Goal: Task Accomplishment & Management: Manage account settings

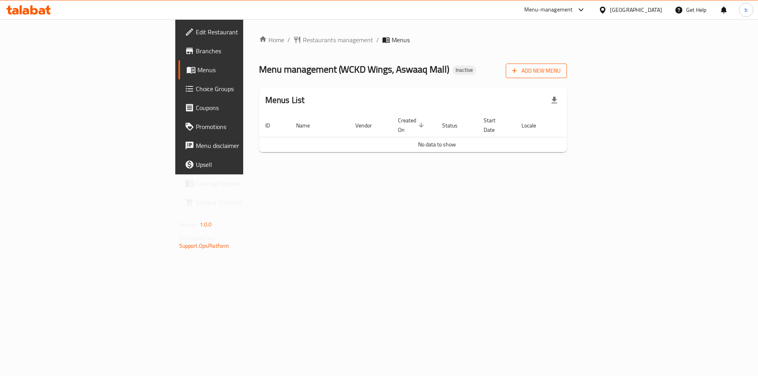
click at [560, 73] on span "Add New Menu" at bounding box center [536, 71] width 49 height 10
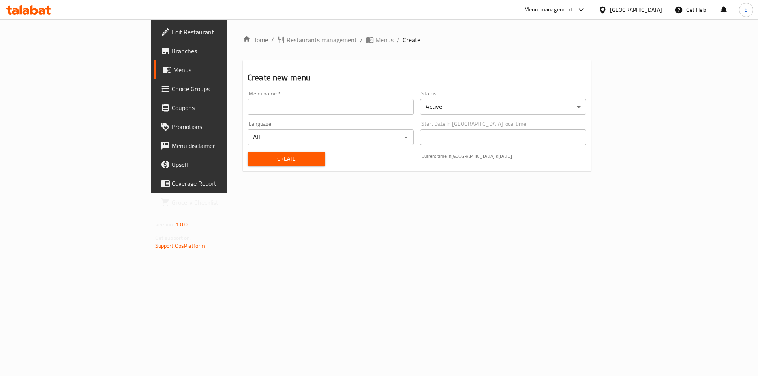
click at [352, 109] on input "text" at bounding box center [330, 107] width 166 height 16
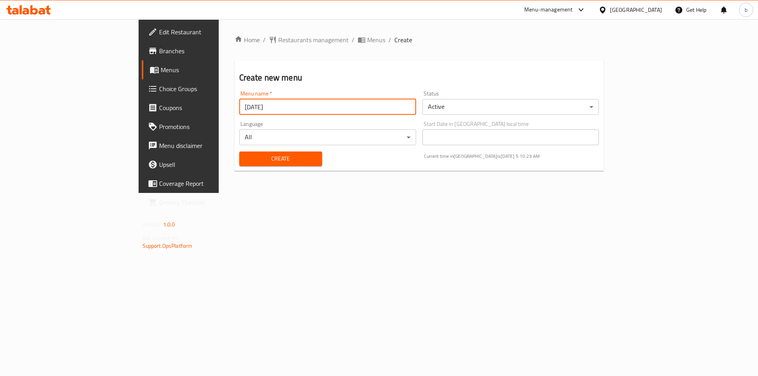
type input "[DATE]"
click at [255, 165] on button "Create" at bounding box center [280, 159] width 83 height 15
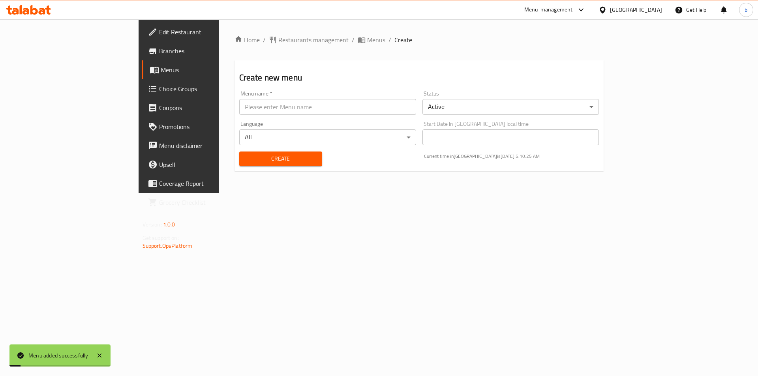
click at [142, 75] on link "Menus" at bounding box center [204, 69] width 124 height 19
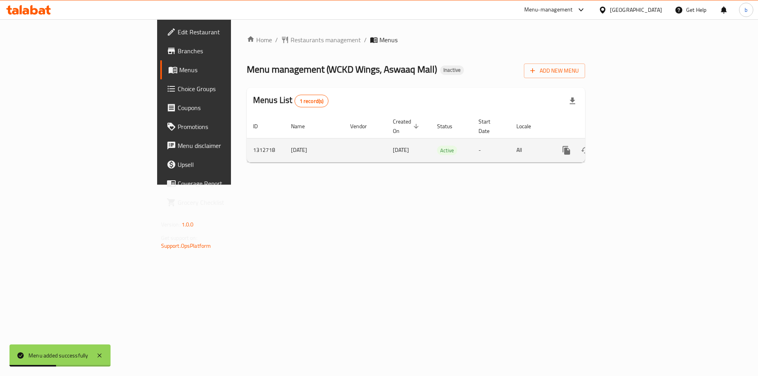
click at [628, 146] on icon "enhanced table" at bounding box center [622, 150] width 9 height 9
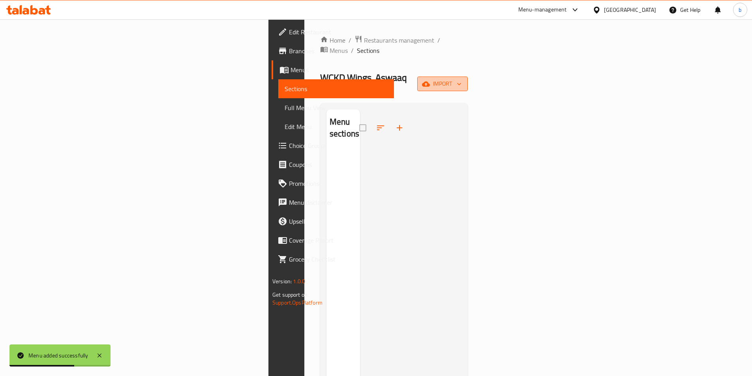
click at [468, 77] on button "import" at bounding box center [442, 84] width 51 height 15
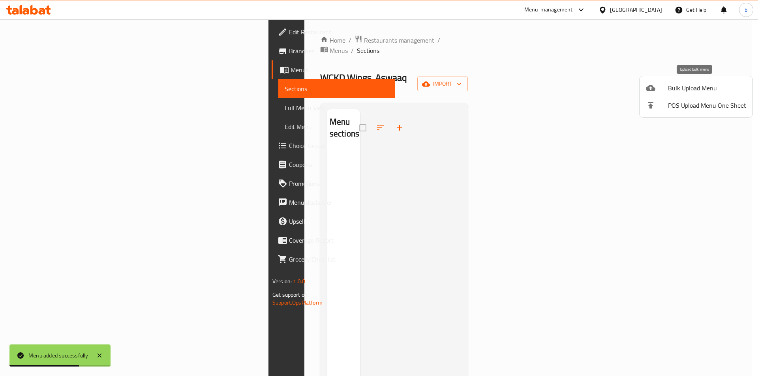
click at [692, 89] on span "Bulk Upload Menu" at bounding box center [707, 87] width 78 height 9
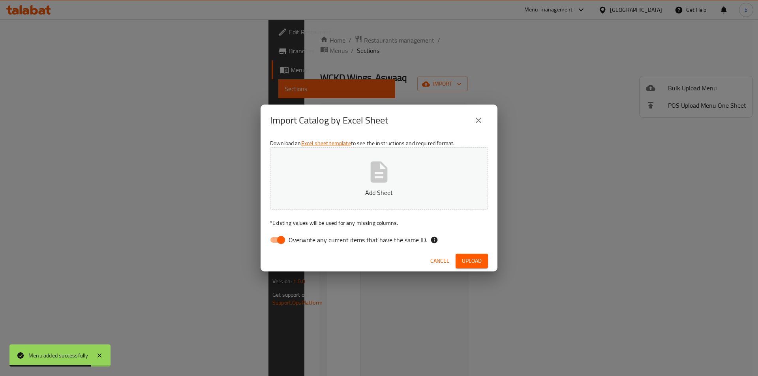
click at [285, 243] on input "Overwrite any current items that have the same ID." at bounding box center [281, 239] width 45 height 15
checkbox input "false"
click at [364, 161] on button "Add Sheet" at bounding box center [379, 178] width 218 height 62
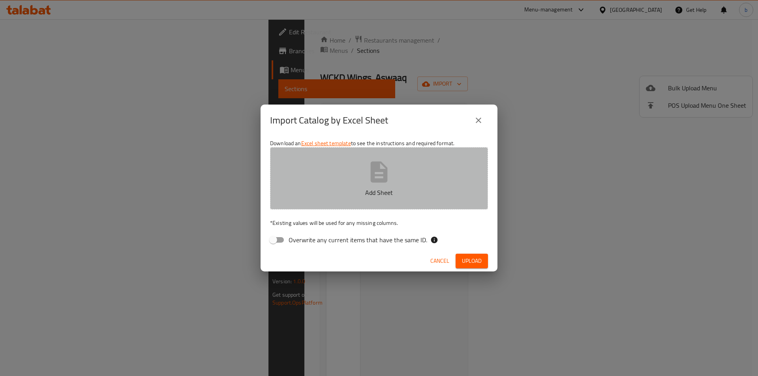
click at [430, 187] on button "Add Sheet" at bounding box center [379, 178] width 218 height 62
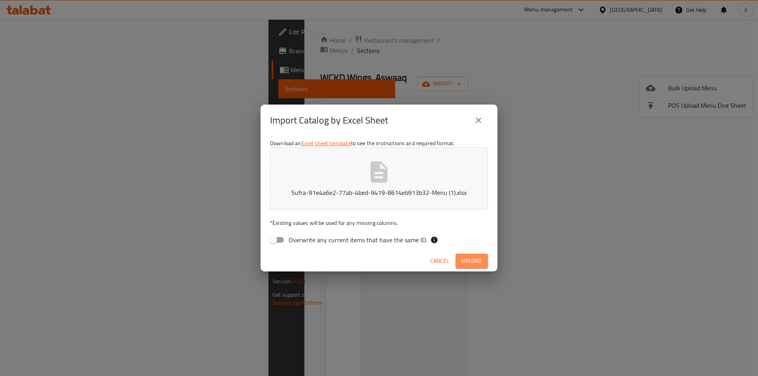
click at [475, 266] on span "Upload" at bounding box center [472, 261] width 20 height 10
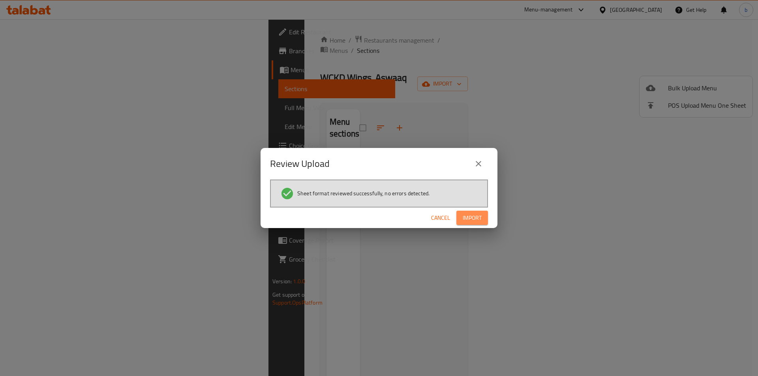
click at [475, 224] on button "Import" at bounding box center [472, 218] width 32 height 15
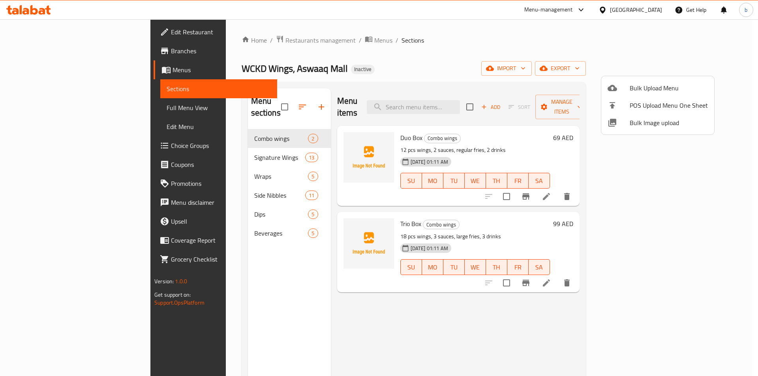
click at [81, 111] on div at bounding box center [379, 188] width 758 height 376
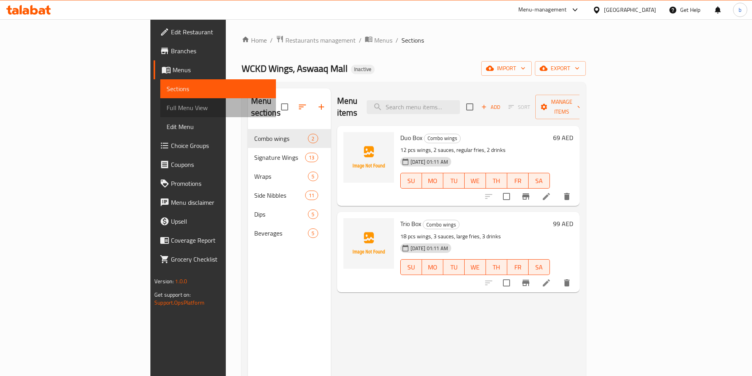
click at [167, 111] on span "Full Menu View" at bounding box center [218, 107] width 103 height 9
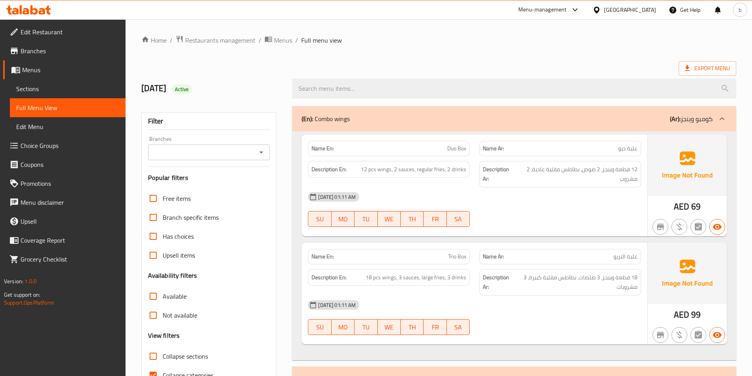
scroll to position [79, 0]
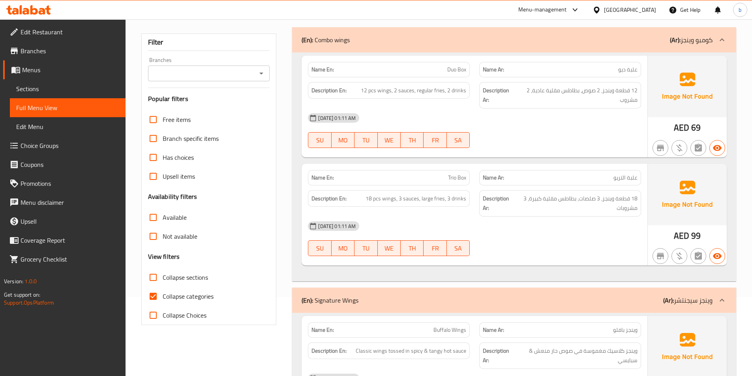
click at [156, 294] on input "Collapse categories" at bounding box center [153, 296] width 19 height 19
checkbox input "false"
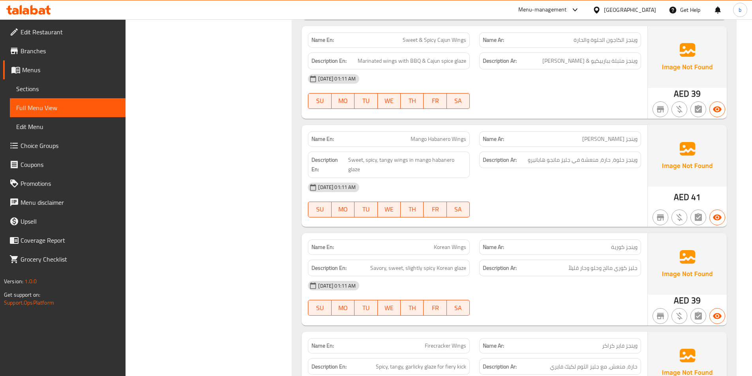
scroll to position [908, 0]
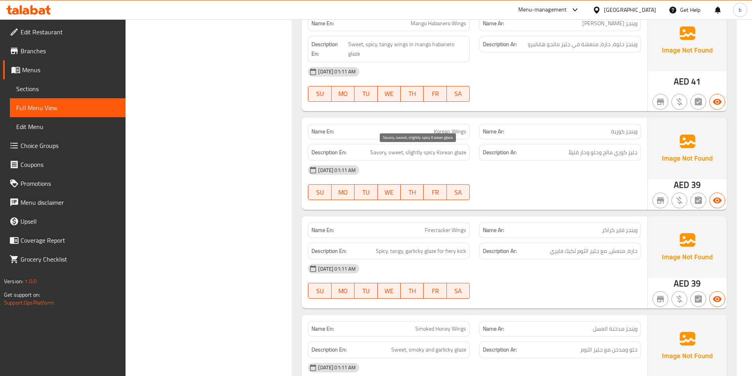
click at [408, 152] on span "Savory, sweet, slightly spicy Korean glaze" at bounding box center [418, 153] width 96 height 10
copy span "slightly"
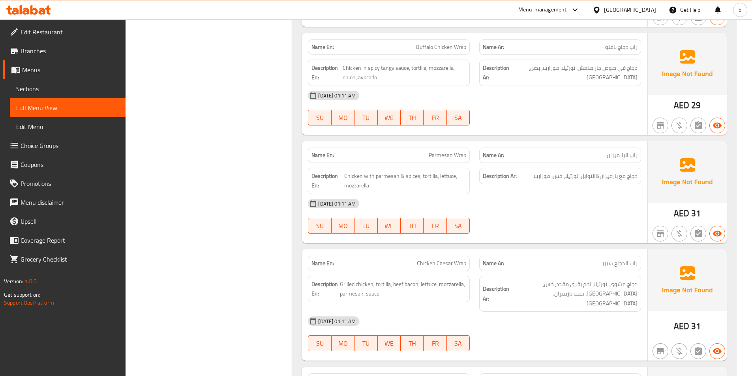
scroll to position [1855, 0]
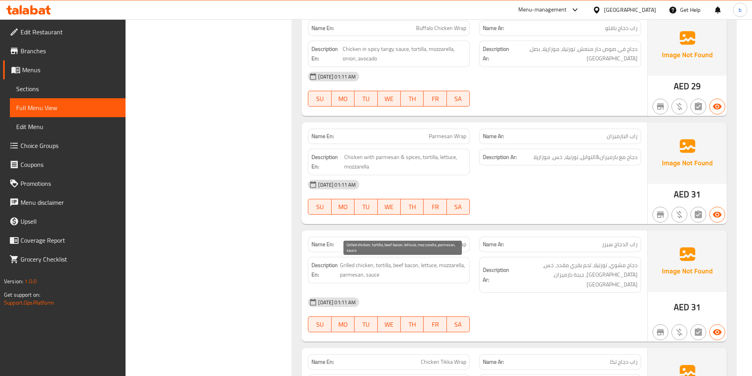
click at [360, 274] on span "Grilled chicken, tortilla, beef bacon, lettuce, mozzarella, parmesan, sauce" at bounding box center [403, 270] width 126 height 19
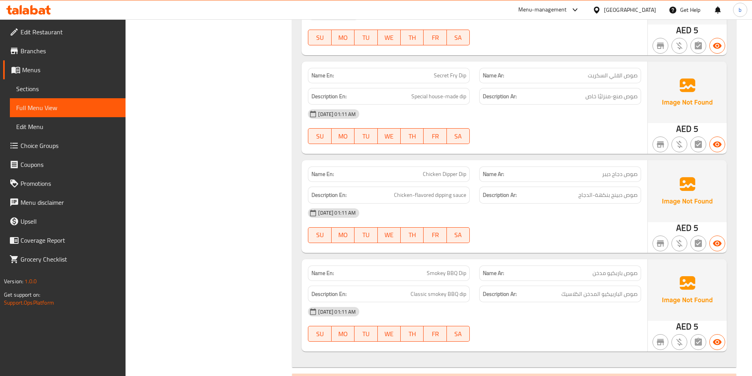
scroll to position [3631, 0]
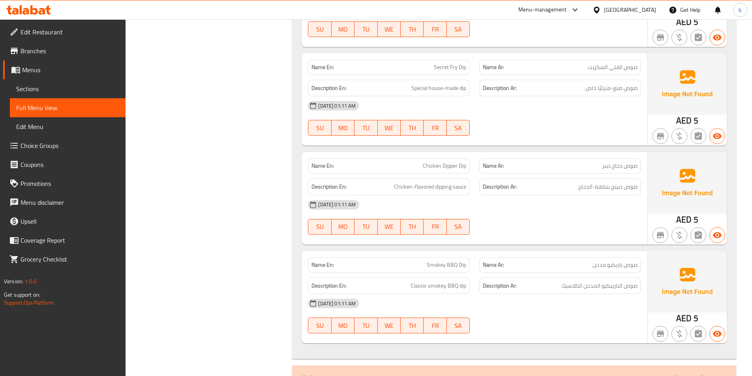
click at [460, 261] on span "Smokey BBQ Dip" at bounding box center [446, 265] width 39 height 8
copy span "Dip"
click at [496, 338] on div "Name En: Sour Cream Dip Name Ar: صوص الكريمة الحامضة Description En: Creamy sou…" at bounding box center [514, 105] width 444 height 507
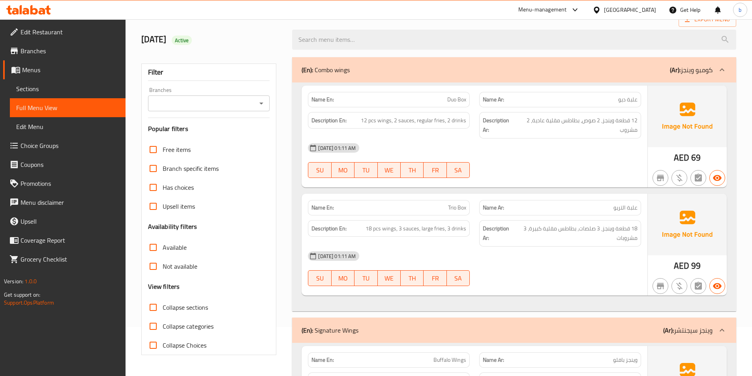
scroll to position [0, 0]
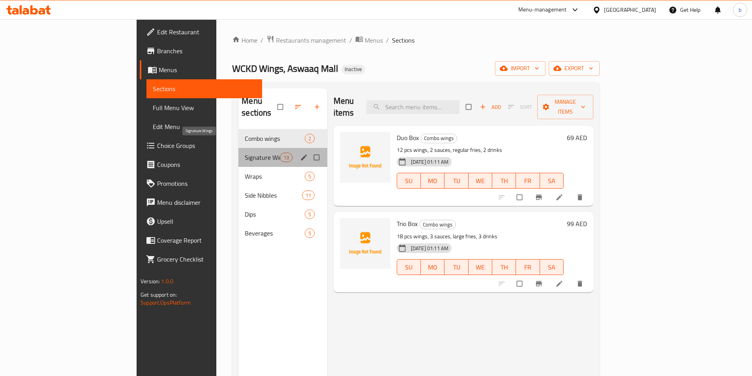
click at [245, 153] on span "Signature Wings" at bounding box center [262, 157] width 35 height 9
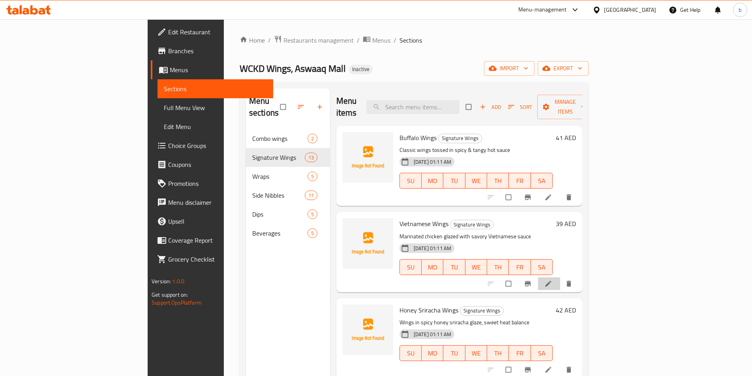
click at [560, 277] on li at bounding box center [549, 283] width 22 height 13
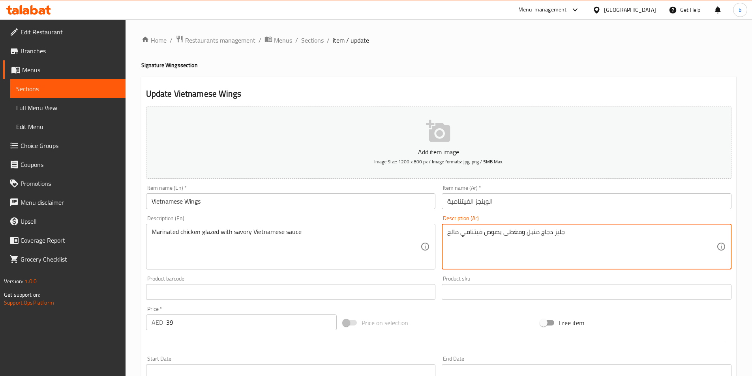
drag, startPoint x: 502, startPoint y: 233, endPoint x: 520, endPoint y: 237, distance: 18.5
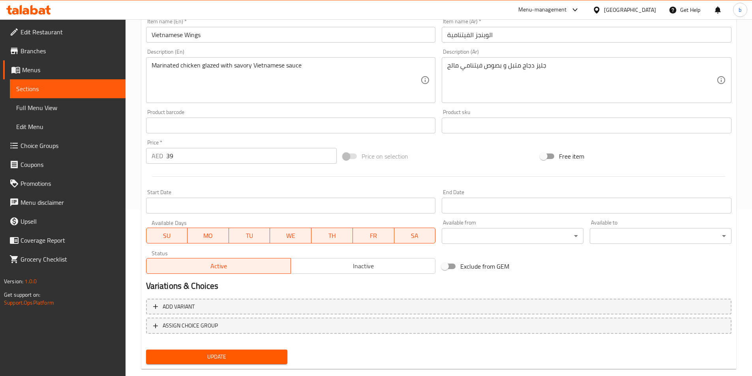
scroll to position [182, 0]
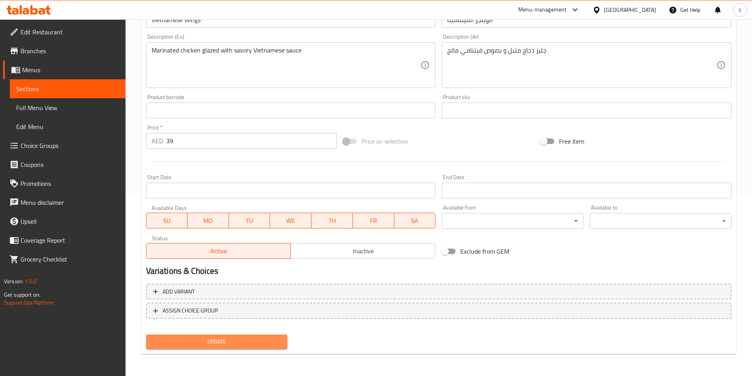
click at [258, 346] on span "Update" at bounding box center [216, 342] width 129 height 10
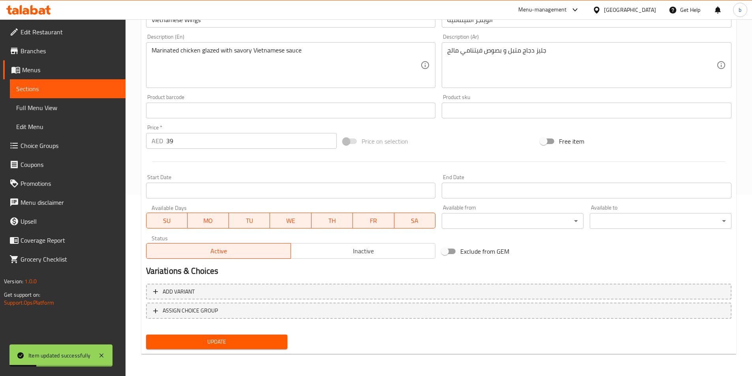
scroll to position [63, 0]
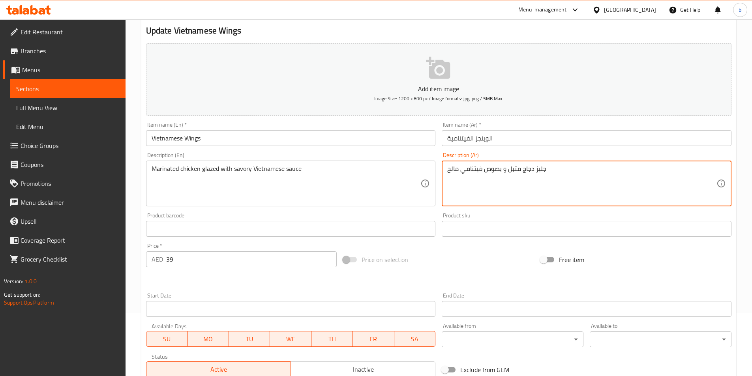
drag, startPoint x: 499, startPoint y: 169, endPoint x: 503, endPoint y: 169, distance: 4.0
click at [503, 169] on textarea "جليز دجاج متبل و بصوص فيتنامي مالح" at bounding box center [581, 183] width 269 height 37
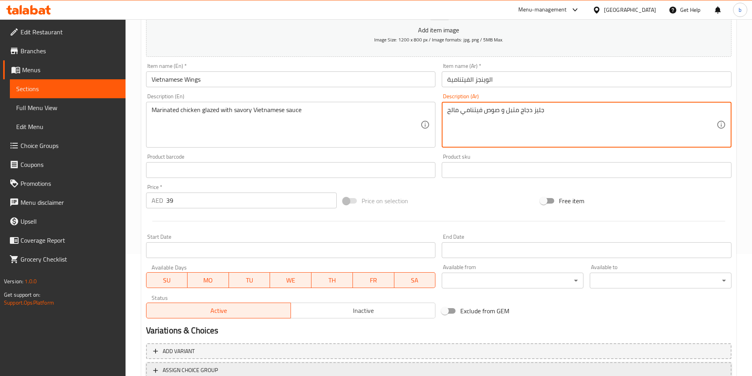
scroll to position [182, 0]
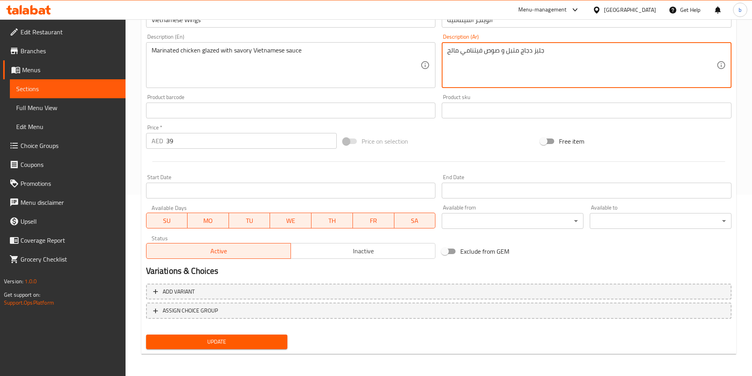
type textarea "جليز دجاج متبل و صوص فيتنامي مالح"
click at [193, 343] on span "Update" at bounding box center [216, 342] width 129 height 10
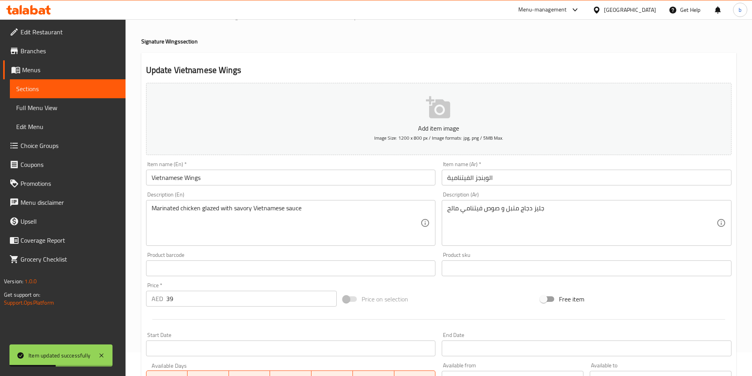
scroll to position [0, 0]
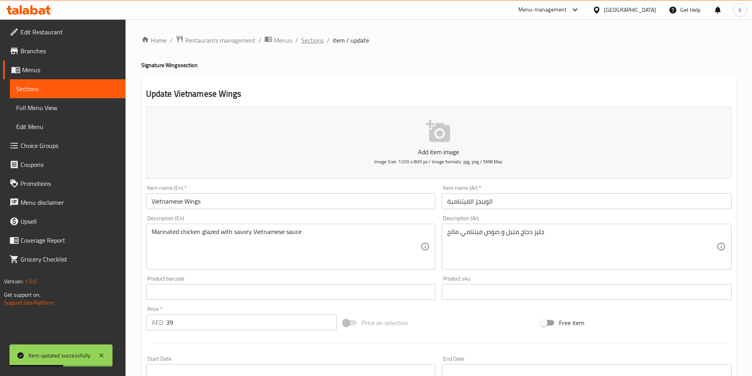
click at [309, 42] on span "Sections" at bounding box center [312, 40] width 22 height 9
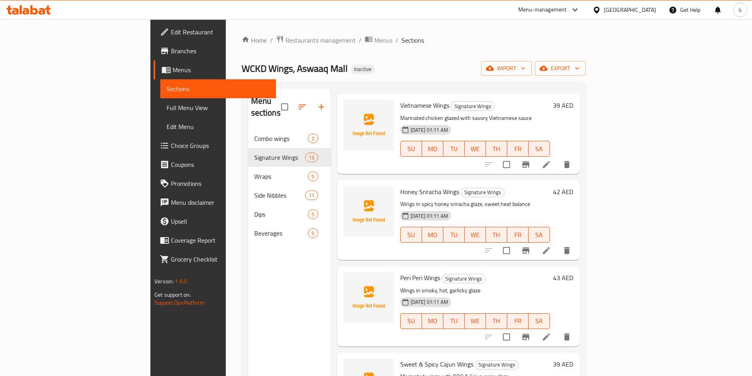
scroll to position [197, 0]
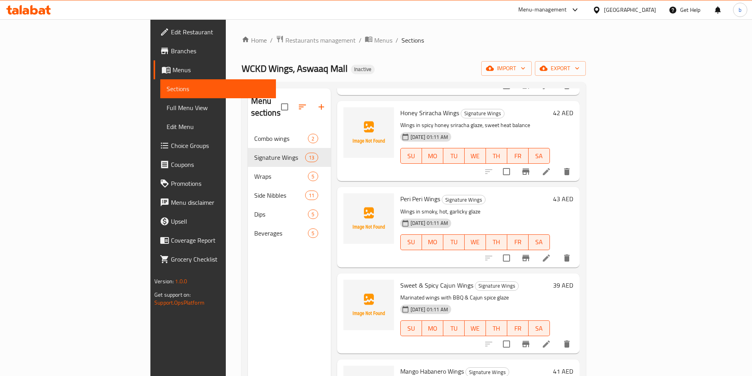
click at [557, 251] on li at bounding box center [546, 258] width 22 height 14
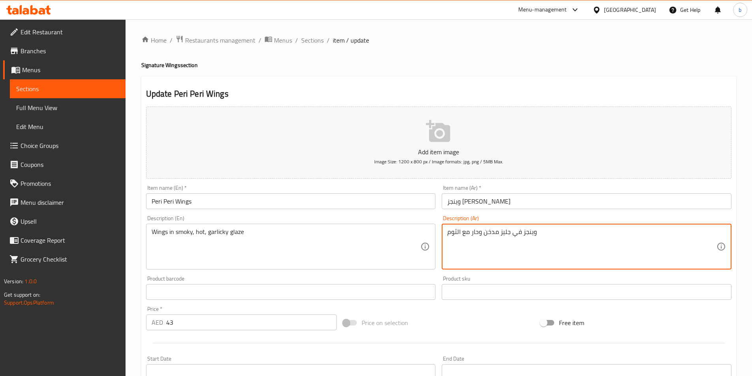
drag, startPoint x: 498, startPoint y: 234, endPoint x: 523, endPoint y: 235, distance: 24.5
click at [461, 235] on textarea "وينجز مدخن وحار مع الثوم" at bounding box center [581, 246] width 269 height 37
click at [499, 234] on textarea "وينجز مدخن وحار مع الثوم" at bounding box center [581, 246] width 269 height 37
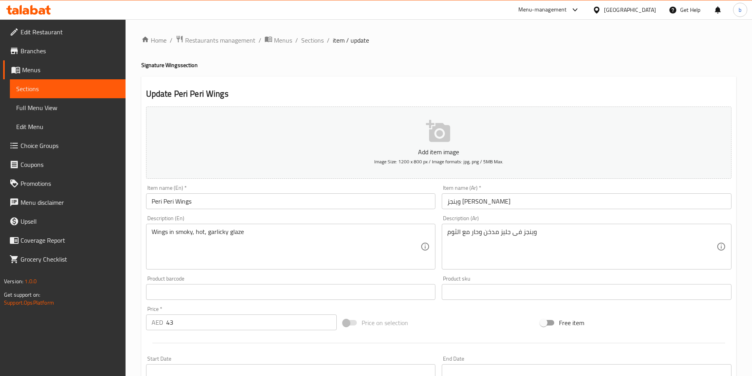
drag, startPoint x: 447, startPoint y: 234, endPoint x: 459, endPoint y: 230, distance: 12.9
click at [463, 230] on div "وينجز فى جليز مدخن وحار مع الثوم Description (Ar)" at bounding box center [587, 247] width 290 height 46
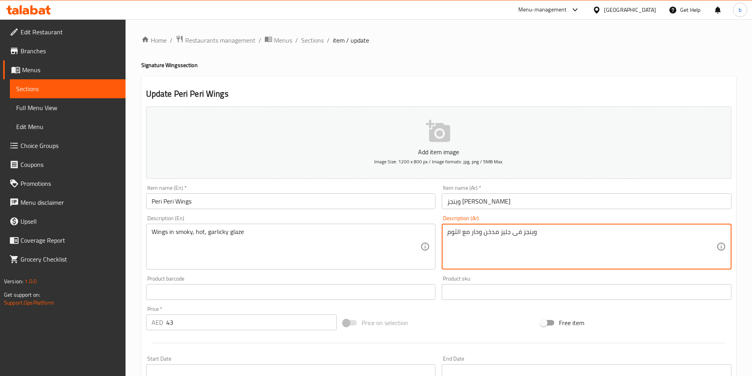
drag, startPoint x: 453, startPoint y: 230, endPoint x: 467, endPoint y: 229, distance: 14.3
click at [467, 229] on textarea "وينجز فى جليز مدخن وحار مع الثوم" at bounding box center [581, 246] width 269 height 37
drag, startPoint x: 448, startPoint y: 232, endPoint x: 472, endPoint y: 229, distance: 23.5
click at [472, 229] on textarea "وينجز فى جليز مدخن وحار مع الثوم" at bounding box center [581, 246] width 269 height 37
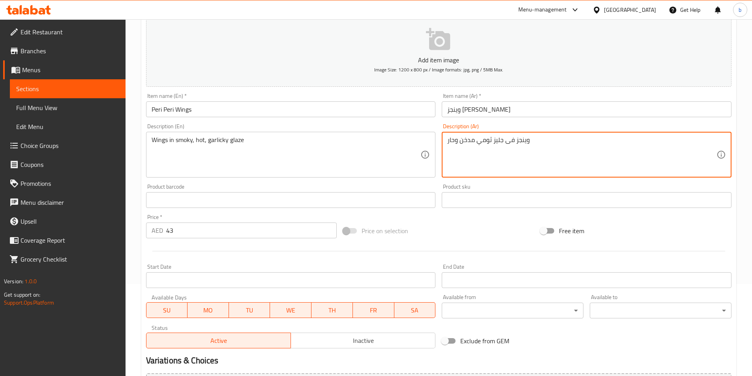
scroll to position [182, 0]
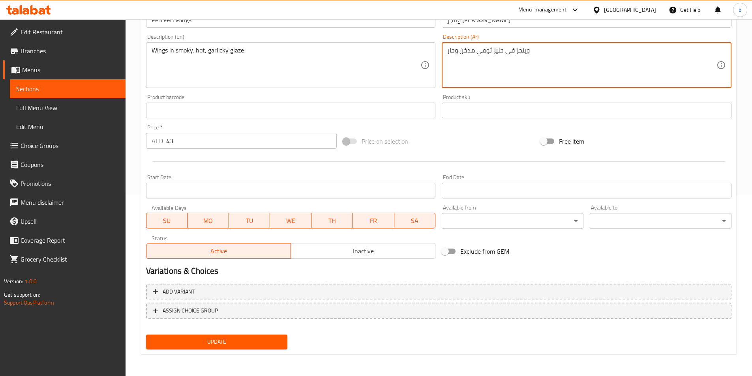
type textarea "وينجز فى جليز ثومي مدخن وحار"
click at [225, 343] on span "Update" at bounding box center [216, 342] width 129 height 10
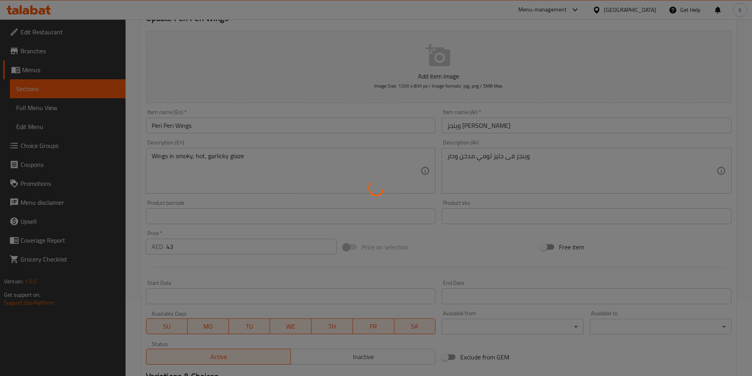
scroll to position [0, 0]
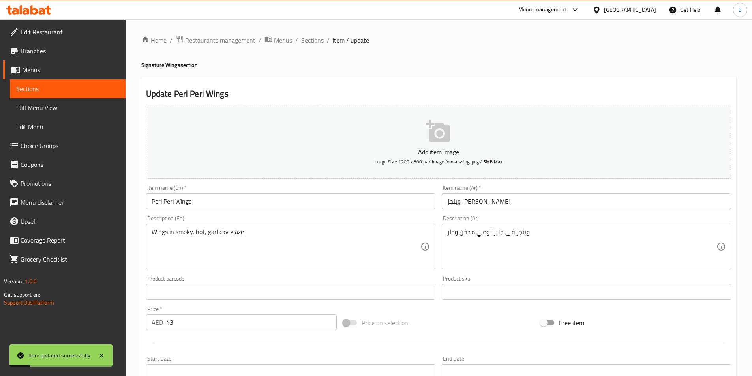
click at [317, 43] on span "Sections" at bounding box center [312, 40] width 22 height 9
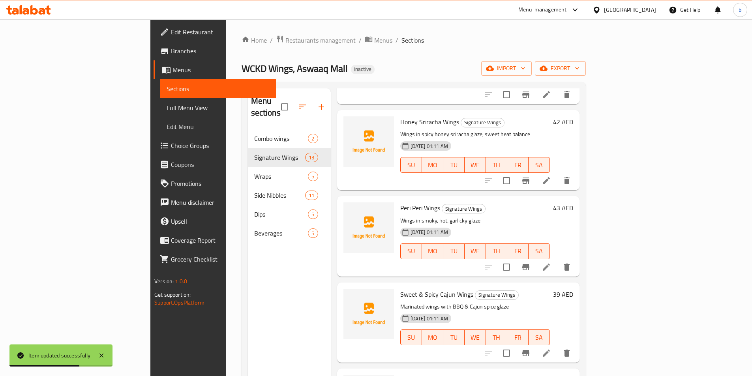
scroll to position [197, 0]
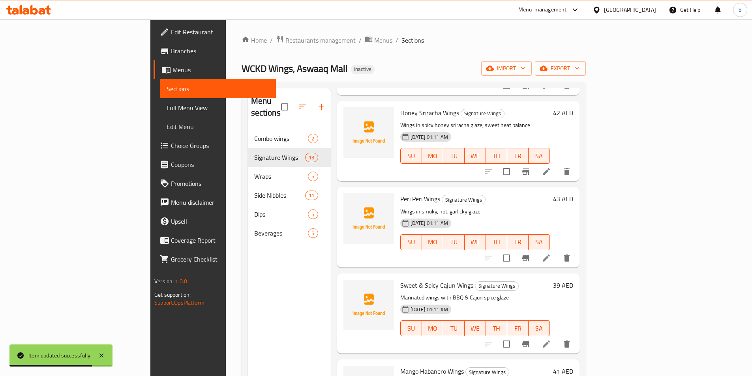
click at [557, 337] on li at bounding box center [546, 344] width 22 height 14
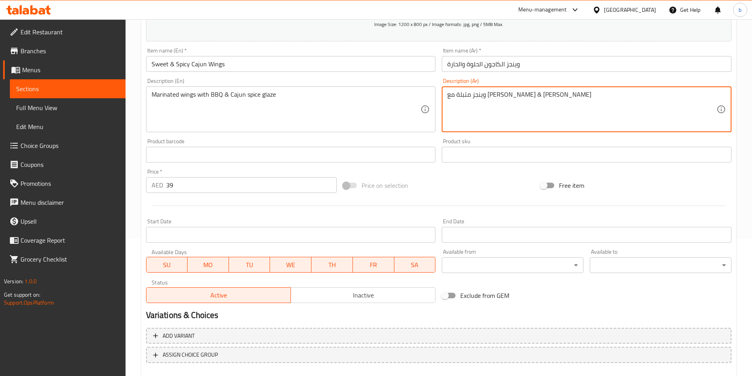
scroll to position [182, 0]
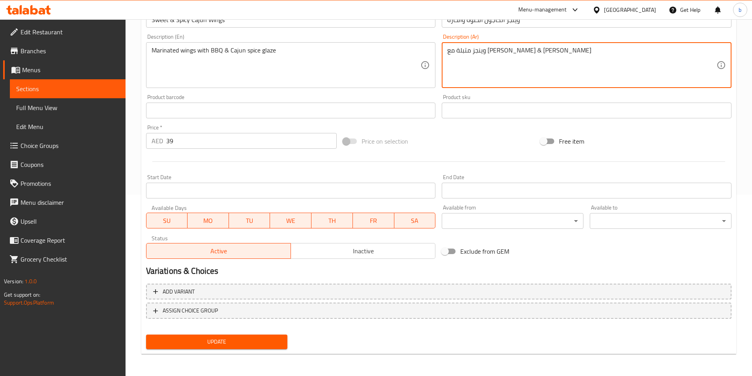
type textarea "وينجز متبلة مع [PERSON_NAME] & [PERSON_NAME]"
click at [242, 345] on span "Update" at bounding box center [216, 342] width 129 height 10
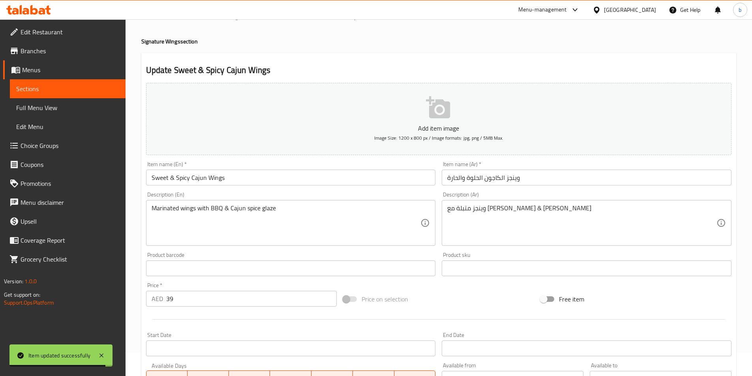
scroll to position [0, 0]
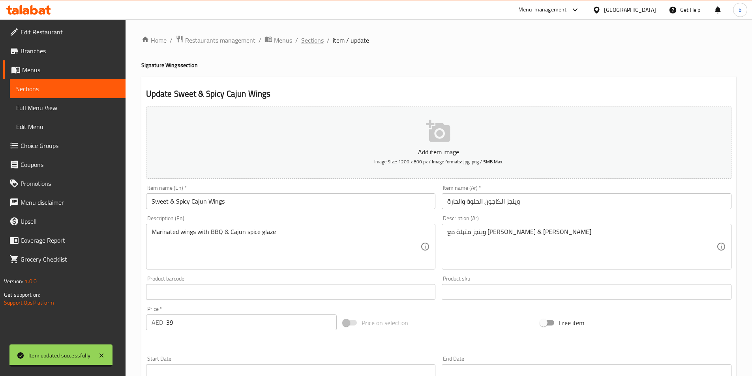
click at [315, 42] on span "Sections" at bounding box center [312, 40] width 22 height 9
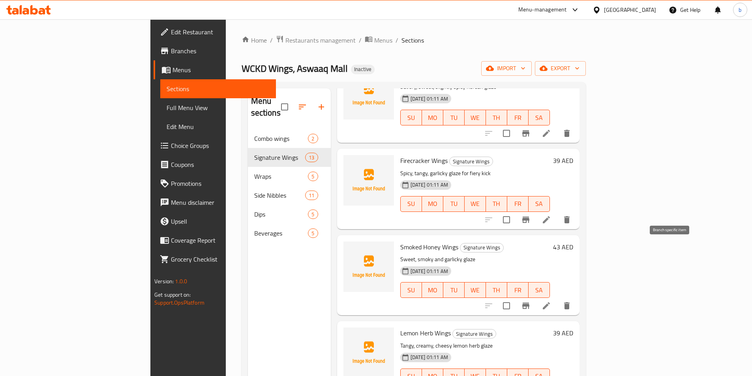
scroll to position [632, 0]
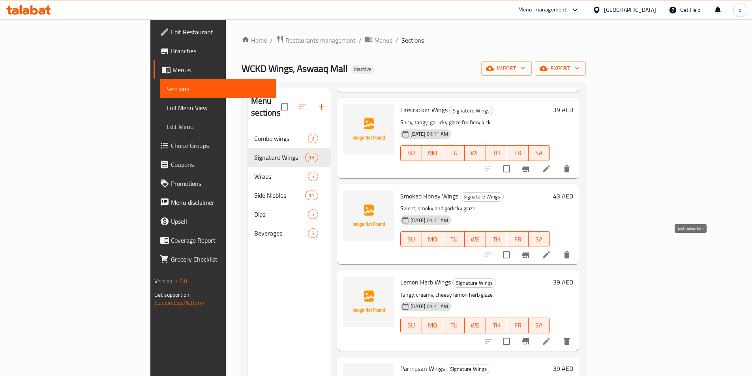
click at [551, 250] on icon at bounding box center [546, 254] width 9 height 9
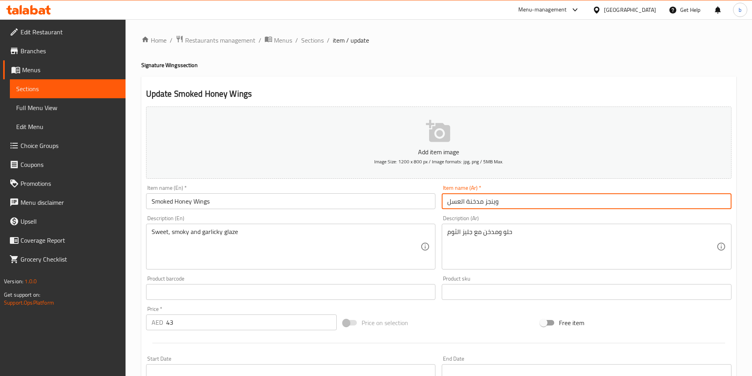
click at [465, 201] on input "وينجز مدخنة العسل" at bounding box center [587, 201] width 290 height 16
drag, startPoint x: 465, startPoint y: 201, endPoint x: 458, endPoint y: 201, distance: 7.1
click at [458, 201] on input "وينجز مدخنة العسل" at bounding box center [587, 201] width 290 height 16
click at [460, 200] on input "وينجز مدخنة العسل" at bounding box center [587, 201] width 290 height 16
click at [463, 200] on input "وينجز مدخنة العسل" at bounding box center [587, 201] width 290 height 16
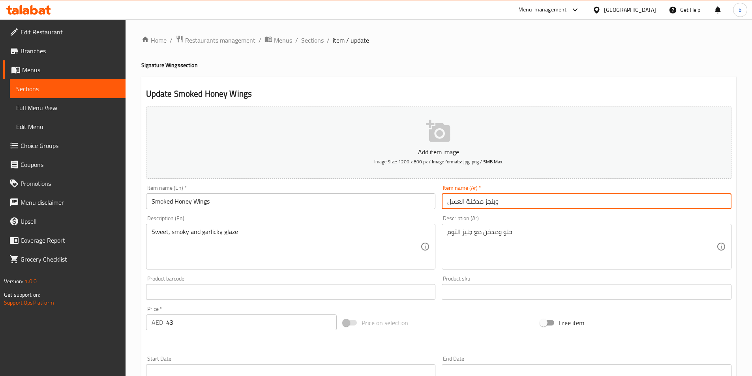
click at [460, 201] on input "وينجز مدخنة العسل" at bounding box center [587, 201] width 290 height 16
click at [463, 203] on input "وينجز مدخنة العسل" at bounding box center [587, 201] width 290 height 16
click at [465, 203] on input "وينجز مدخنة العسل" at bounding box center [587, 201] width 290 height 16
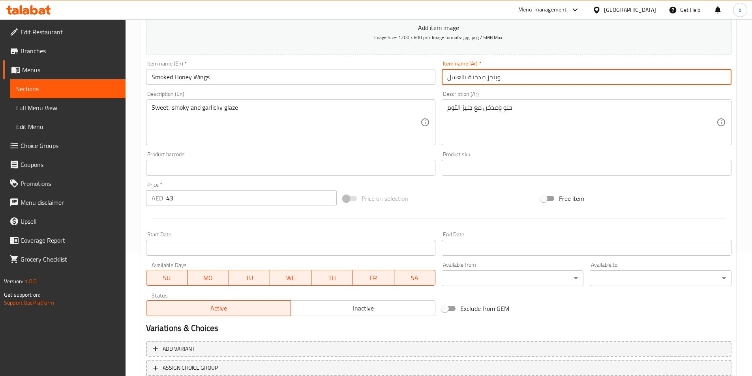
scroll to position [182, 0]
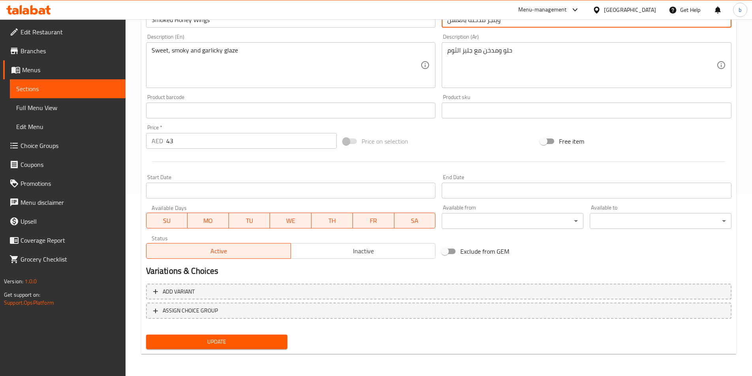
type input "وينجز مدخنة بالعسل"
click at [235, 341] on span "Update" at bounding box center [216, 342] width 129 height 10
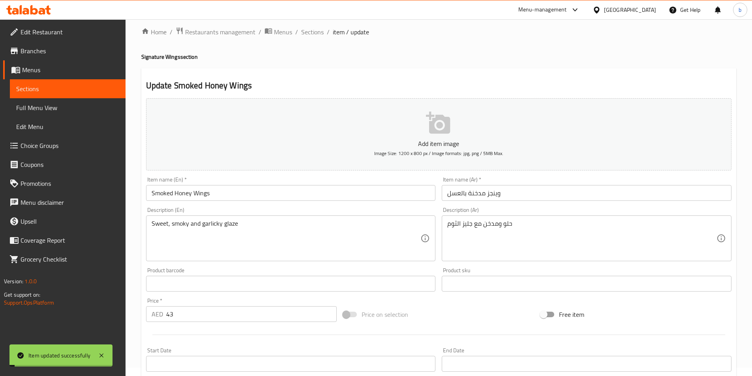
scroll to position [0, 0]
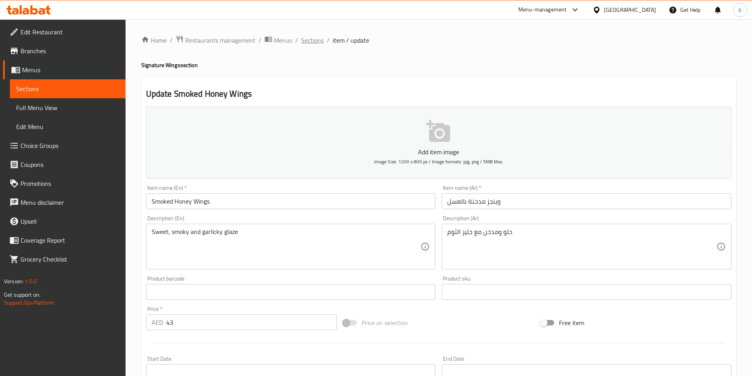
click at [311, 45] on span "Sections" at bounding box center [312, 40] width 22 height 9
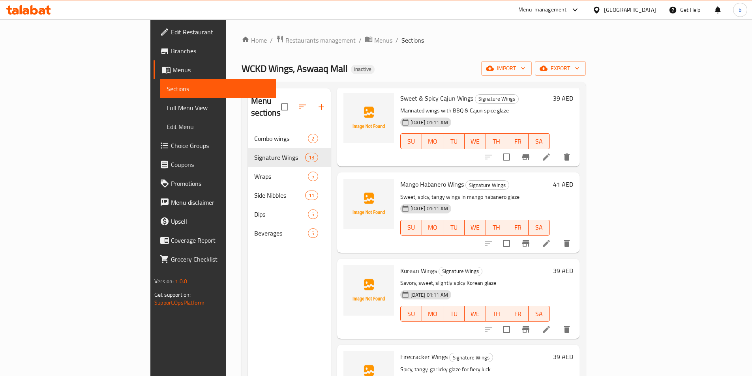
scroll to position [434, 0]
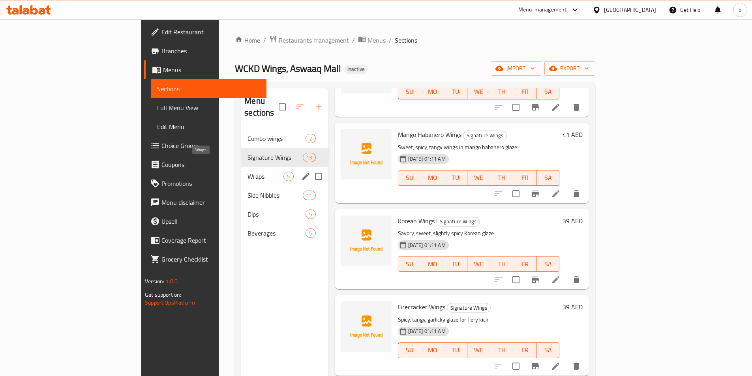
click at [247, 172] on span "Wraps" at bounding box center [265, 176] width 36 height 9
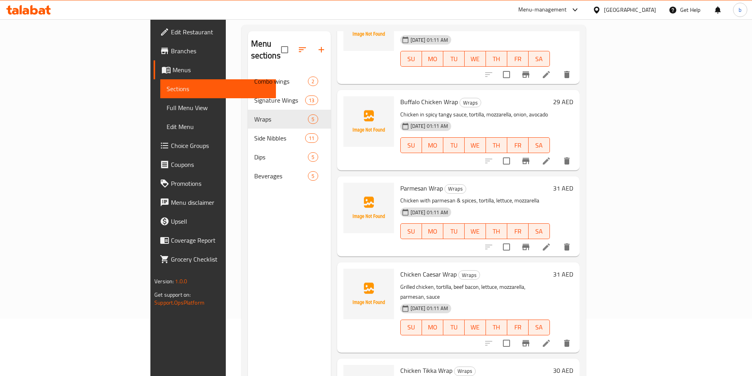
scroll to position [111, 0]
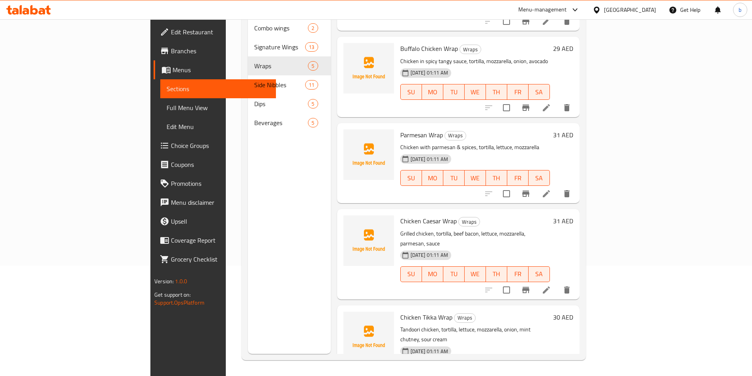
click at [550, 287] on icon at bounding box center [546, 290] width 7 height 7
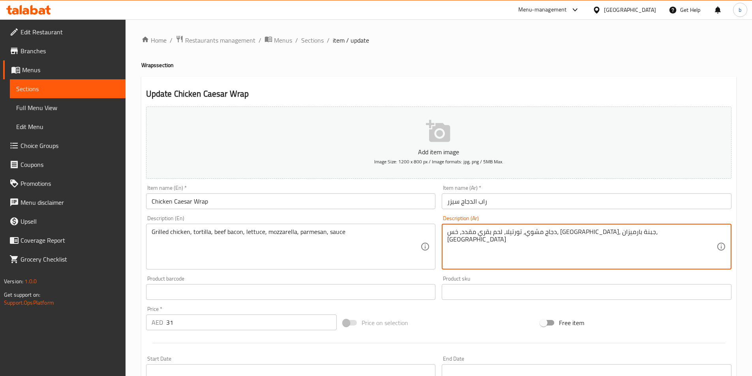
drag, startPoint x: 487, startPoint y: 229, endPoint x: 501, endPoint y: 228, distance: 13.9
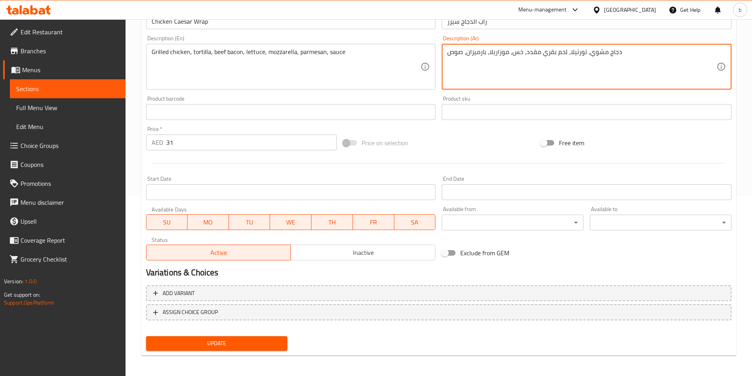
scroll to position [182, 0]
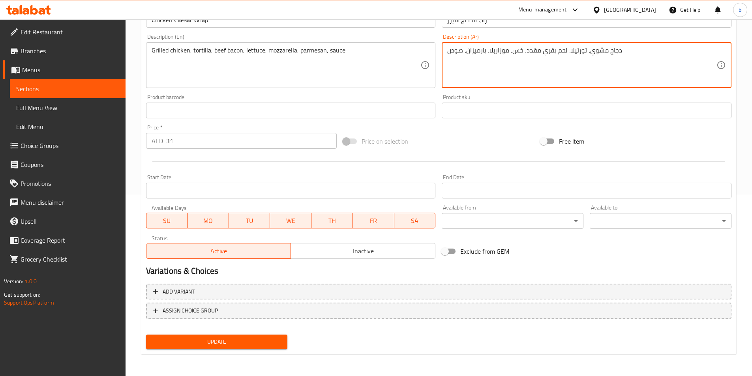
type textarea "دجاج مشوي، تورتيلا، لحم بقري مقدد، خس، موزاريلا، بارميزان، صوص"
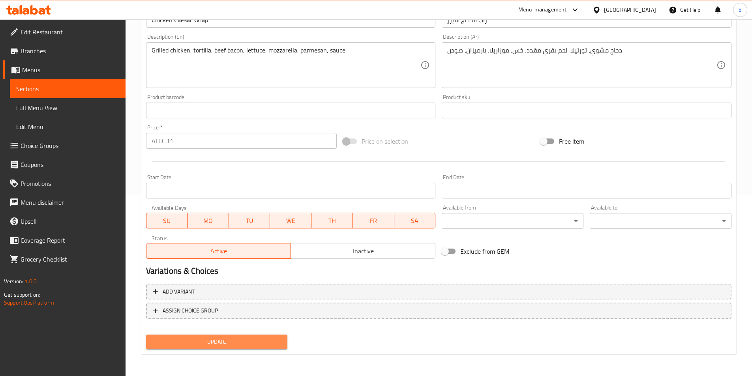
click at [221, 340] on span "Update" at bounding box center [216, 342] width 129 height 10
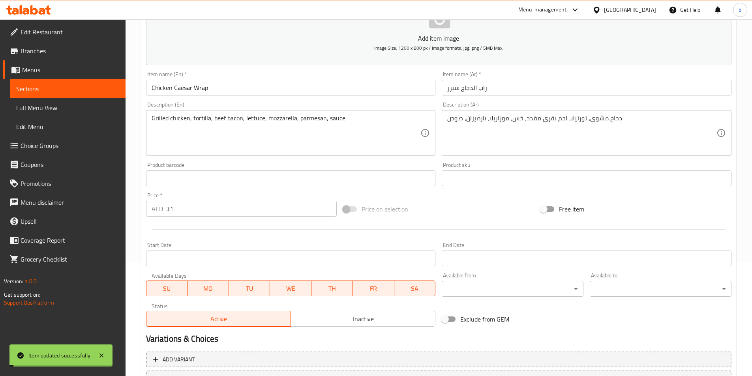
scroll to position [0, 0]
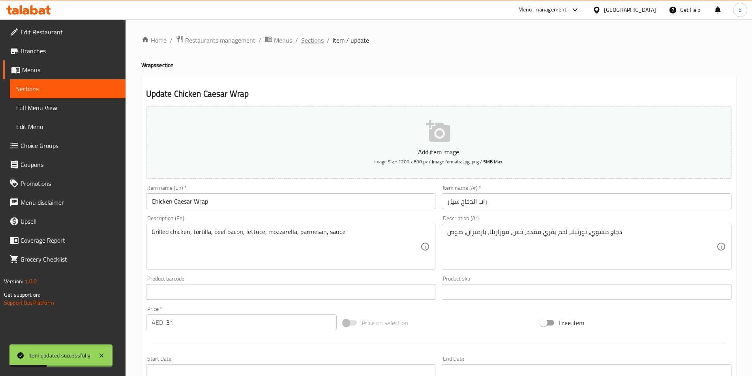
click at [307, 36] on span "Sections" at bounding box center [312, 40] width 22 height 9
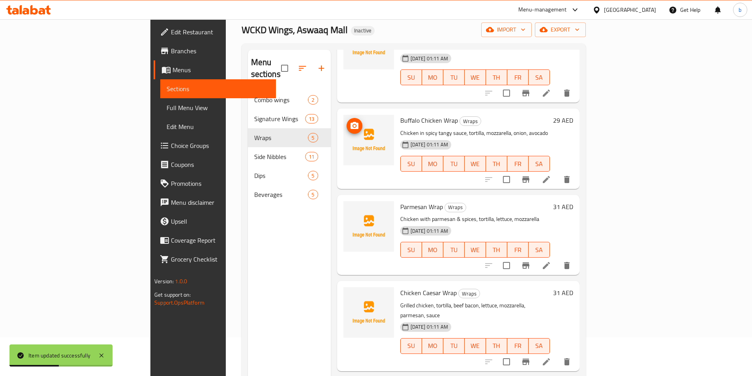
scroll to position [111, 0]
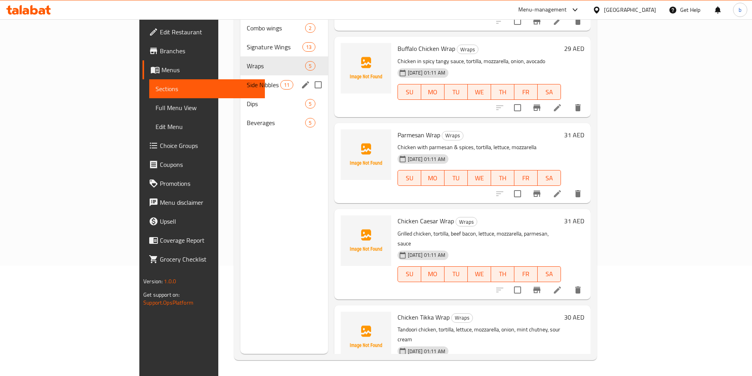
click at [240, 81] on div "Side Nibbles 11" at bounding box center [284, 84] width 88 height 19
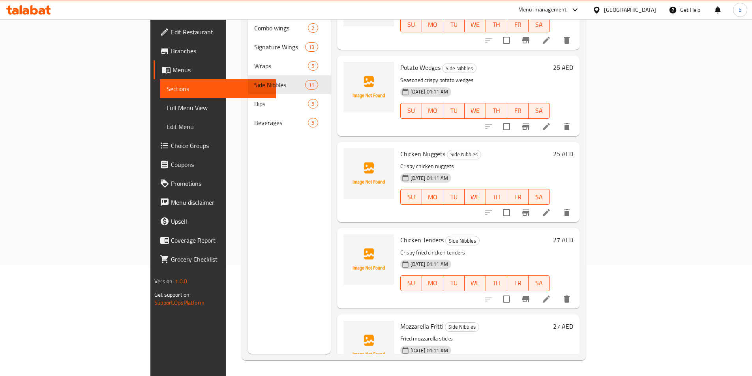
scroll to position [232, 0]
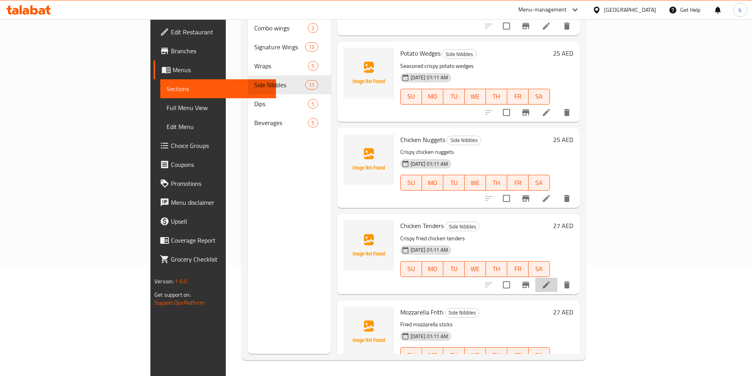
click at [557, 278] on li at bounding box center [546, 285] width 22 height 14
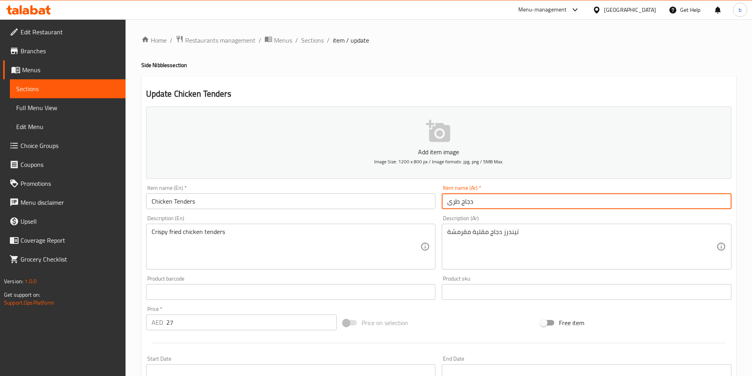
drag, startPoint x: 445, startPoint y: 202, endPoint x: 462, endPoint y: 200, distance: 17.5
click at [462, 200] on input "دجاج طرى" at bounding box center [587, 201] width 290 height 16
click at [468, 202] on input "تيندرز دجاج" at bounding box center [587, 201] width 290 height 16
paste input "درز"
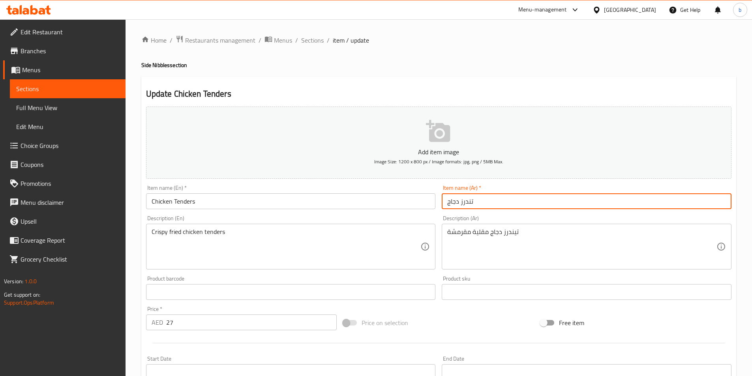
type input "تندرز دجاج"
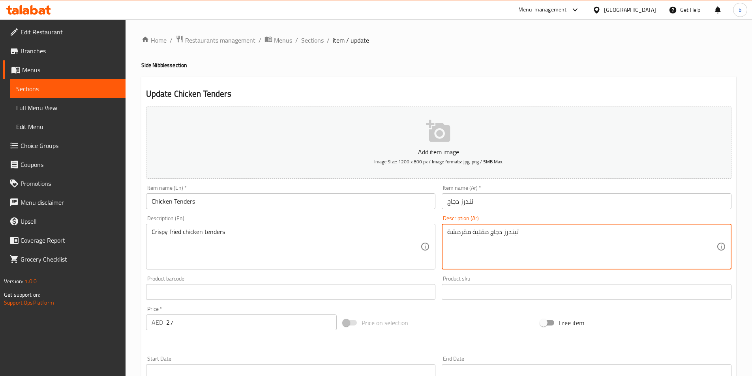
click at [507, 231] on textarea "تيندرز دجاج مقلية مقرمشة" at bounding box center [581, 246] width 269 height 37
paste textarea "درز"
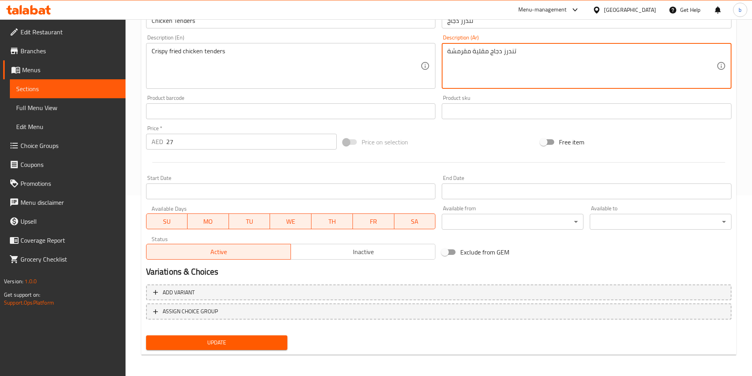
scroll to position [182, 0]
type textarea "تندرز دجاج مقلية مقرمشة"
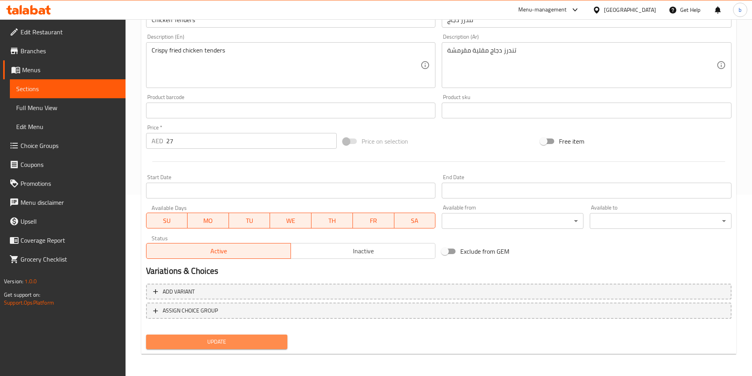
click at [257, 345] on span "Update" at bounding box center [216, 342] width 129 height 10
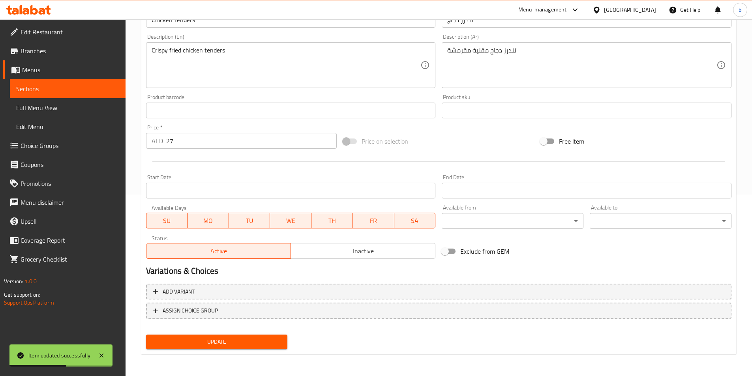
scroll to position [0, 0]
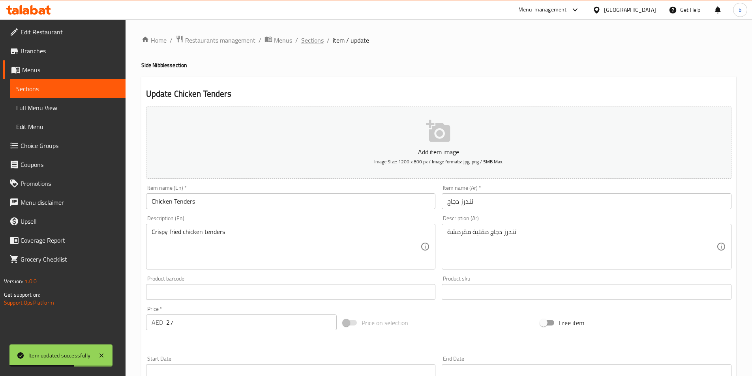
click at [310, 44] on span "Sections" at bounding box center [312, 40] width 22 height 9
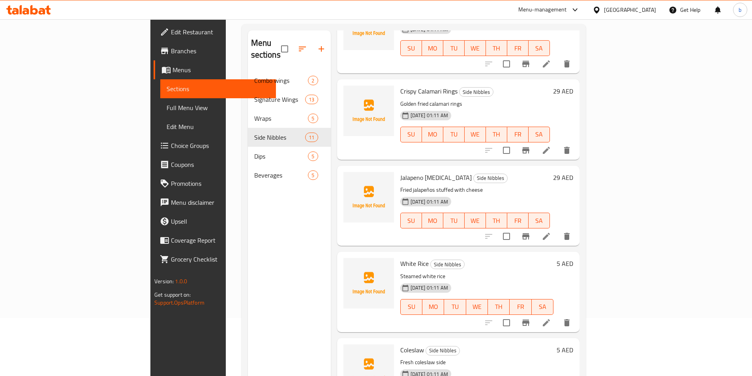
scroll to position [111, 0]
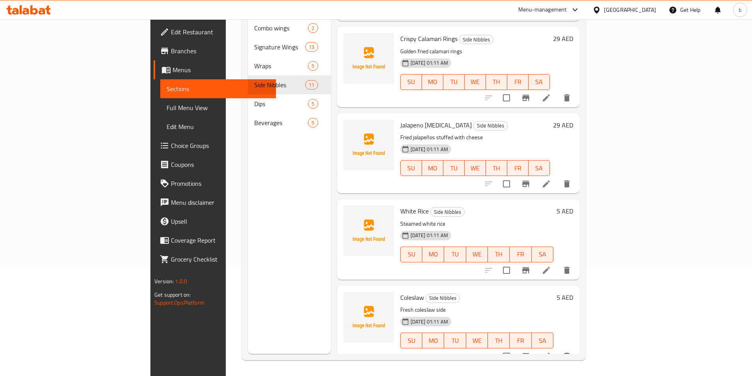
click at [248, 184] on div "Menu sections Combo wings 2 Signature Wings 13 Wraps 5 Side Nibbles 11 Dips 5 B…" at bounding box center [289, 166] width 83 height 376
click at [570, 353] on icon "delete" at bounding box center [567, 356] width 6 height 7
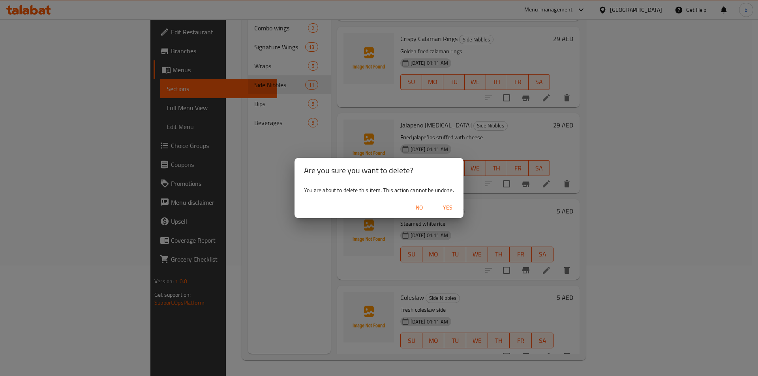
click at [449, 212] on span "Yes" at bounding box center [447, 208] width 19 height 10
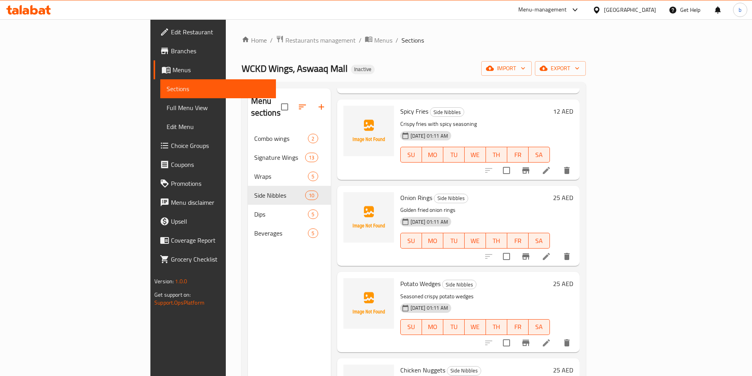
scroll to position [0, 0]
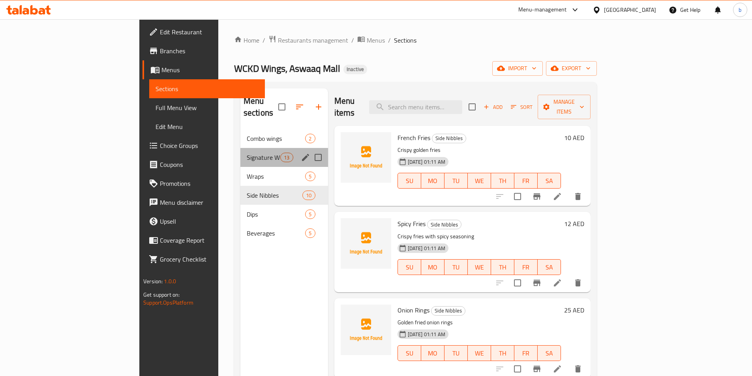
click at [240, 148] on div "Signature Wings 13" at bounding box center [284, 157] width 88 height 19
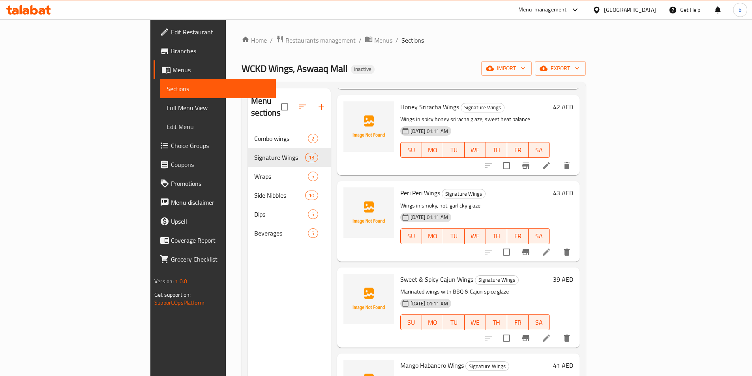
scroll to position [276, 0]
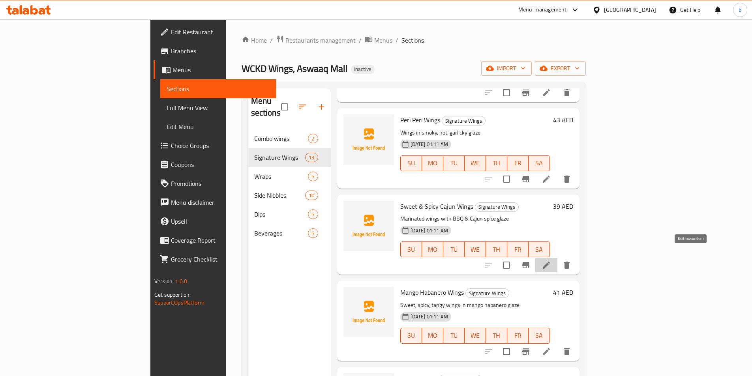
click at [551, 261] on icon at bounding box center [546, 265] width 9 height 9
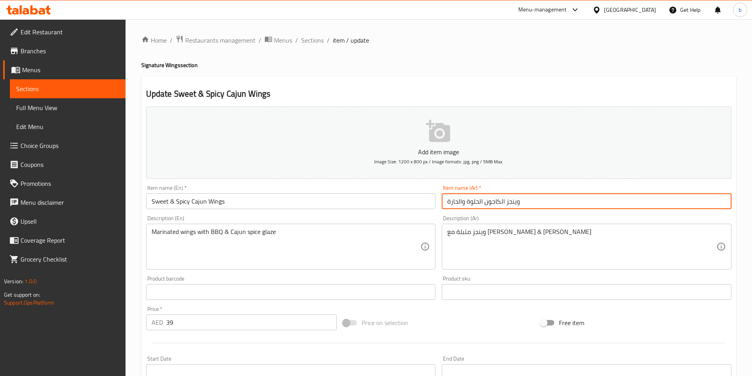
drag, startPoint x: 462, startPoint y: 202, endPoint x: 466, endPoint y: 202, distance: 4.0
click at [466, 202] on input "وينجز الكاجون الحلوة والحارة" at bounding box center [587, 201] width 290 height 16
click at [466, 202] on input "وينجز الكاجون الحلوة& الحارة" at bounding box center [587, 201] width 290 height 16
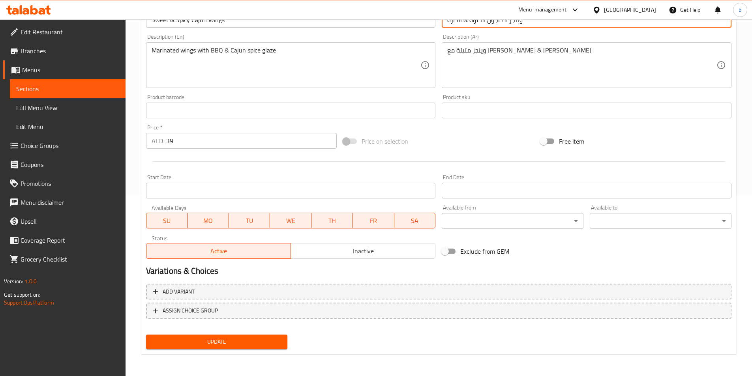
type input "وينجز الكاجون الحلوة & الحارة"
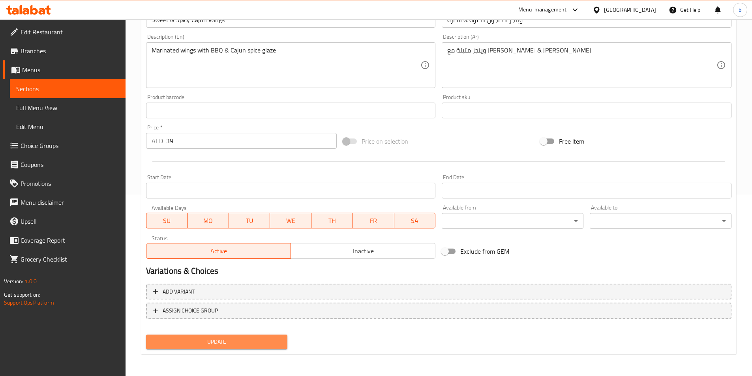
click at [262, 347] on span "Update" at bounding box center [216, 342] width 129 height 10
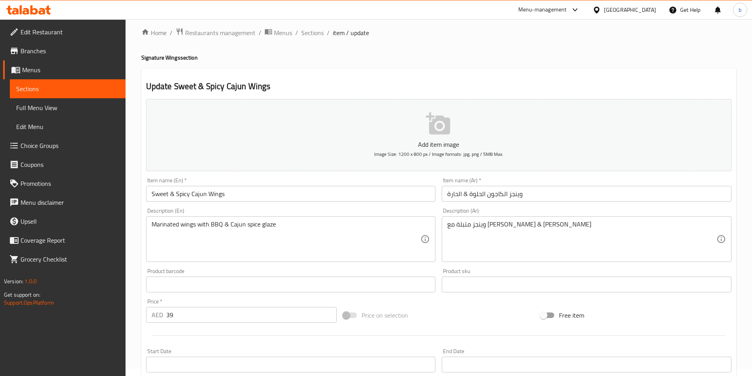
scroll to position [0, 0]
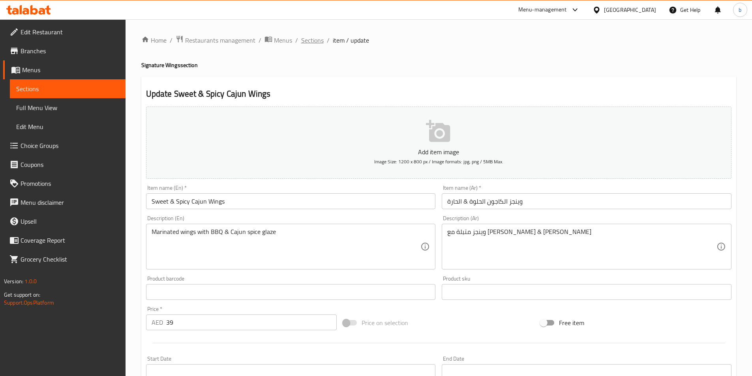
click at [317, 45] on span "Sections" at bounding box center [312, 40] width 22 height 9
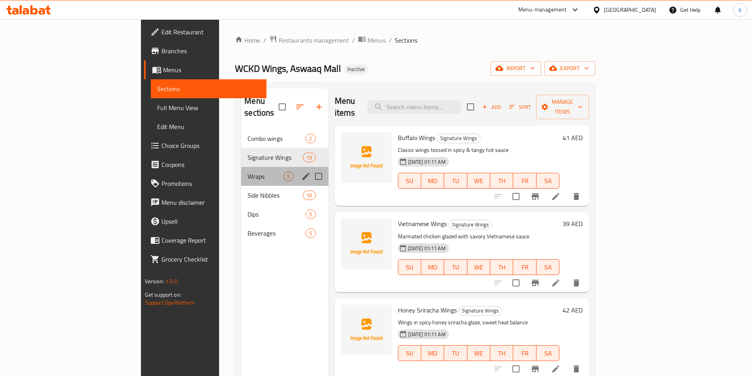
click at [251, 173] on div "Wraps 5" at bounding box center [284, 176] width 87 height 19
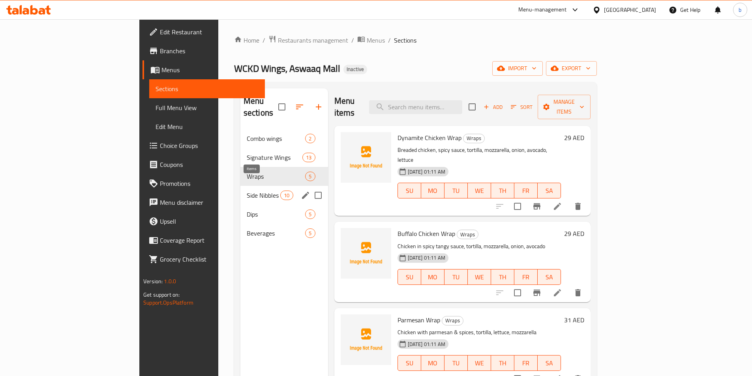
click at [281, 192] on span "10" at bounding box center [287, 195] width 12 height 7
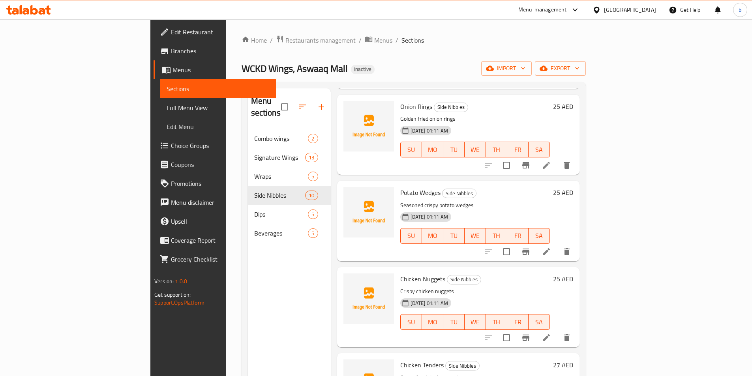
scroll to position [158, 0]
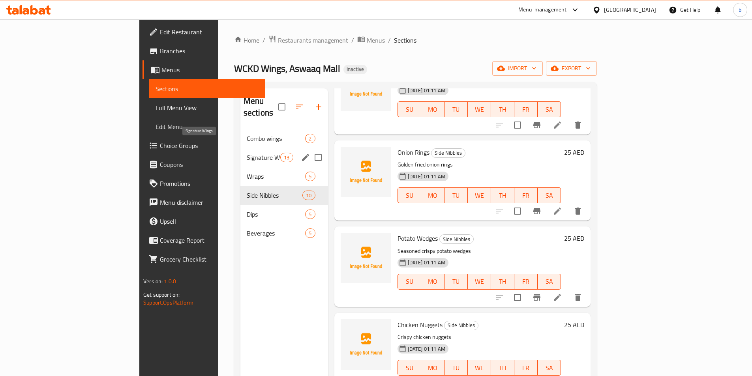
click at [247, 153] on span "Signature Wings" at bounding box center [264, 157] width 34 height 9
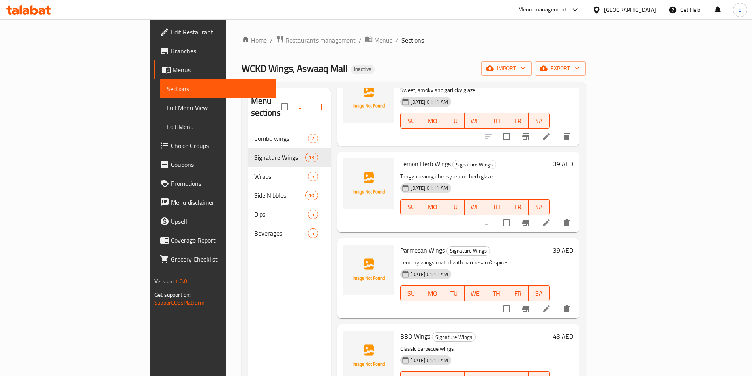
scroll to position [765, 0]
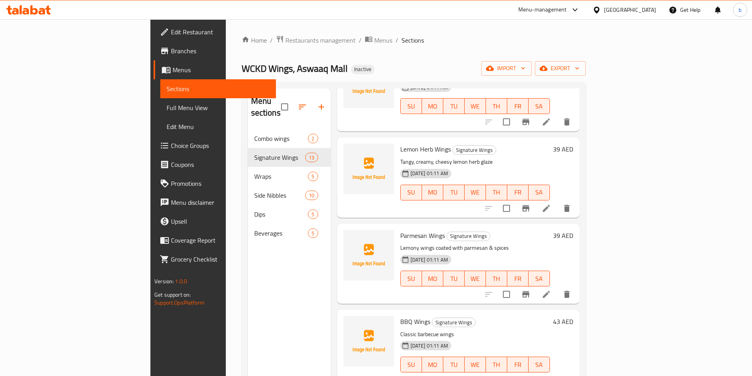
click at [557, 287] on li at bounding box center [546, 294] width 22 height 14
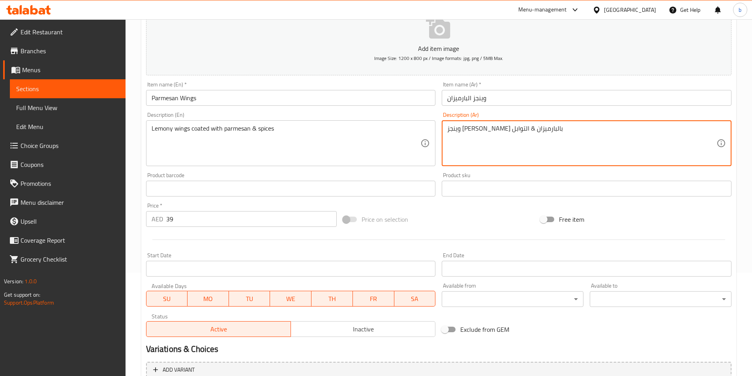
scroll to position [182, 0]
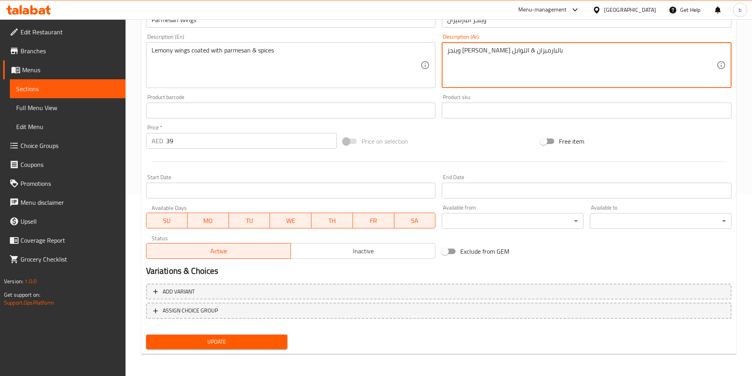
type textarea "وينجز ليمون كوتد بالبارميزان & التوابل"
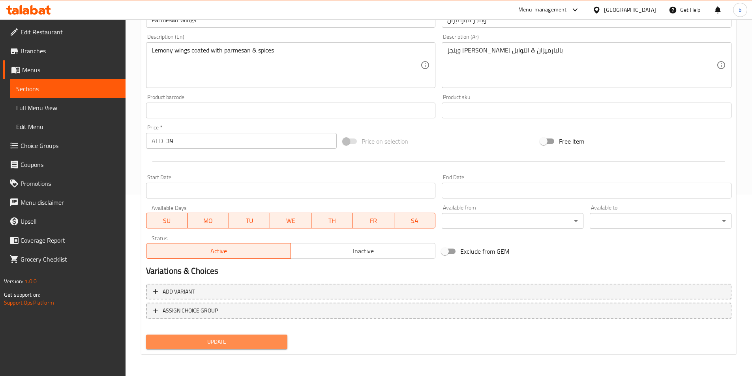
click at [266, 349] on button "Update" at bounding box center [217, 342] width 142 height 15
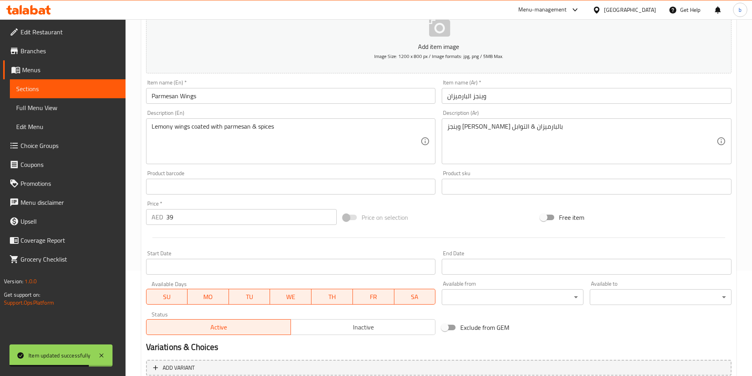
scroll to position [0, 0]
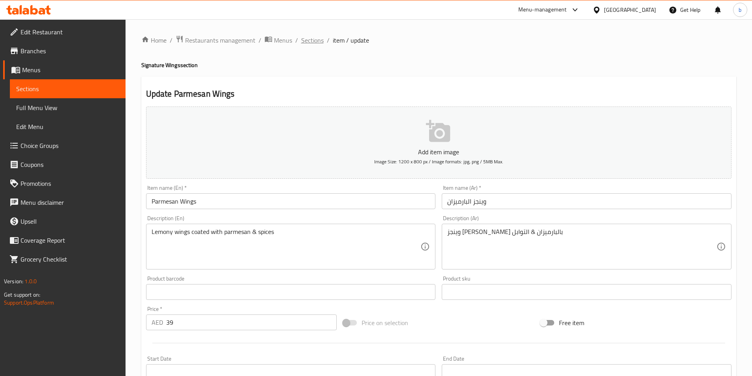
click at [317, 39] on span "Sections" at bounding box center [312, 40] width 22 height 9
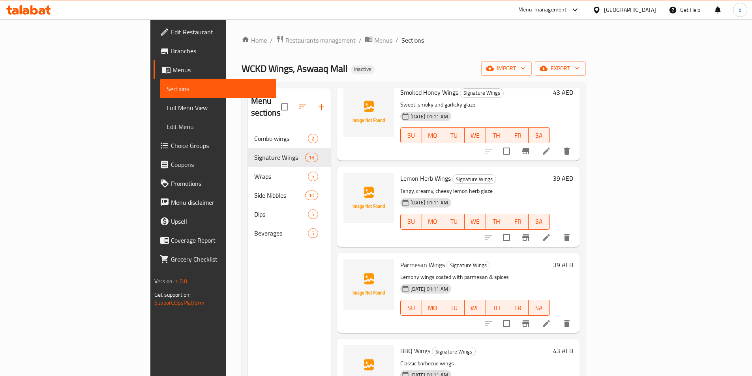
scroll to position [686, 0]
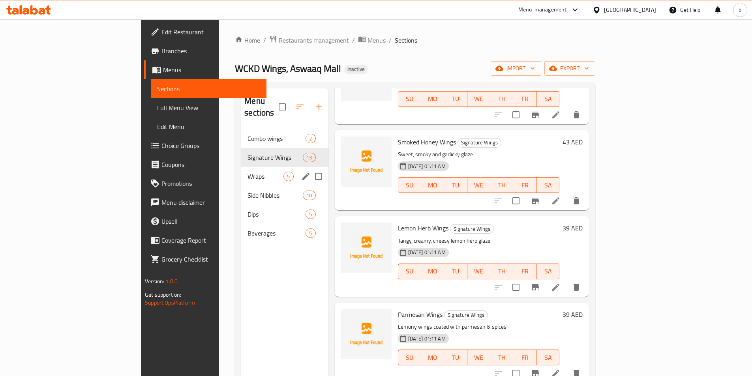
click at [247, 172] on span "Wraps" at bounding box center [265, 176] width 36 height 9
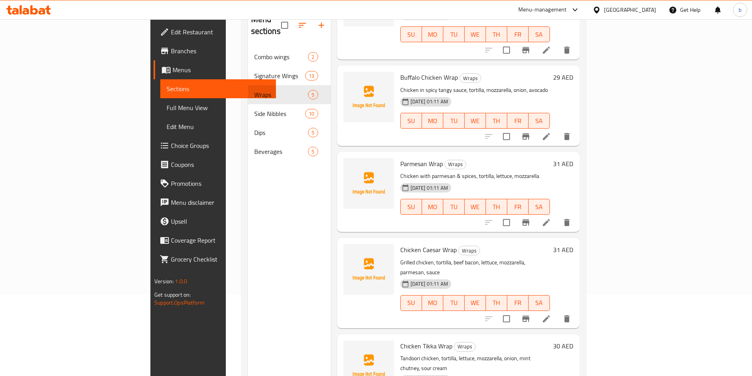
scroll to position [111, 0]
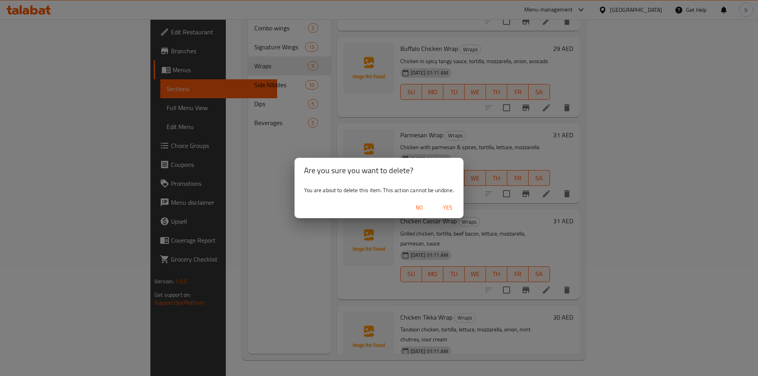
click at [454, 204] on span "Yes" at bounding box center [447, 208] width 19 height 10
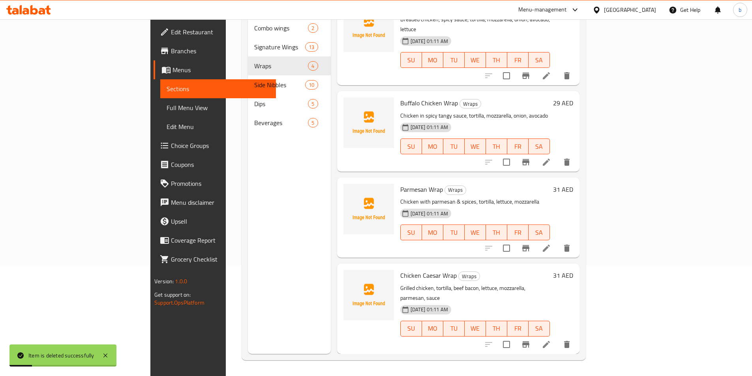
scroll to position [0, 0]
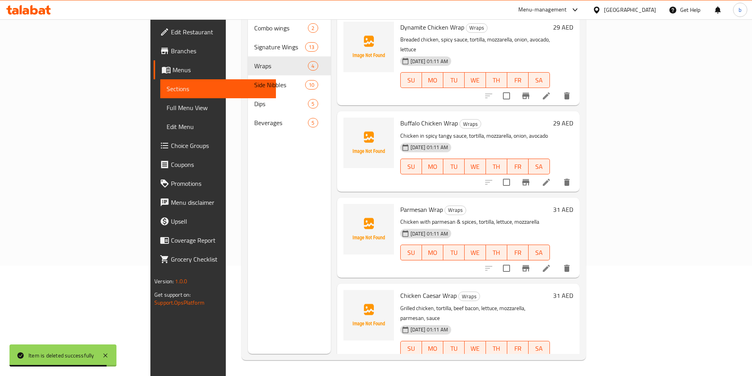
click at [283, 133] on div "Menu sections Combo wings 2 Signature Wings 13 Wraps 4 Side Nibbles 10 Dips 5 B…" at bounding box center [289, 166] width 83 height 376
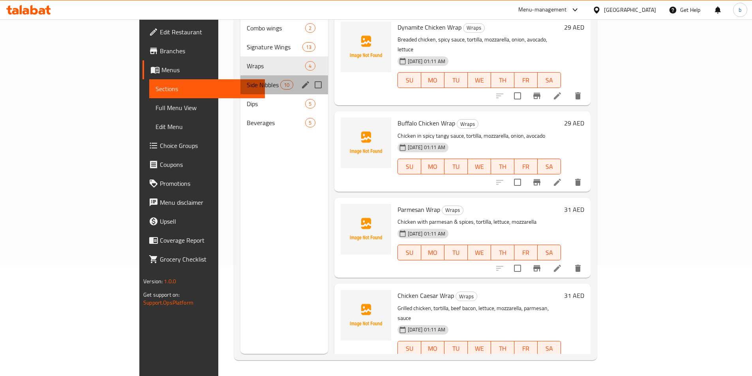
click at [240, 78] on div "Side Nibbles 10" at bounding box center [284, 84] width 88 height 19
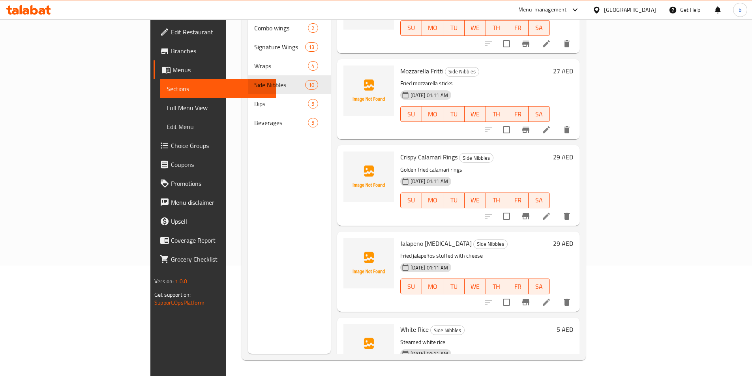
scroll to position [506, 0]
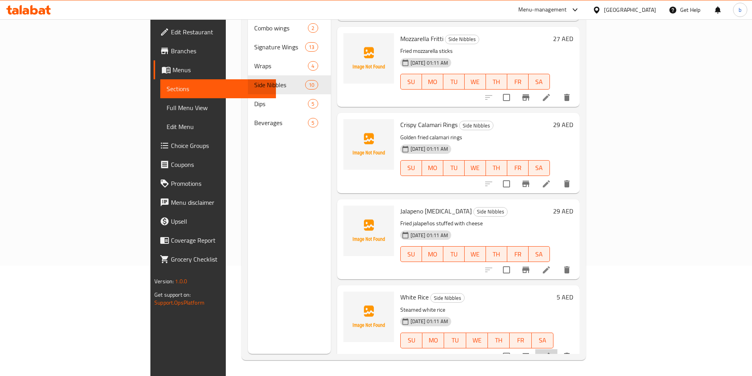
click at [557, 349] on li at bounding box center [546, 356] width 22 height 14
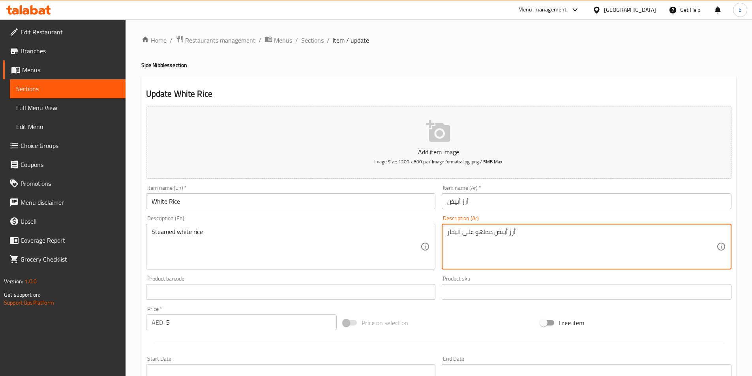
drag, startPoint x: 476, startPoint y: 232, endPoint x: 495, endPoint y: 230, distance: 19.4
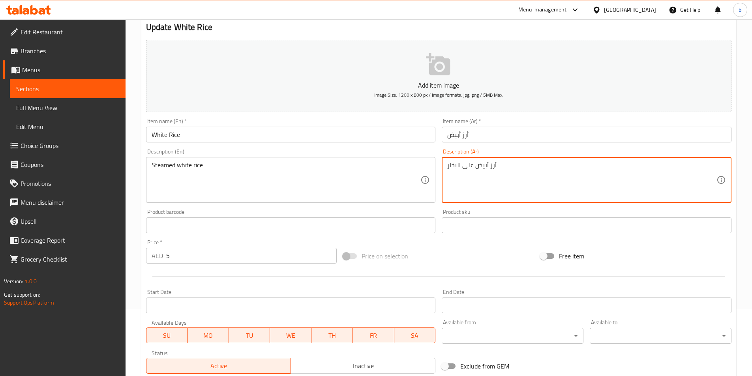
scroll to position [182, 0]
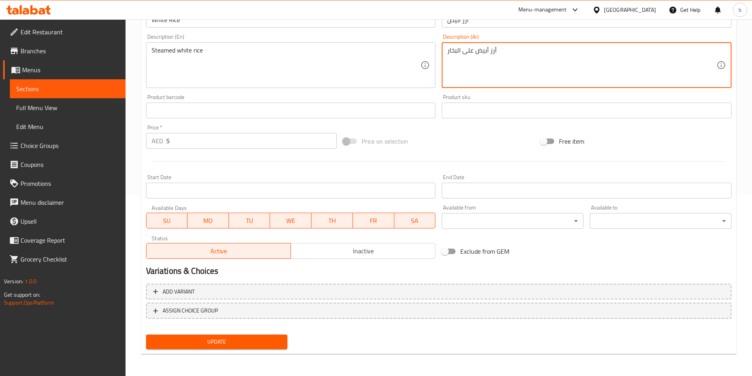
type textarea "أرز أبيض على البخار"
click at [191, 341] on span "Update" at bounding box center [216, 342] width 129 height 10
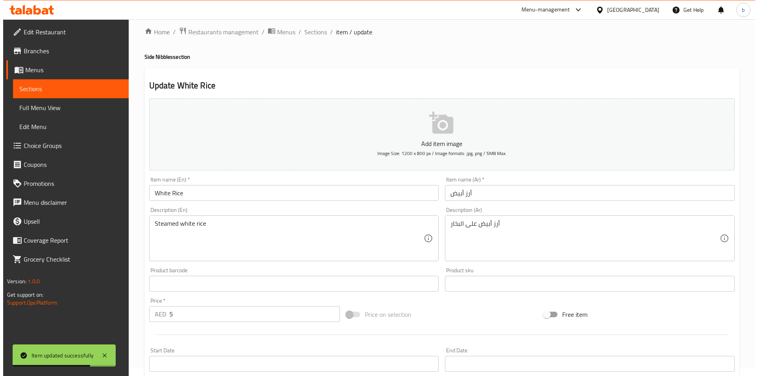
scroll to position [0, 0]
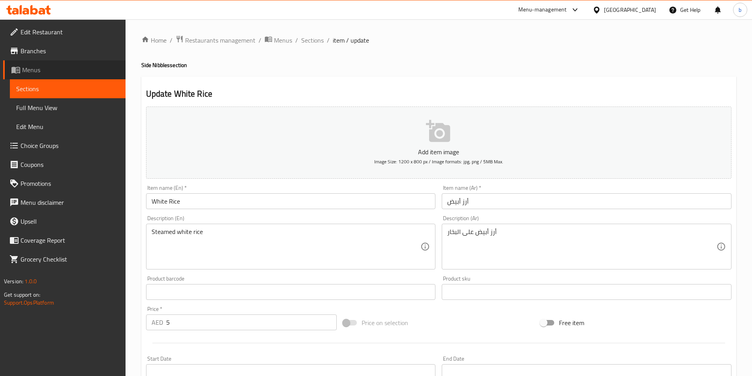
click at [59, 75] on link "Menus" at bounding box center [64, 69] width 122 height 19
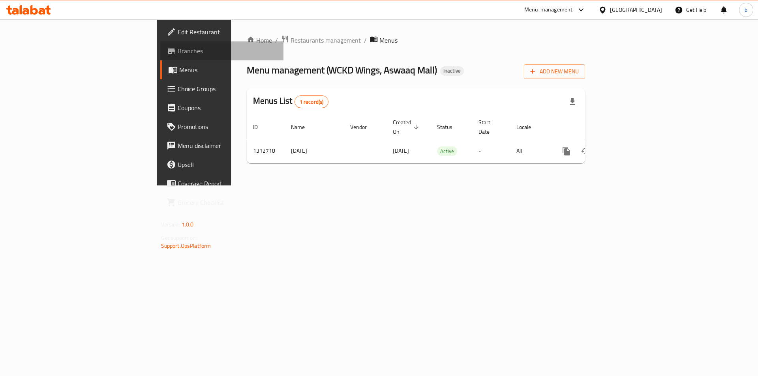
click at [178, 54] on span "Branches" at bounding box center [228, 50] width 100 height 9
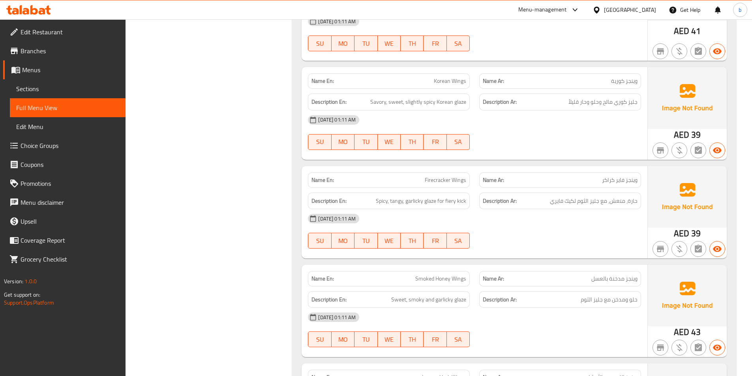
scroll to position [987, 0]
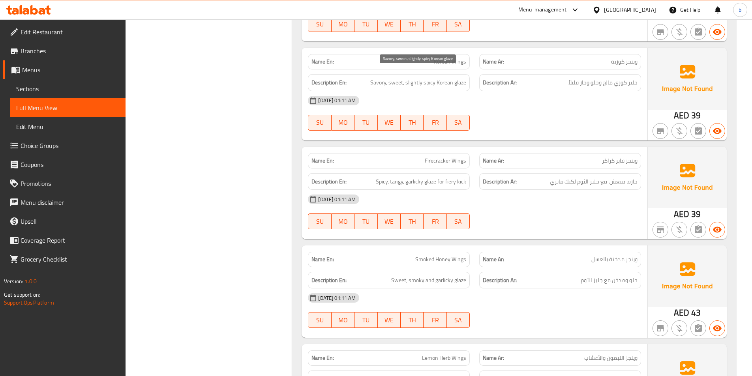
click at [416, 78] on span "Savory, sweet, slightly spicy Korean glaze" at bounding box center [418, 83] width 96 height 10
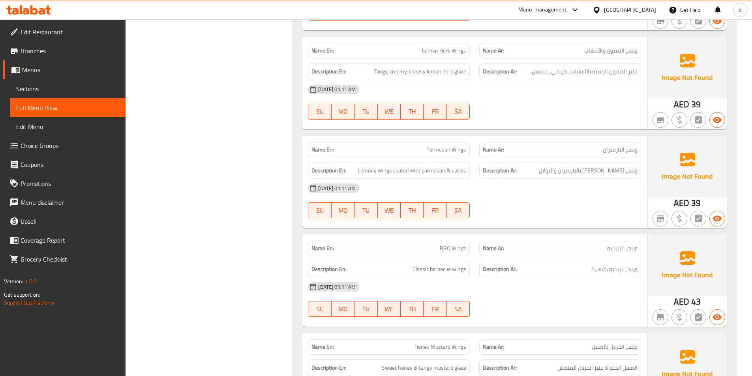
scroll to position [1342, 0]
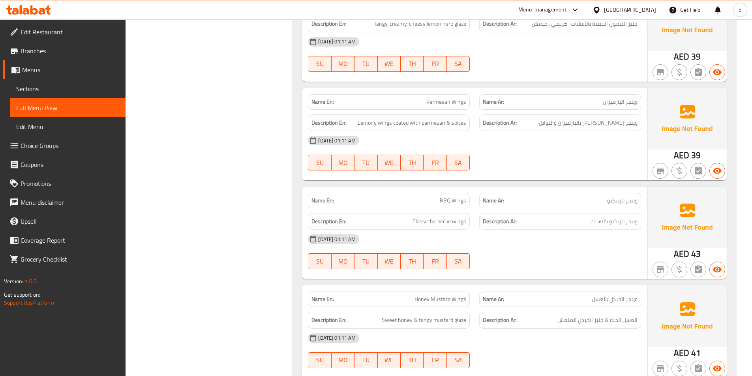
drag, startPoint x: 592, startPoint y: 305, endPoint x: 545, endPoint y: 305, distance: 47.4
drag, startPoint x: 545, startPoint y: 305, endPoint x: 485, endPoint y: 323, distance: 62.6
click at [482, 329] on div "18-09-2025 01:11 AM" at bounding box center [474, 338] width 343 height 19
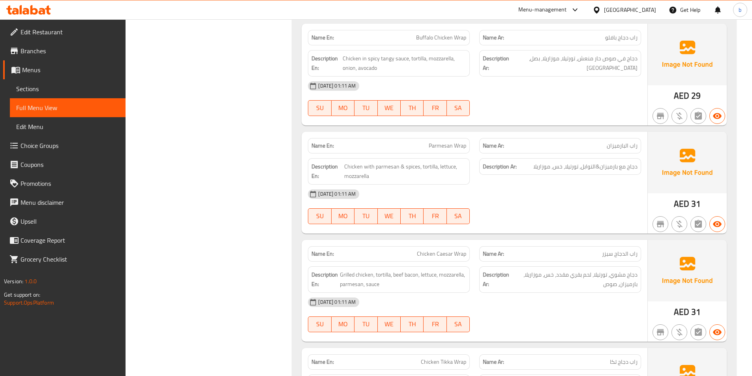
scroll to position [1934, 0]
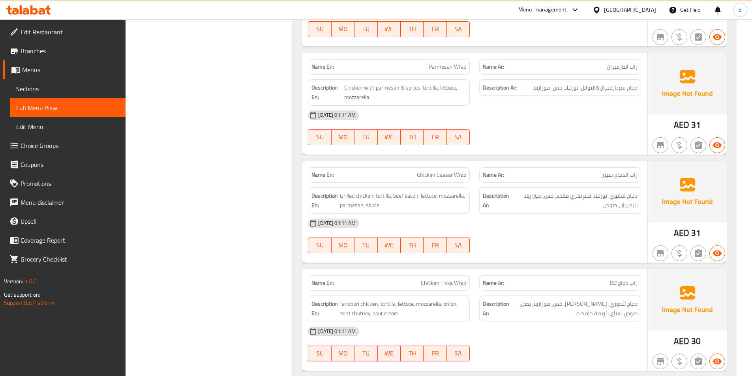
click at [438, 214] on div "18-09-2025 01:11 AM" at bounding box center [474, 223] width 343 height 19
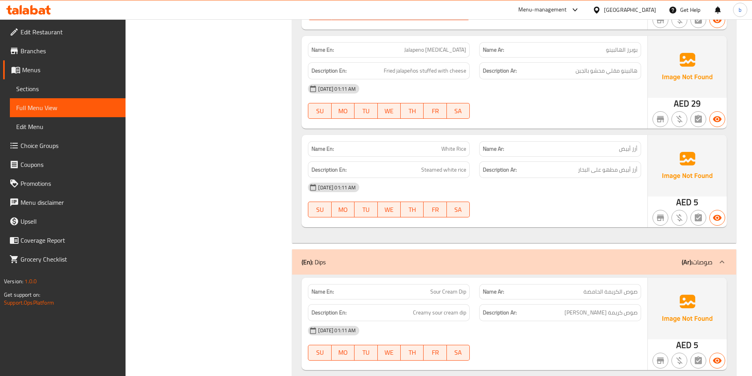
scroll to position [3158, 0]
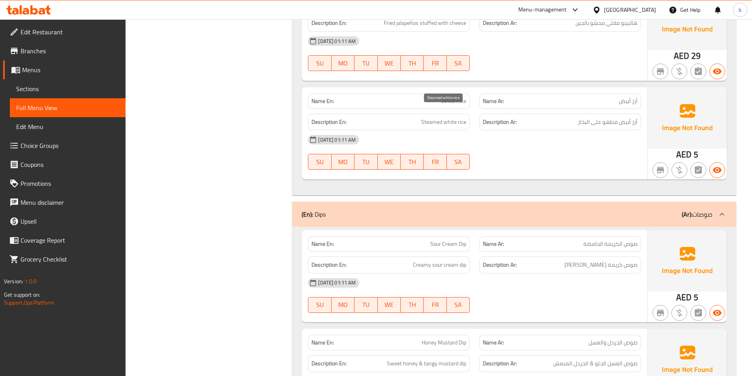
click at [425, 117] on span "Steamed white rice" at bounding box center [443, 122] width 45 height 10
copy span "Steamed"
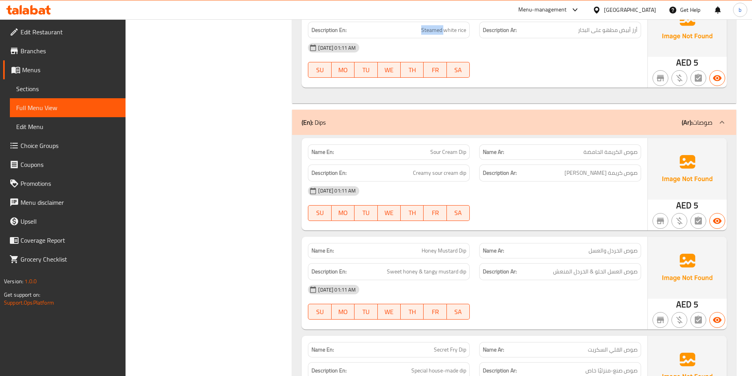
scroll to position [3276, 0]
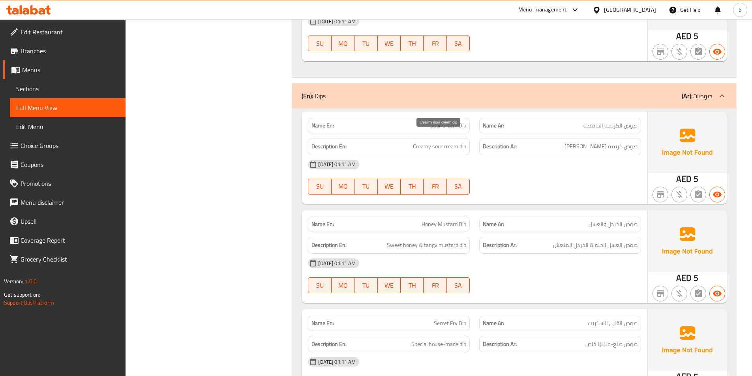
click at [437, 142] on span "Creamy sour cream dip" at bounding box center [439, 147] width 53 height 10
copy span "sour"
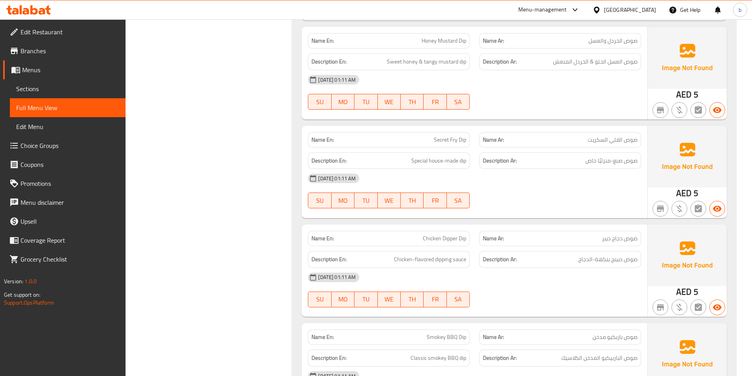
scroll to position [3473, 0]
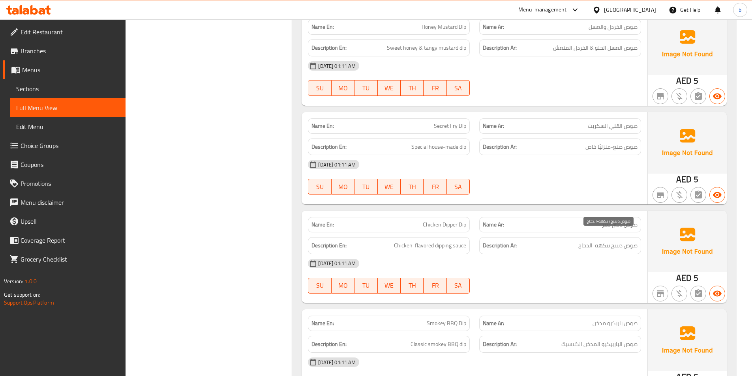
click at [585, 241] on span "صوص دبينج بنكهة-الدجاج" at bounding box center [607, 246] width 59 height 10
click at [615, 241] on span "صوص دبينج بنكهة-الدجاج" at bounding box center [607, 246] width 59 height 10
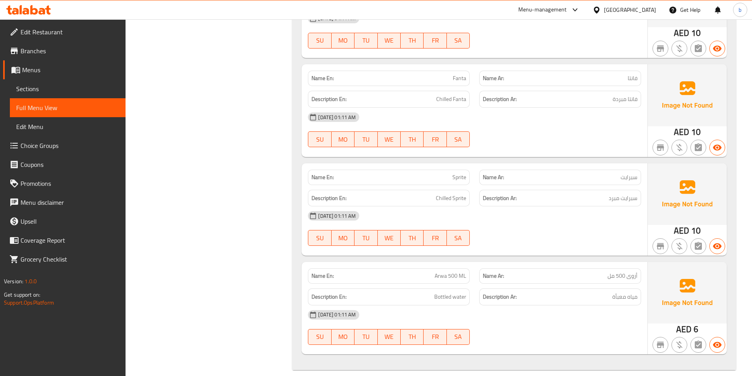
scroll to position [4060, 0]
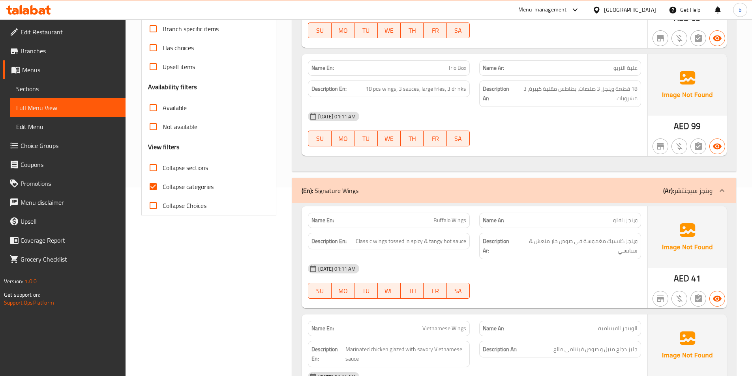
scroll to position [197, 0]
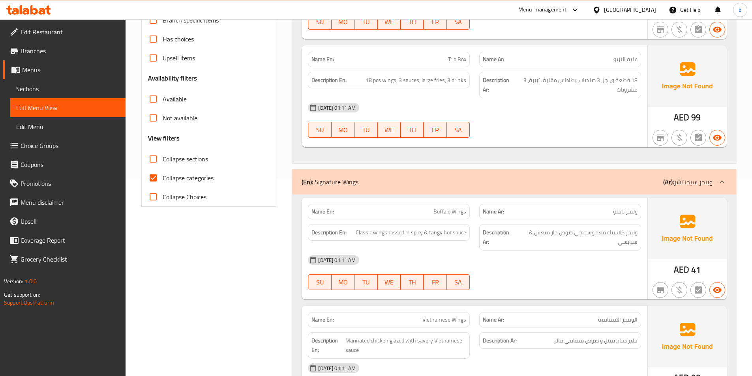
click at [156, 184] on input "Collapse categories" at bounding box center [153, 178] width 19 height 19
checkbox input "false"
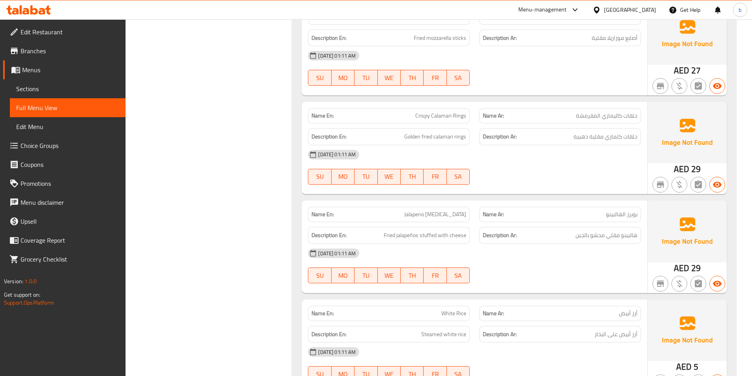
scroll to position [2842, 0]
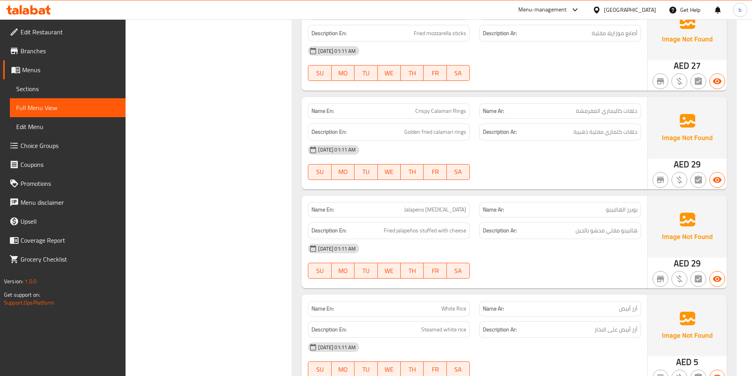
click at [617, 206] on span "بوبرز الهالبينو" at bounding box center [622, 210] width 32 height 8
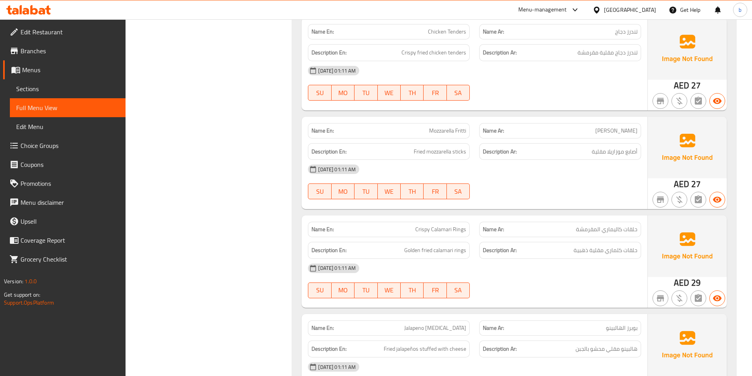
scroll to position [0, 0]
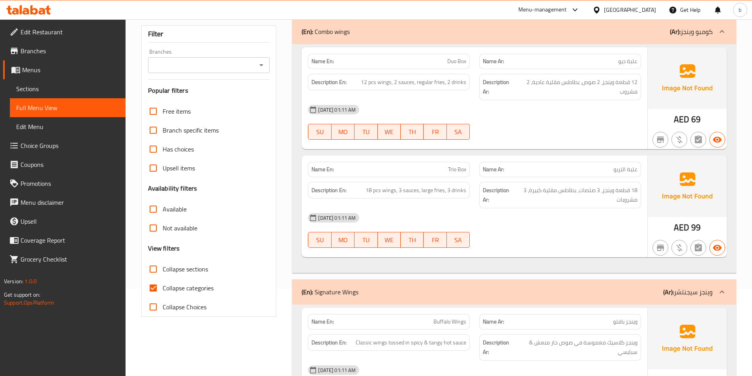
scroll to position [118, 0]
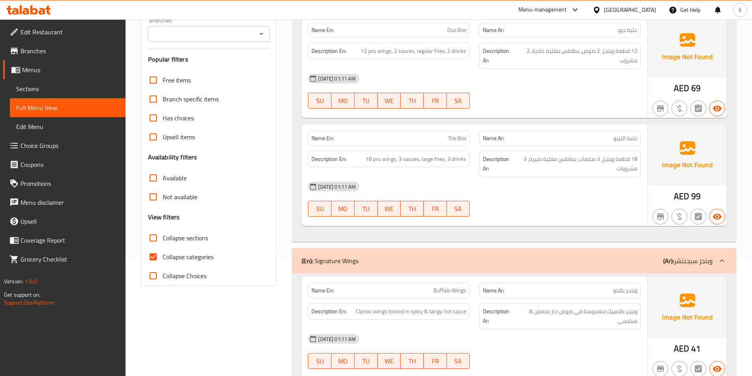
click at [152, 251] on input "Collapse categories" at bounding box center [153, 256] width 19 height 19
checkbox input "false"
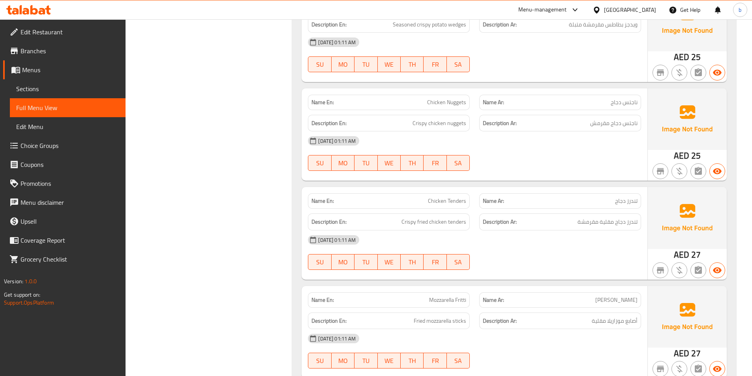
scroll to position [0, 0]
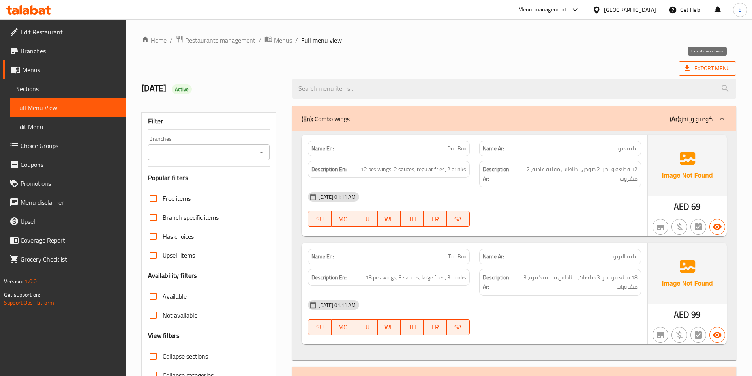
click at [715, 67] on span "Export Menu" at bounding box center [707, 69] width 45 height 10
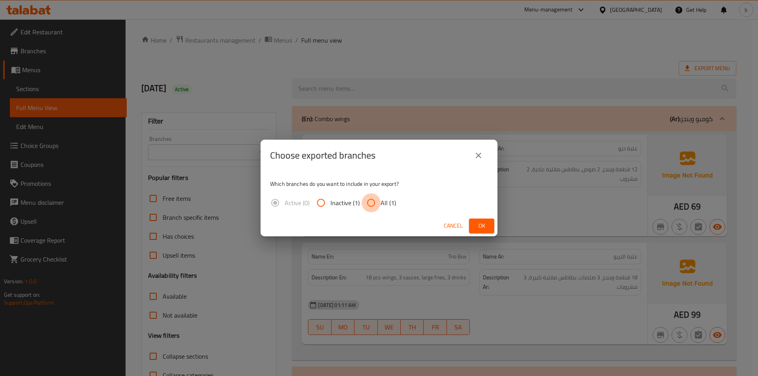
click at [378, 200] on input "All (1)" at bounding box center [371, 202] width 19 height 19
radio input "true"
click at [485, 224] on span "Ok" at bounding box center [481, 226] width 13 height 10
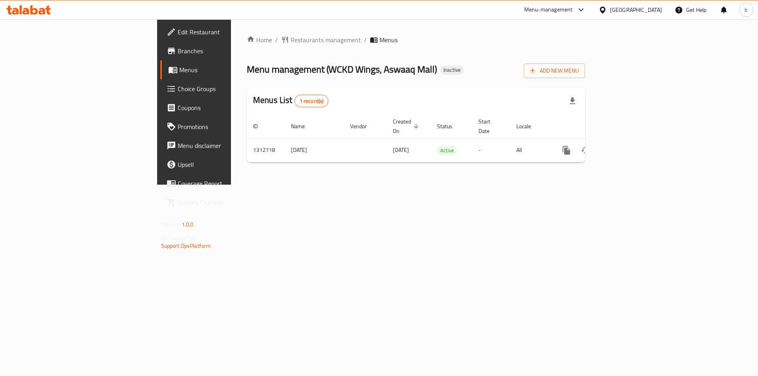
click at [41, 11] on icon at bounding box center [42, 11] width 7 height 7
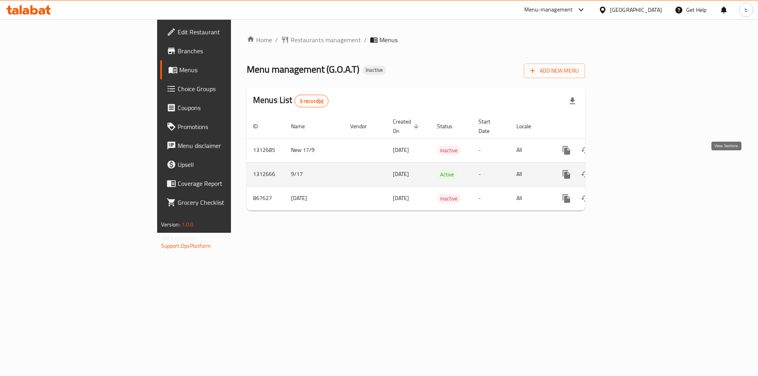
click at [628, 170] on icon "enhanced table" at bounding box center [622, 174] width 9 height 9
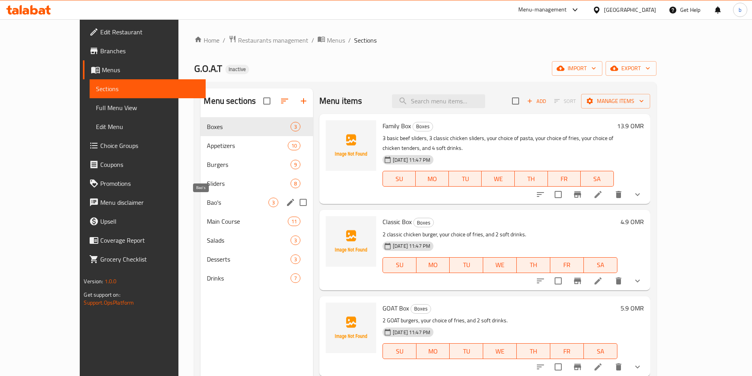
click at [207, 205] on span "Bao's" at bounding box center [237, 202] width 61 height 9
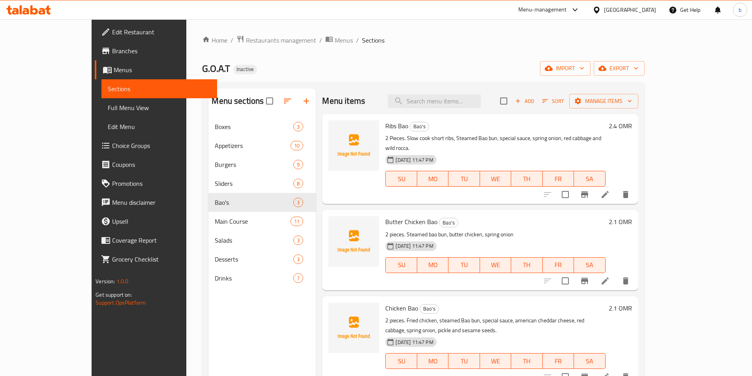
click at [108, 91] on span "Sections" at bounding box center [159, 88] width 103 height 9
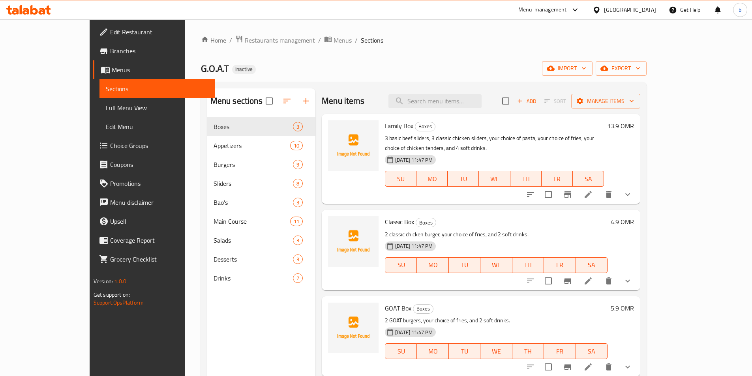
click at [112, 68] on span "Menus" at bounding box center [160, 69] width 97 height 9
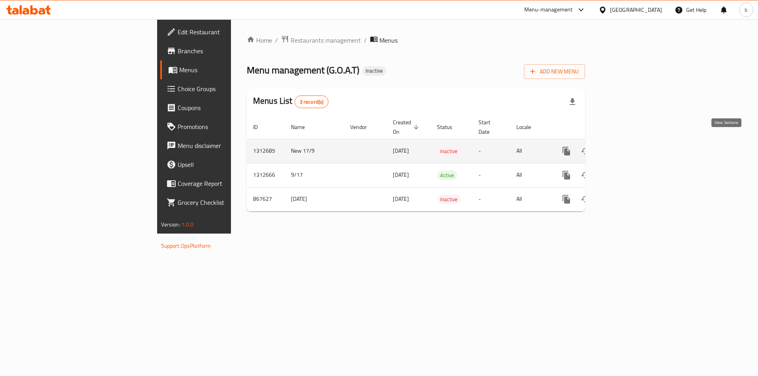
click at [628, 146] on icon "enhanced table" at bounding box center [622, 150] width 9 height 9
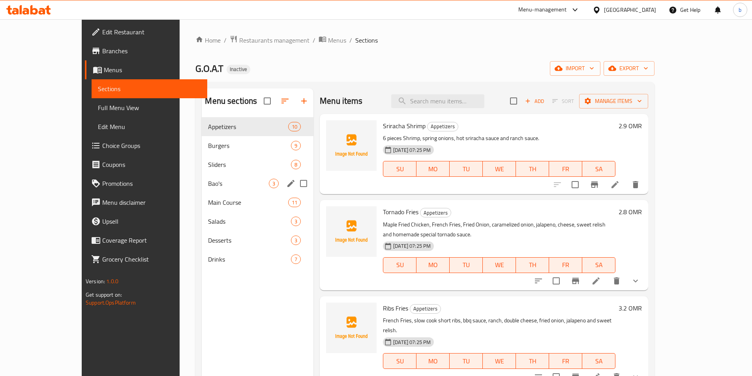
click at [236, 189] on div "Bao's 3" at bounding box center [258, 183] width 112 height 19
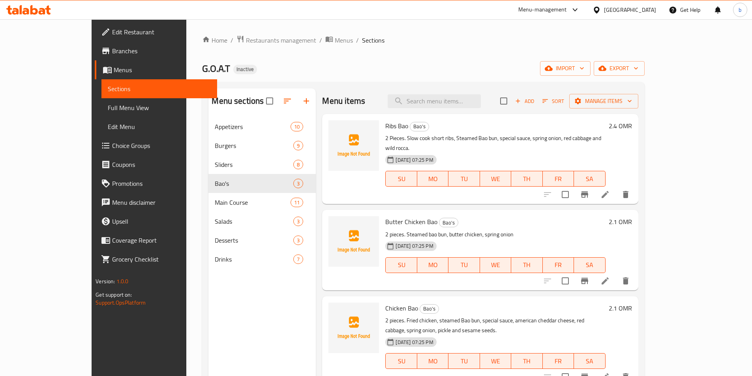
click at [114, 66] on span "Menus" at bounding box center [162, 69] width 97 height 9
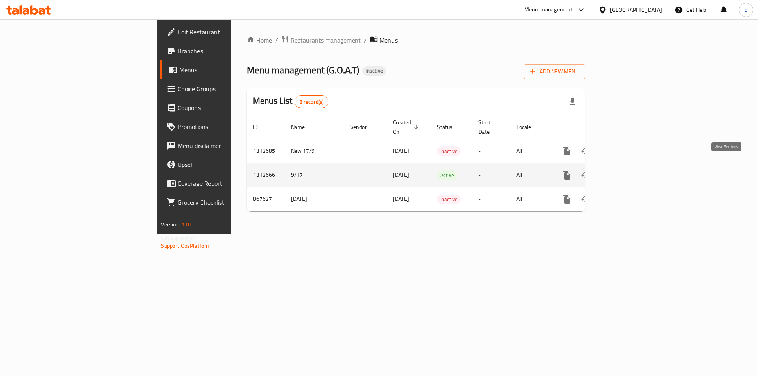
click at [627, 172] on icon "enhanced table" at bounding box center [623, 175] width 7 height 7
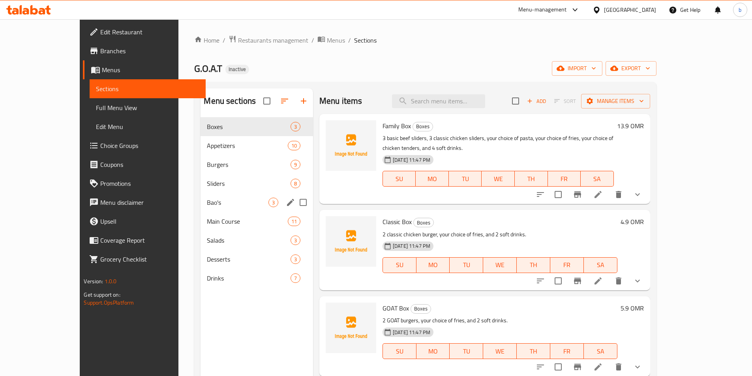
click at [221, 197] on div "Bao's 3" at bounding box center [257, 202] width 112 height 19
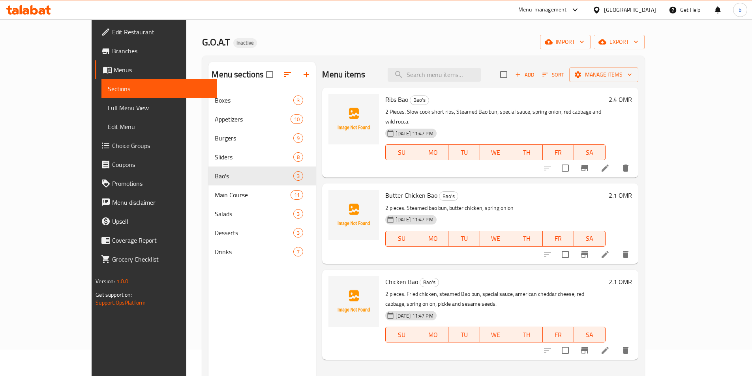
scroll to position [39, 0]
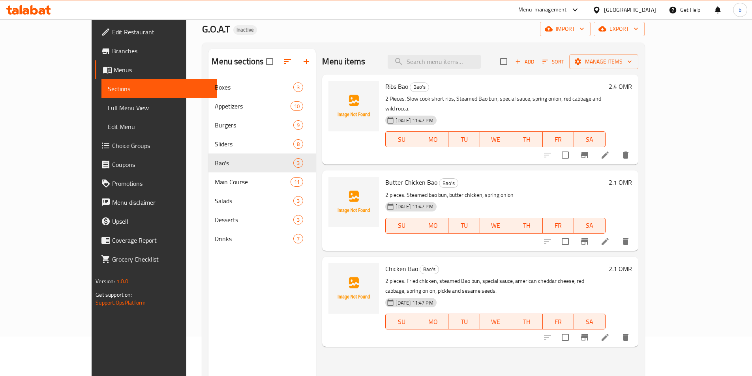
click at [610, 150] on icon at bounding box center [604, 154] width 9 height 9
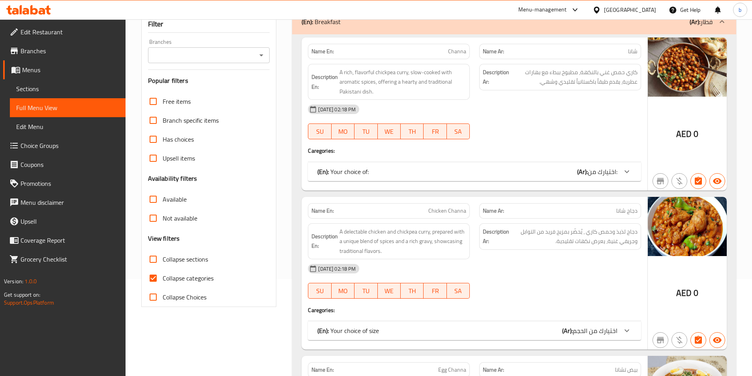
scroll to position [158, 0]
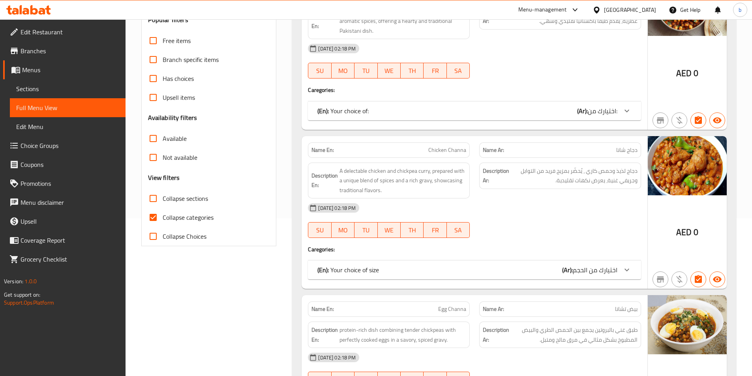
click at [163, 218] on span "Collapse categories" at bounding box center [188, 217] width 51 height 9
click at [163, 218] on input "Collapse categories" at bounding box center [153, 217] width 19 height 19
checkbox input "false"
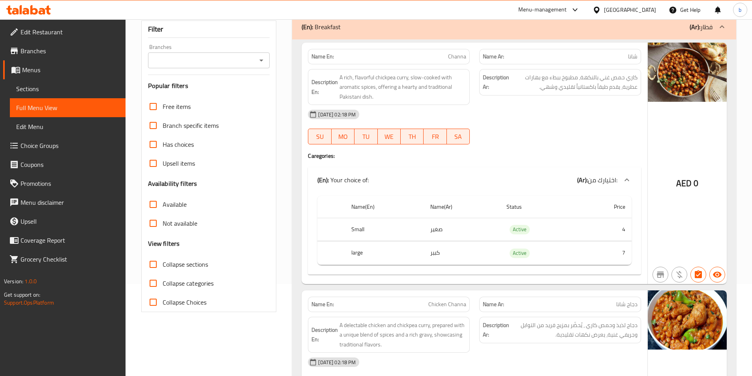
scroll to position [0, 0]
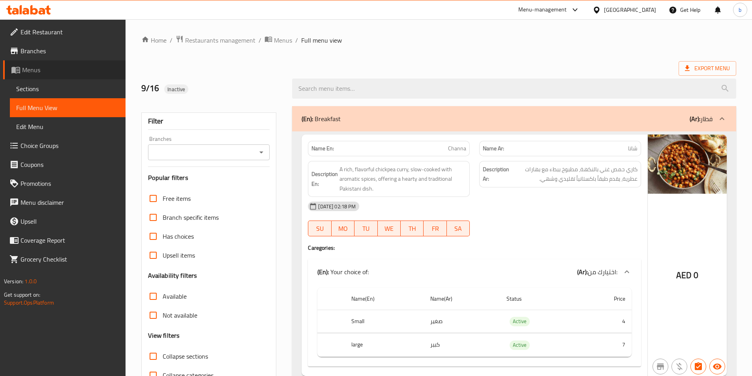
click at [57, 70] on span "Menus" at bounding box center [70, 69] width 97 height 9
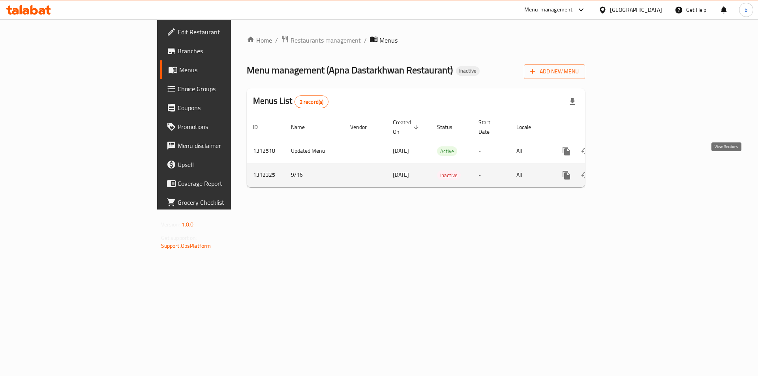
click at [628, 171] on icon "enhanced table" at bounding box center [622, 175] width 9 height 9
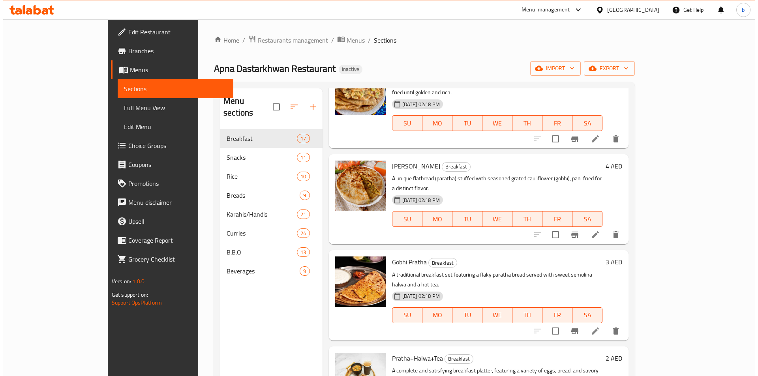
scroll to position [1062, 0]
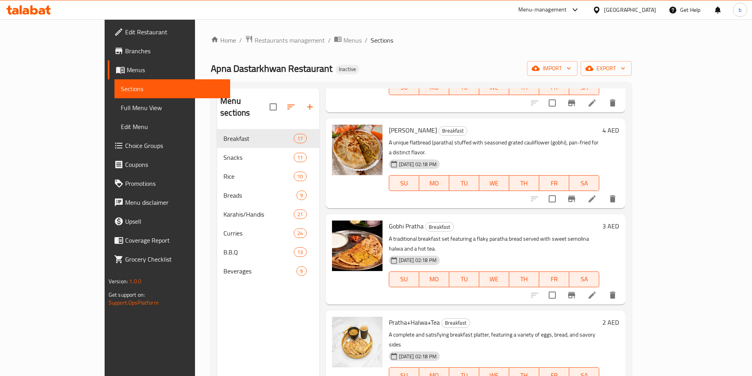
click at [114, 82] on link "Sections" at bounding box center [172, 88] width 116 height 19
click at [127, 66] on span "Menus" at bounding box center [175, 69] width 97 height 9
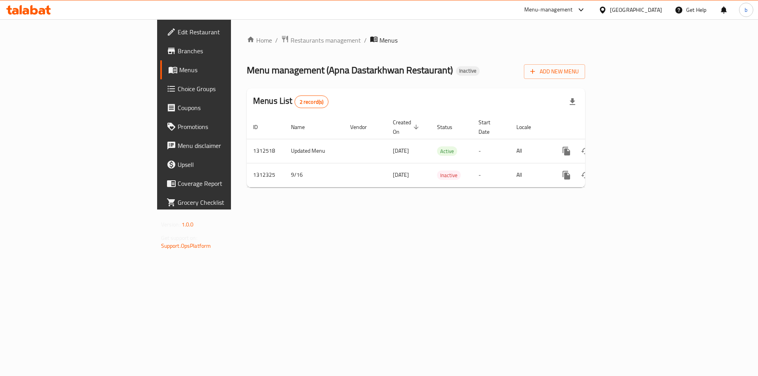
click at [42, 7] on icon at bounding box center [28, 9] width 45 height 9
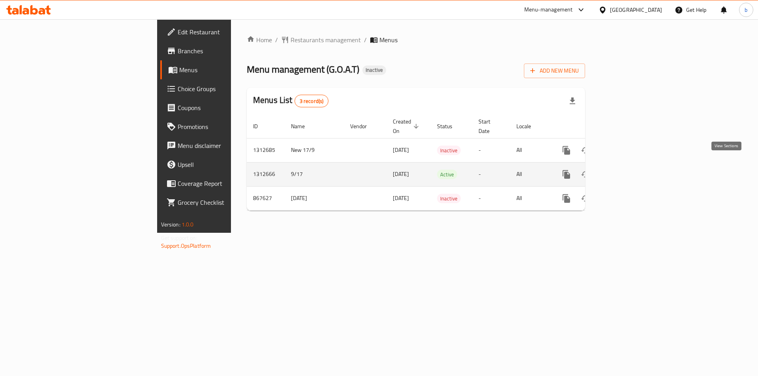
click at [628, 170] on icon "enhanced table" at bounding box center [622, 174] width 9 height 9
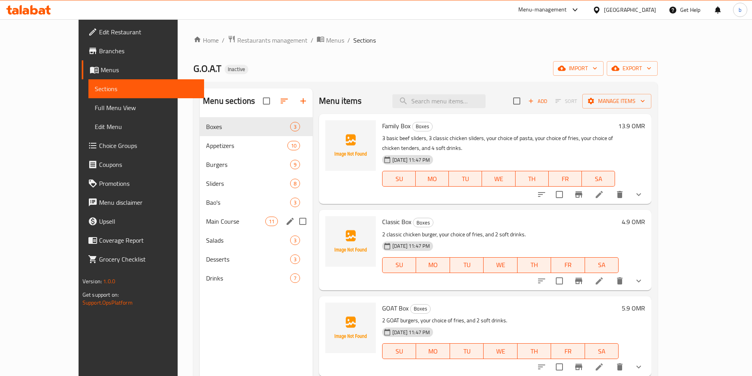
click at [230, 208] on div "Bao's 3" at bounding box center [256, 202] width 113 height 19
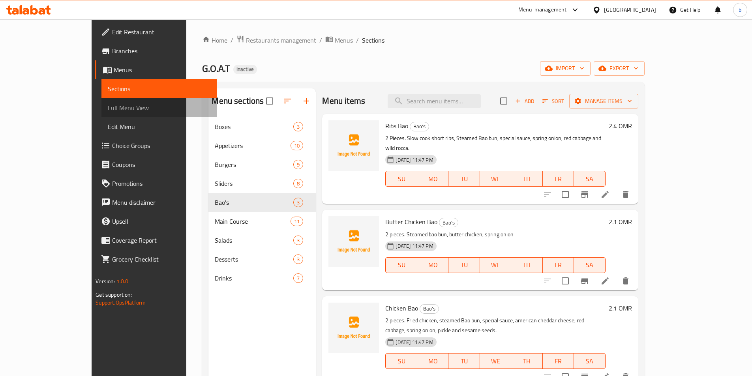
click at [108, 107] on span "Full Menu View" at bounding box center [159, 107] width 103 height 9
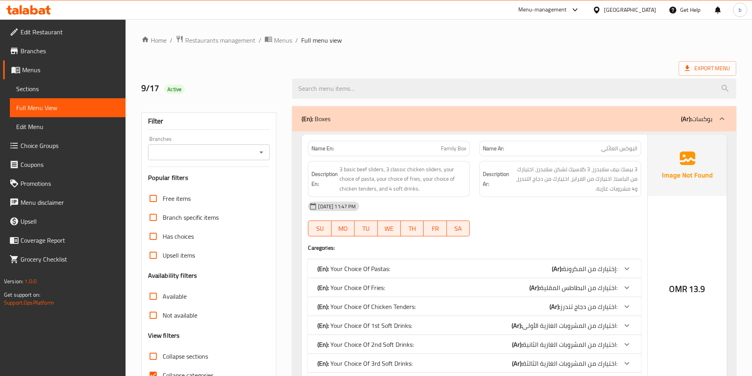
scroll to position [39, 0]
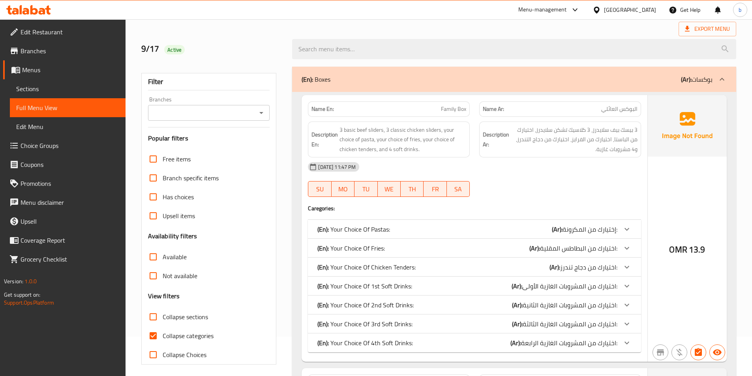
click at [159, 320] on input "Collapse sections" at bounding box center [153, 316] width 19 height 19
checkbox input "true"
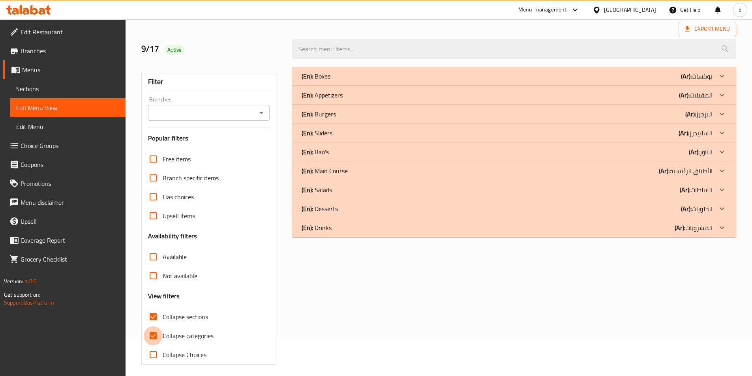
click at [155, 339] on input "Collapse categories" at bounding box center [153, 335] width 19 height 19
checkbox input "false"
click at [712, 148] on p "(Ar): الباوز" at bounding box center [701, 151] width 24 height 9
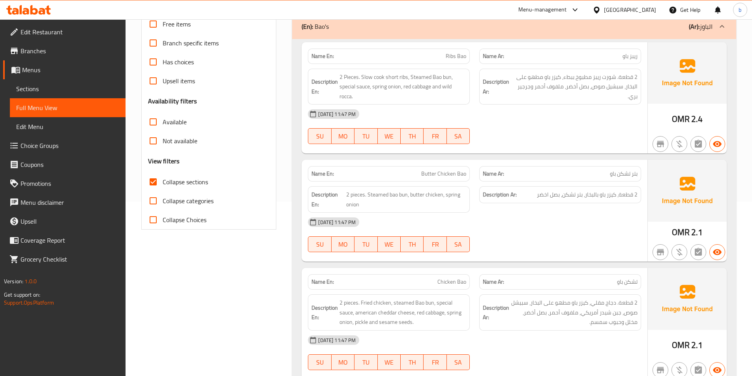
scroll to position [173, 0]
click at [577, 123] on div "[DATE] 11:47 PM" at bounding box center [474, 115] width 343 height 19
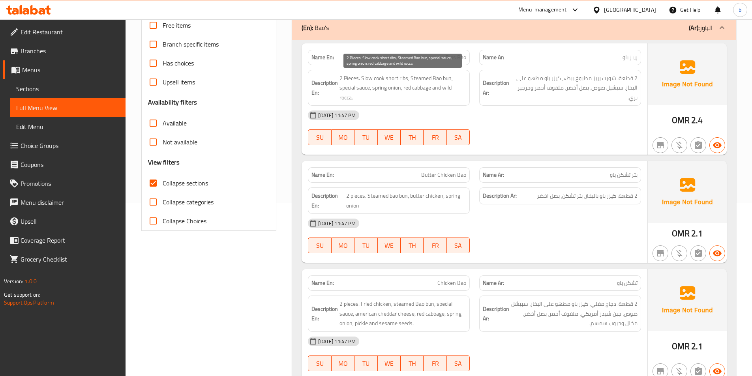
click at [387, 79] on span "2 Pieces. Slow cook short ribs, Steamed Bao bun, special sauce, spring onion, r…" at bounding box center [402, 87] width 127 height 29
copy span "short"
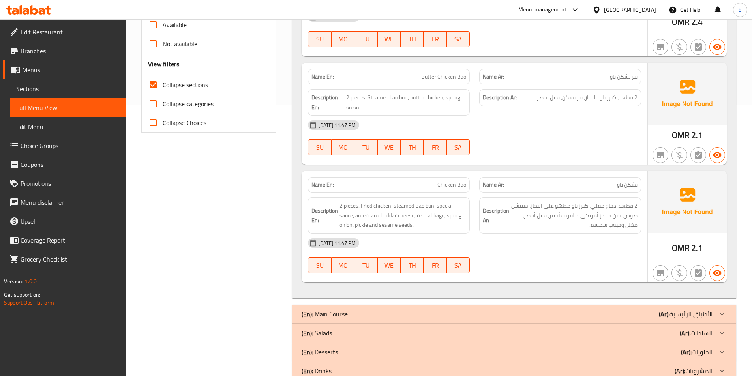
scroll to position [252, 0]
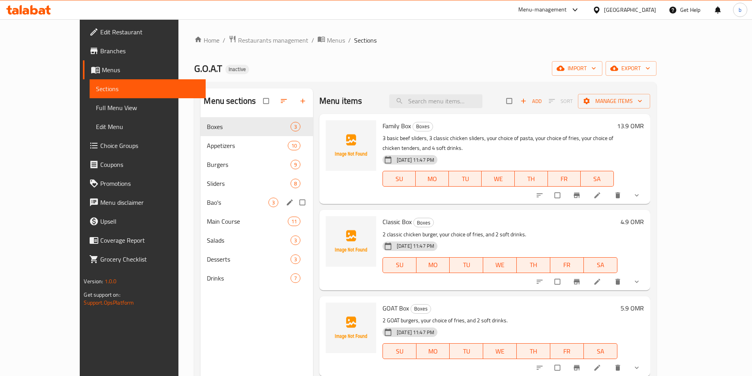
click at [207, 203] on span "Bao's" at bounding box center [237, 202] width 61 height 9
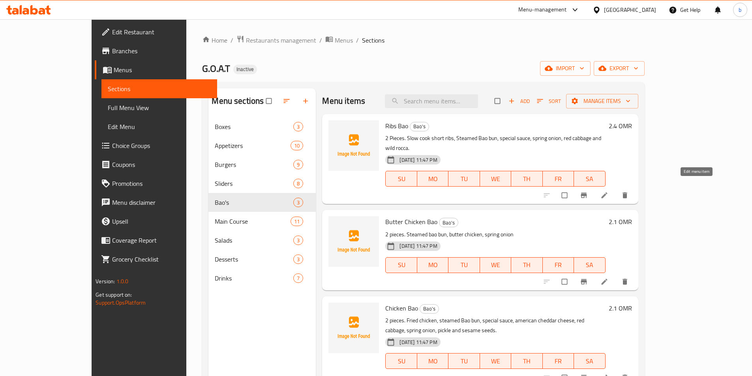
click at [608, 191] on icon at bounding box center [604, 195] width 8 height 8
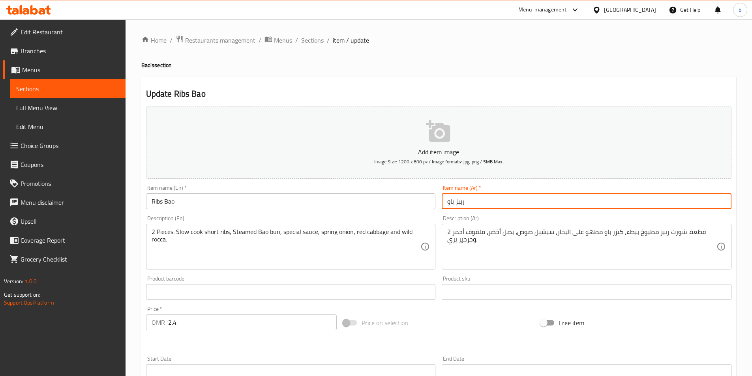
click at [461, 202] on input "ريبز باو" at bounding box center [587, 201] width 290 height 16
click at [458, 202] on input "ريبز باو" at bounding box center [587, 201] width 290 height 16
click at [456, 202] on input "ريبز باو" at bounding box center [587, 201] width 290 height 16
drag, startPoint x: 456, startPoint y: 202, endPoint x: 495, endPoint y: 201, distance: 38.3
click at [495, 201] on input "ريبز باو" at bounding box center [587, 201] width 290 height 16
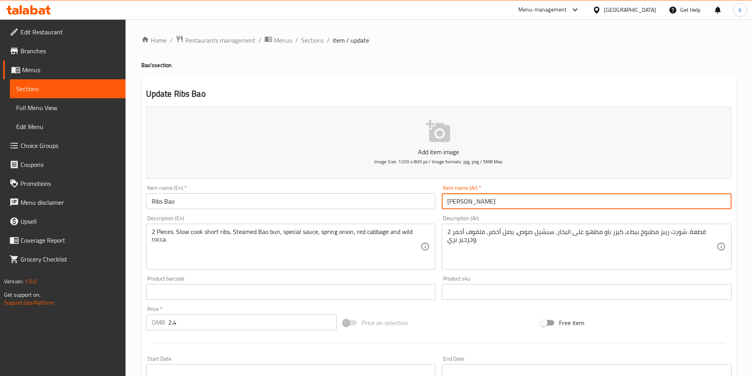
type input "[PERSON_NAME]"
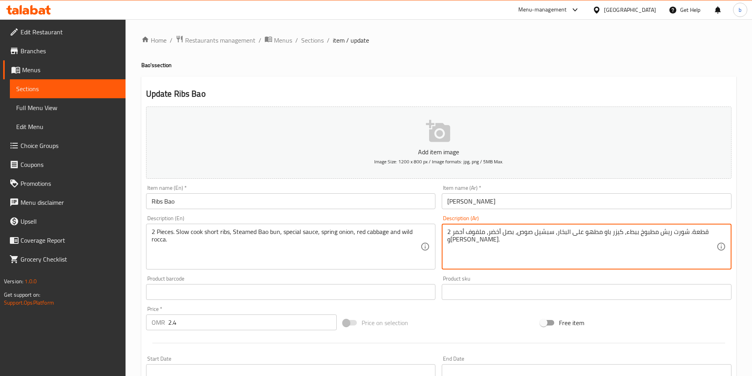
drag, startPoint x: 658, startPoint y: 229, endPoint x: 662, endPoint y: 228, distance: 4.1
drag, startPoint x: 672, startPoint y: 231, endPoint x: 688, endPoint y: 227, distance: 16.7
click at [688, 227] on div "2 قطعة. شورت ريش مطبوخ ببطء، كيزر باو مطهو على البخار، سبشيل صوص، بصل أخضر، ملف…" at bounding box center [587, 247] width 290 height 46
click at [660, 231] on textarea "2 قطعة. شورت ريش مطبوخ ببطء، كيزر باو مطهو على البخار، سبشيل صوص، بصل أخضر، ملف…" at bounding box center [581, 246] width 269 height 37
click at [586, 233] on textarea "2 قطعة. شورت ريش مطبوخ ببطء، كيزر باو مطهو على البخار، سبشيل صوص، بصل أخضر، ملف…" at bounding box center [581, 246] width 269 height 37
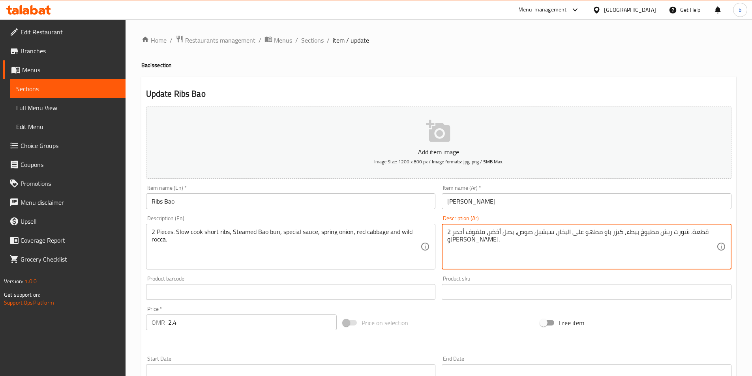
drag, startPoint x: 583, startPoint y: 231, endPoint x: 602, endPoint y: 229, distance: 19.4
click at [602, 229] on textarea "2 قطعة. شورت ريش مطبوخ ببطء، كيزر باو مطهو على البخار، سبشيل صوص، بصل أخضر، ملف…" at bounding box center [581, 246] width 269 height 37
drag, startPoint x: 553, startPoint y: 233, endPoint x: 573, endPoint y: 233, distance: 20.1
click at [573, 233] on textarea "2 قطعة. شورت ريش مطبوخ ببطء، كيزر باو على البخار، سبشيل صوص، بصل أخضر، ملفوف أح…" at bounding box center [581, 246] width 269 height 37
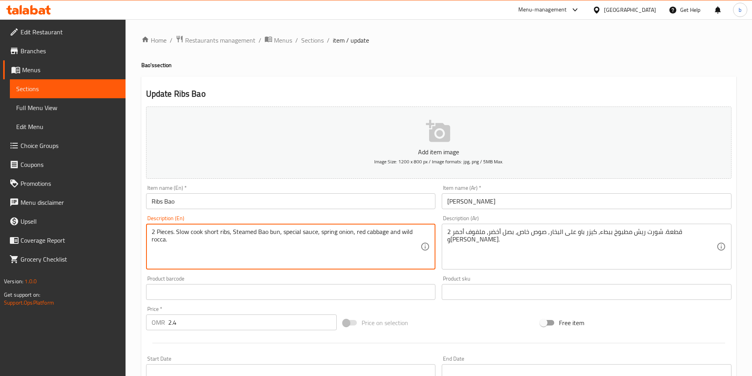
click at [325, 231] on textarea "2 Pieces. Slow cook short ribs, Steamed Bao bun, special sauce, spring onion, r…" at bounding box center [286, 246] width 269 height 37
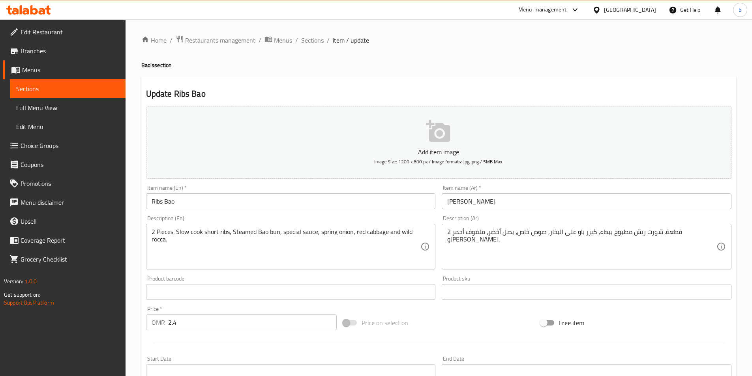
click at [380, 231] on textarea "2 Pieces. Slow cook short ribs, Steamed Bao bun, special sauce, spring onion, r…" at bounding box center [286, 246] width 269 height 37
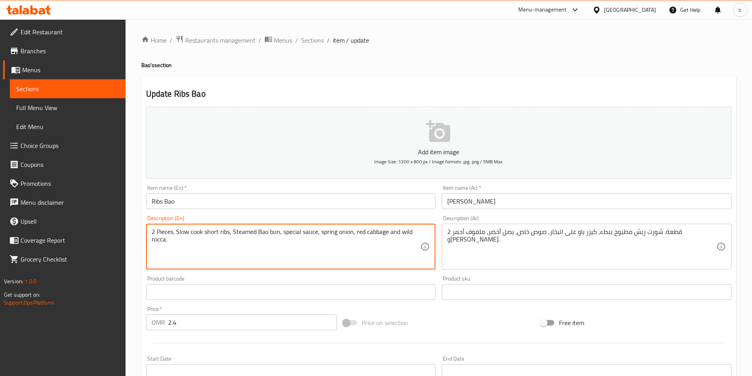
click at [372, 234] on textarea "2 Pieces. Slow cook short ribs, Steamed Bao bun, special sauce, spring onion, r…" at bounding box center [286, 246] width 269 height 37
click at [155, 244] on textarea "2 Pieces. Slow cook short ribs, Steamed Bao bun, special sauce, spring onion, r…" at bounding box center [286, 246] width 269 height 37
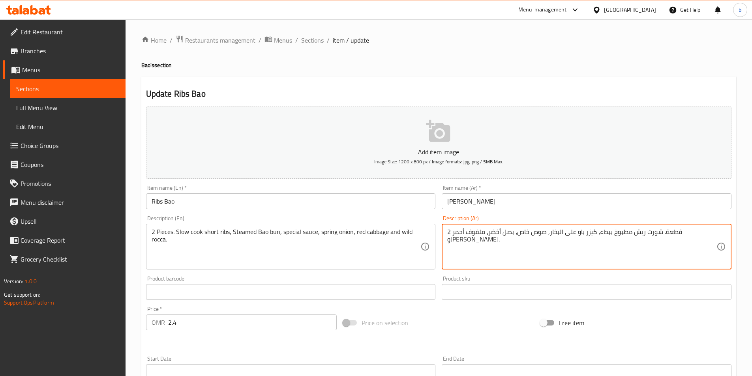
click at [698, 233] on textarea "2 قطعة. شورت ريش مطبوخ ببطء، كيزر باو على البخار, صوص خاص، بصل أخضر، ملفوف أحمر…" at bounding box center [581, 246] width 269 height 37
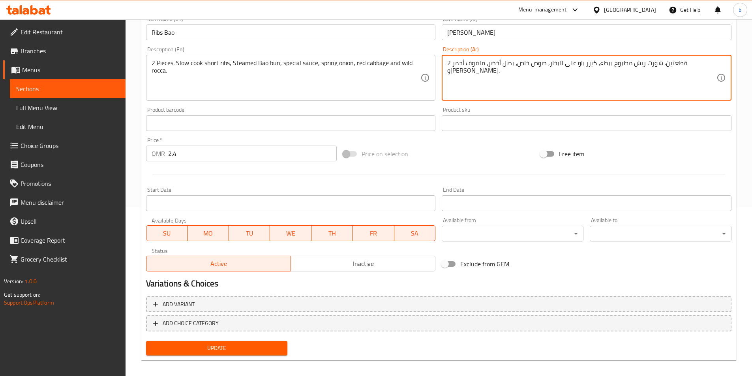
scroll to position [175, 0]
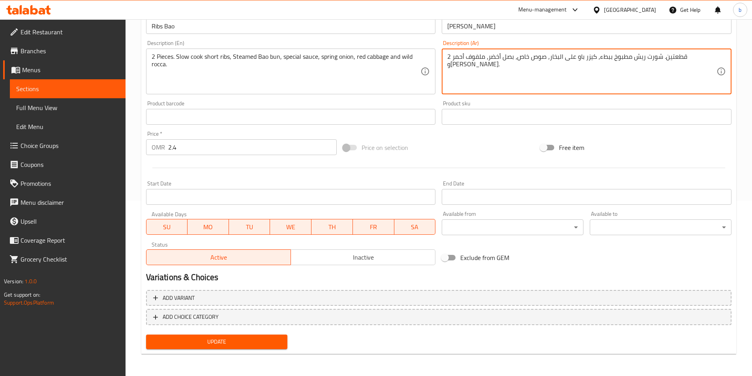
type textarea "2 قطعتين. شورت ريش مطبوخ ببطء، كيزر باو على البخار, صوص خاص، بصل أخضر، ملفوف أح…"
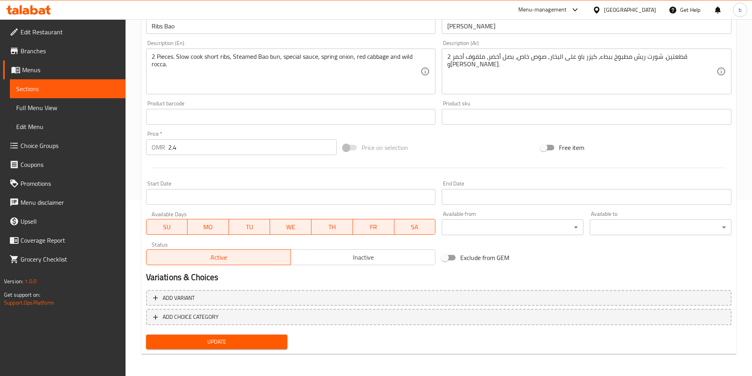
drag, startPoint x: 284, startPoint y: 334, endPoint x: 276, endPoint y: 334, distance: 7.9
click at [282, 333] on div "Update" at bounding box center [217, 342] width 148 height 21
drag, startPoint x: 276, startPoint y: 334, endPoint x: 276, endPoint y: 340, distance: 6.3
click at [276, 336] on div "Update" at bounding box center [217, 342] width 148 height 21
click at [276, 340] on span "Update" at bounding box center [216, 342] width 129 height 10
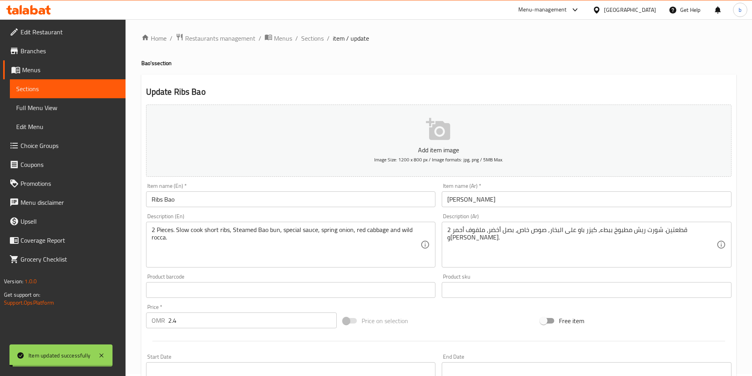
scroll to position [0, 0]
click at [297, 38] on ol "Home / Restaurants management / Menus / Sections / item / update" at bounding box center [438, 40] width 595 height 10
click at [305, 41] on span "Sections" at bounding box center [312, 40] width 22 height 9
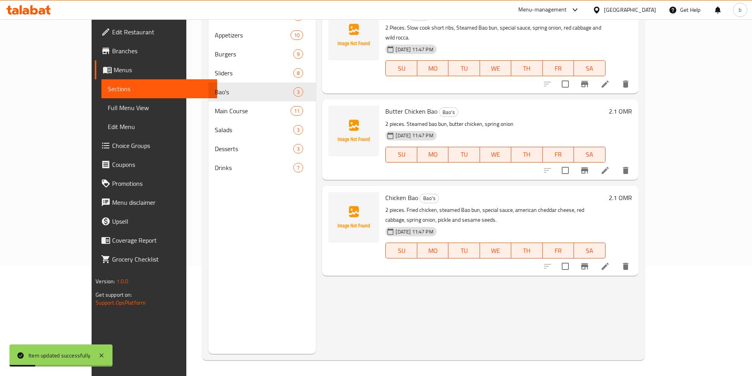
scroll to position [71, 0]
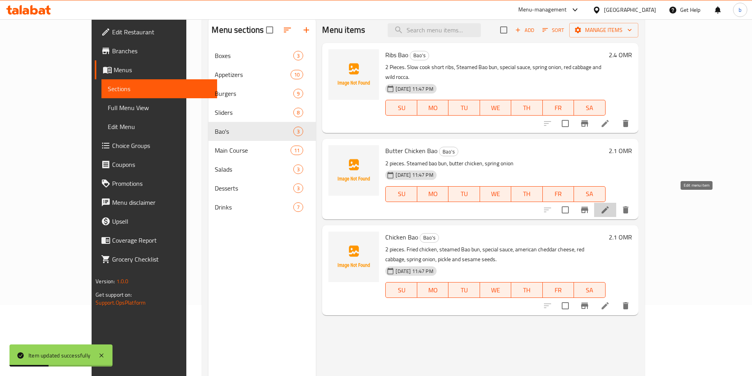
click at [610, 205] on icon at bounding box center [604, 209] width 9 height 9
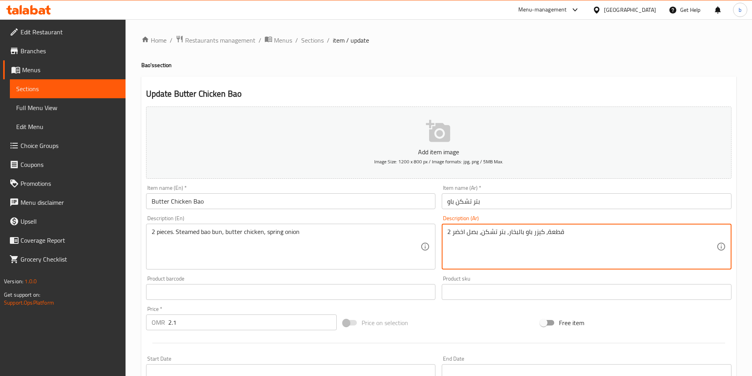
drag, startPoint x: 520, startPoint y: 232, endPoint x: 524, endPoint y: 233, distance: 4.4
drag, startPoint x: 481, startPoint y: 234, endPoint x: 504, endPoint y: 229, distance: 23.6
click at [504, 229] on textarea "2 قطعة، كيزر باو على البخار، بتر تشكن، بصل اخضر" at bounding box center [581, 246] width 269 height 37
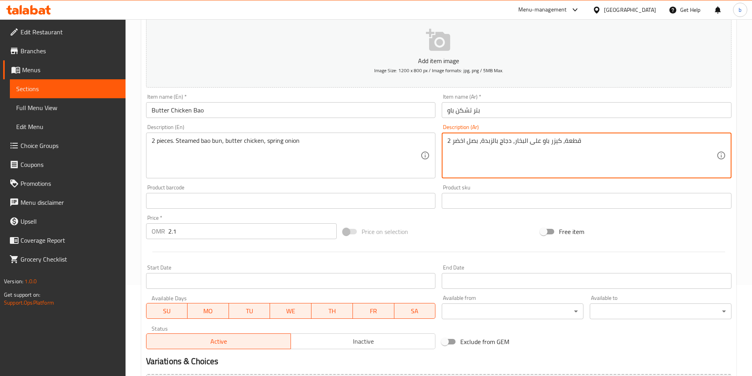
scroll to position [175, 0]
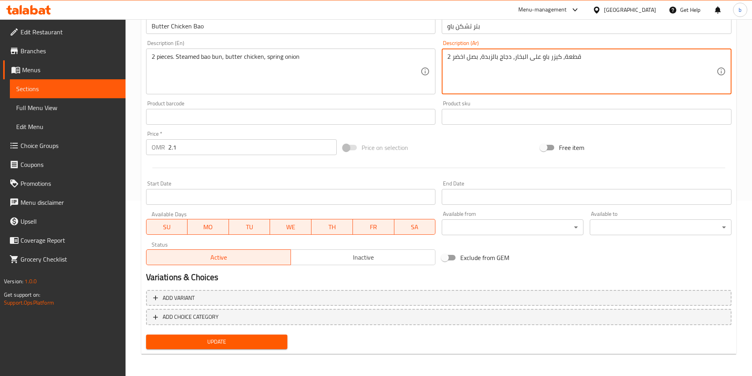
type textarea "2 قطعة، كيزر باو على البخار، دجاج بالزبدة، بصل اخضر"
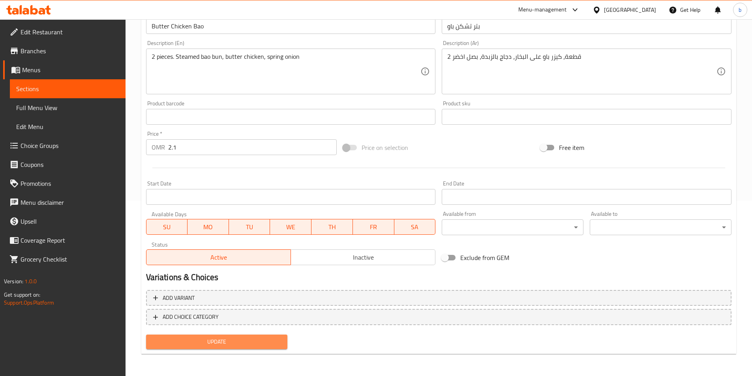
click at [220, 344] on span "Update" at bounding box center [216, 342] width 129 height 10
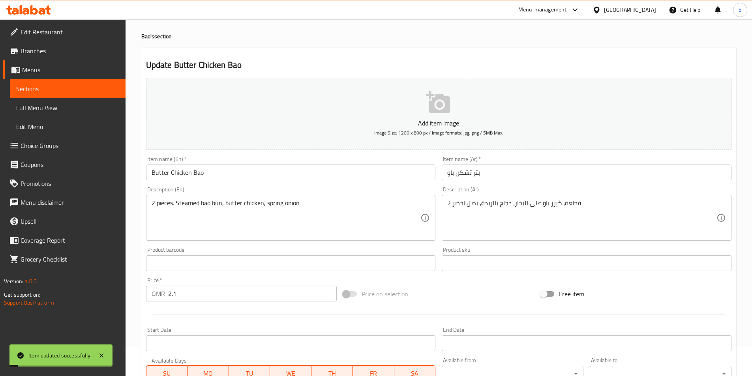
scroll to position [0, 0]
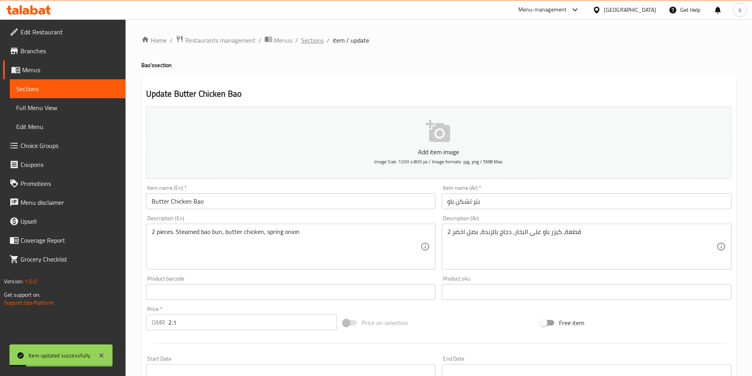
click at [310, 41] on span "Sections" at bounding box center [312, 40] width 22 height 9
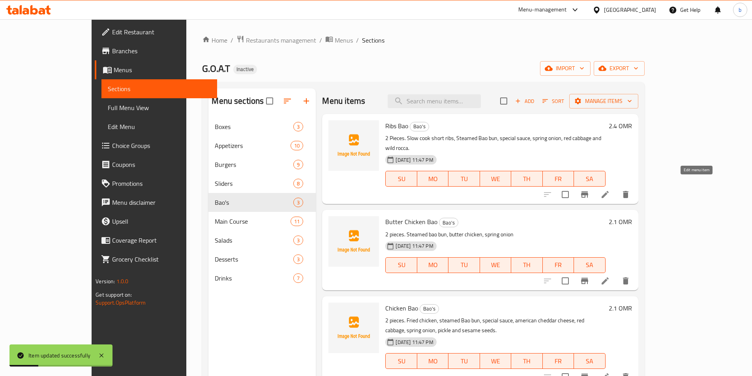
click at [610, 190] on icon at bounding box center [604, 194] width 9 height 9
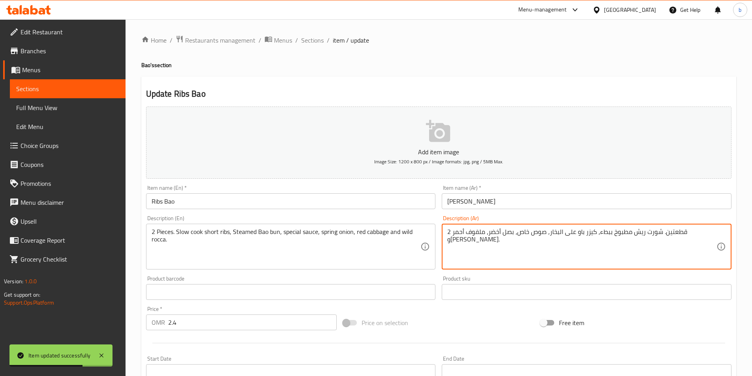
drag, startPoint x: 696, startPoint y: 236, endPoint x: 703, endPoint y: 234, distance: 6.8
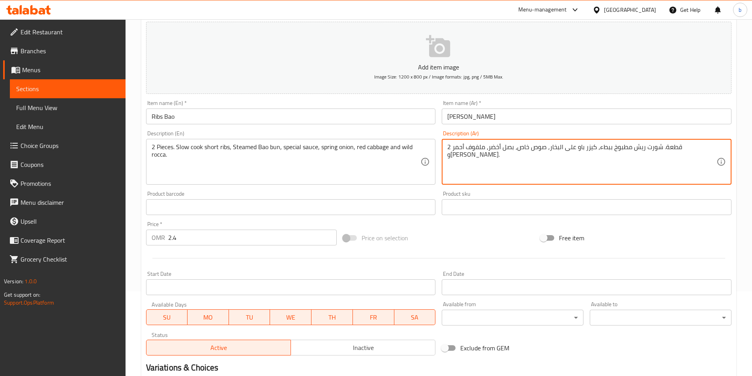
scroll to position [175, 0]
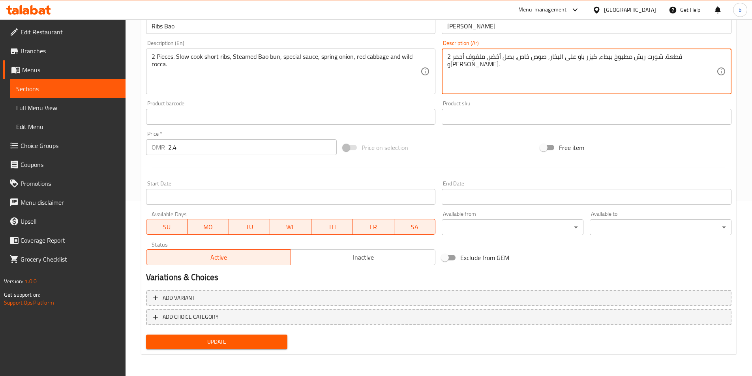
type textarea "2 قطعة. شورت ريش مطبوخ ببطء، كيزر باو على البخار, صوص خاص، بصل أخضر، ملفوف أحمر…"
click at [253, 343] on span "Update" at bounding box center [216, 342] width 129 height 10
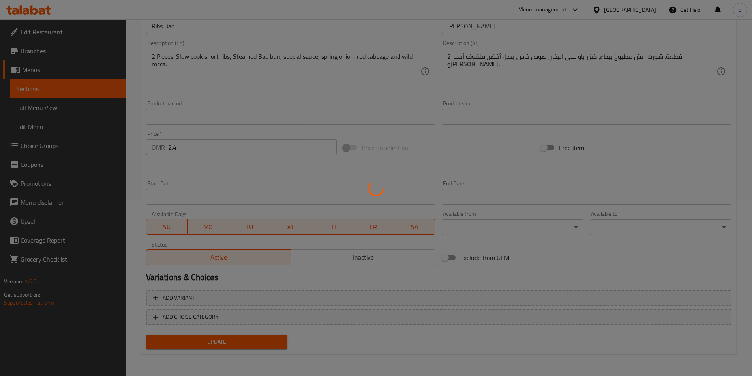
scroll to position [0, 0]
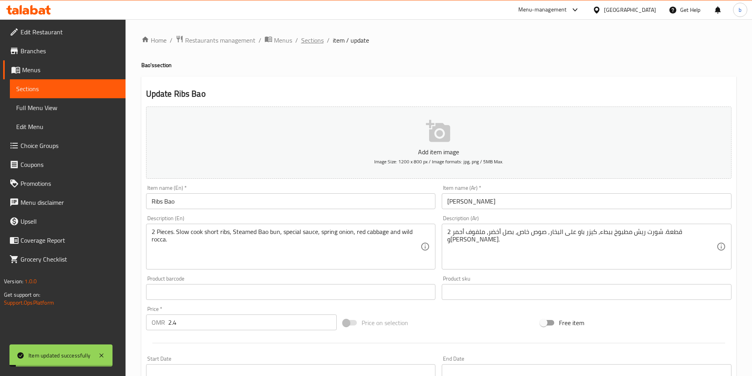
click at [309, 40] on span "Sections" at bounding box center [312, 40] width 22 height 9
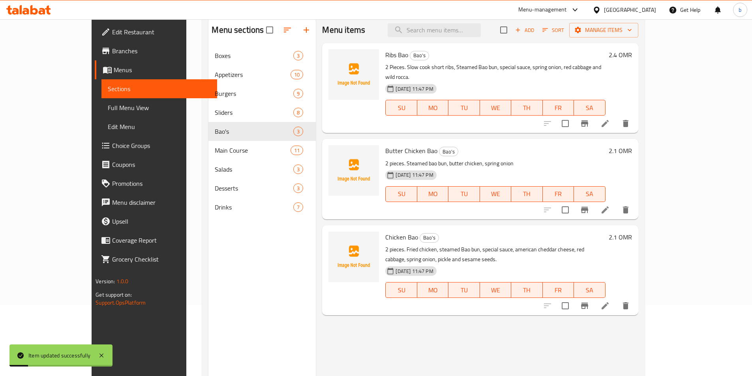
scroll to position [111, 0]
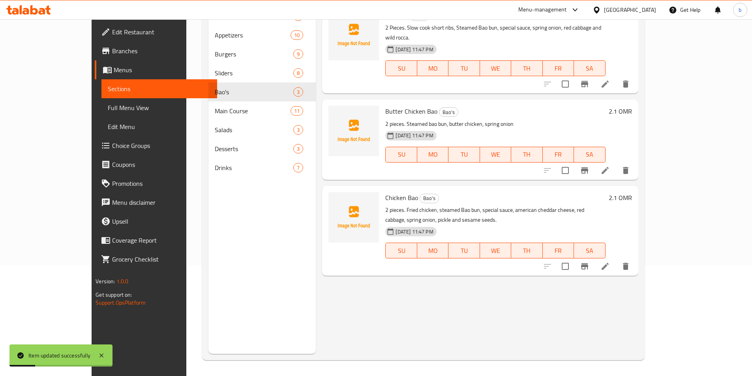
click at [610, 262] on icon at bounding box center [604, 266] width 9 height 9
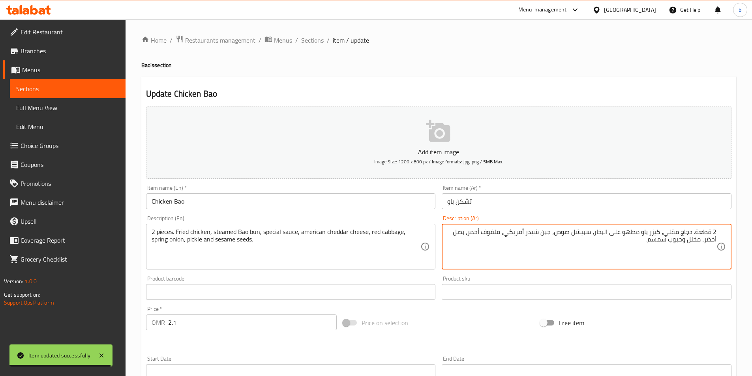
click at [628, 252] on textarea "2 قطعة. دجاج مقلي، كيزر باو مطهو على البخار، سبيشل صوص، جبن شيدر أمريكي، ملفوف …" at bounding box center [581, 246] width 269 height 37
drag, startPoint x: 624, startPoint y: 232, endPoint x: 639, endPoint y: 234, distance: 14.3
click at [639, 234] on textarea "2 قطعة. دجاج مقلي، كيزر باو مطهو على البخار، سبيشل صوص، جبن شيدر أمريكي، ملفوف …" at bounding box center [581, 246] width 269 height 37
click at [603, 229] on textarea "2 قطعة. دجاج مقلي، كيزر باو على البخار، سبيشل صوص، جبن شيدر أمريكي، ملفوف أحمر،…" at bounding box center [581, 246] width 269 height 37
drag, startPoint x: 620, startPoint y: 232, endPoint x: 589, endPoint y: 234, distance: 31.3
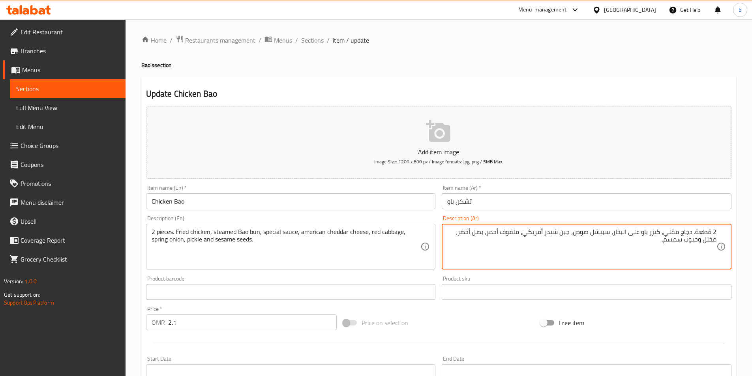
click at [589, 235] on textarea "2 قطعة. دجاج مقلي، كيزر باو على البخار، سبيشل صوص، جبن شيدر أمريكي، ملفوف أحمر،…" at bounding box center [581, 246] width 269 height 37
click at [593, 234] on textarea "2 قطعة. دجاج مقلي، كيزر باو على البخار، سبيشل صوص، جبن شيدر أمريكي، ملفوف أحمر،…" at bounding box center [581, 246] width 269 height 37
type textarea "2 قطعة. دجاج مقلي، كيزر باو على البخار، صوص خاص، جبن شيدر أمريكي، ملفوف أحمر، ب…"
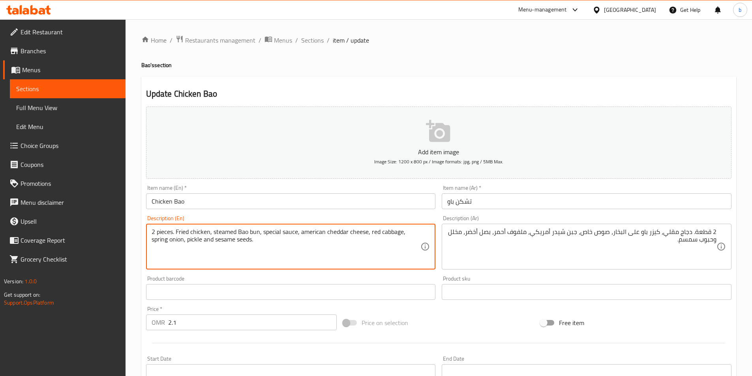
click at [336, 229] on textarea "2 pieces. Fried chicken, steamed Bao bun, special sauce, american cheddar chees…" at bounding box center [286, 246] width 269 height 37
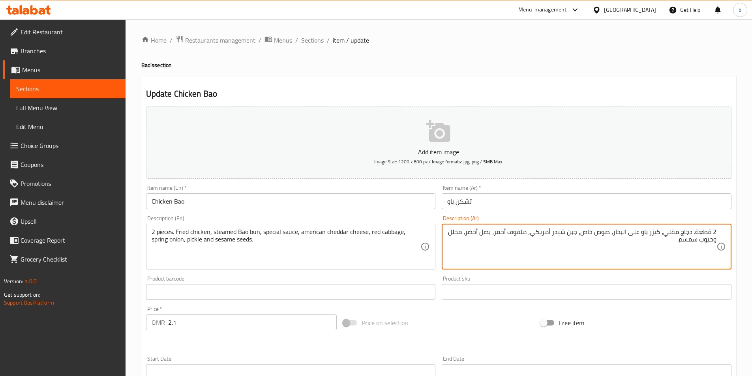
click at [484, 233] on textarea "2 قطعة. دجاج مقلي، كيزر باو على البخار، صوص خاص، جبن شيدر أمريكي، ملفوف أحمر، ب…" at bounding box center [581, 246] width 269 height 37
click at [463, 233] on textarea "2 قطعة. دجاج مقلي، كيزر باو على البخار، صوص خاص، جبن شيدر أمريكي، ملفوف أحمر، ب…" at bounding box center [581, 246] width 269 height 37
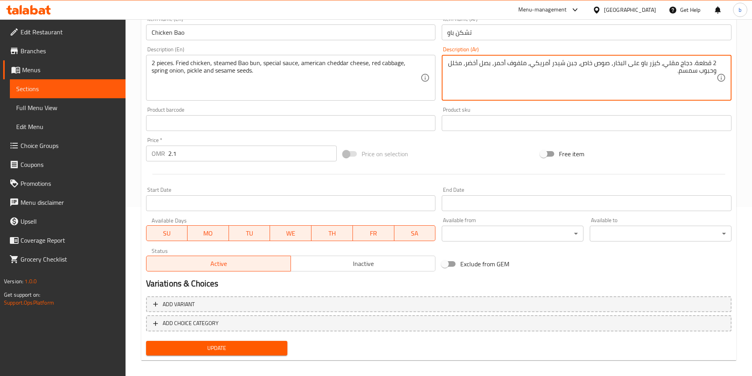
scroll to position [175, 0]
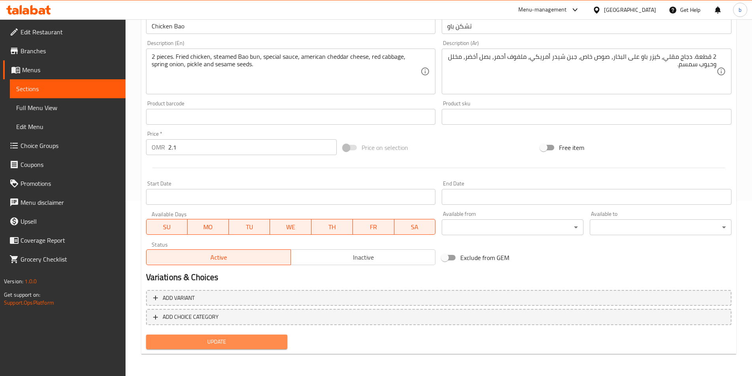
click at [276, 341] on span "Update" at bounding box center [216, 342] width 129 height 10
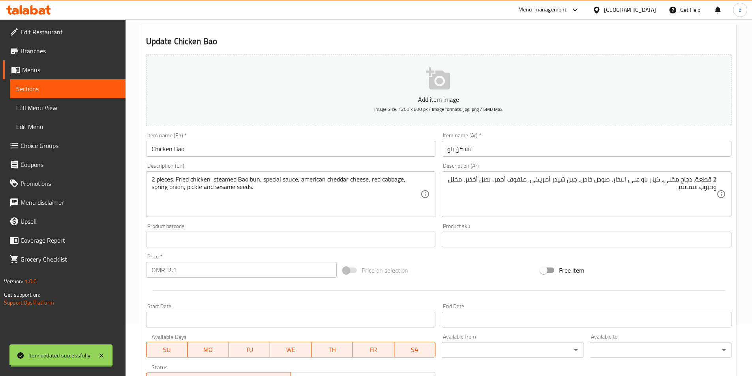
scroll to position [0, 0]
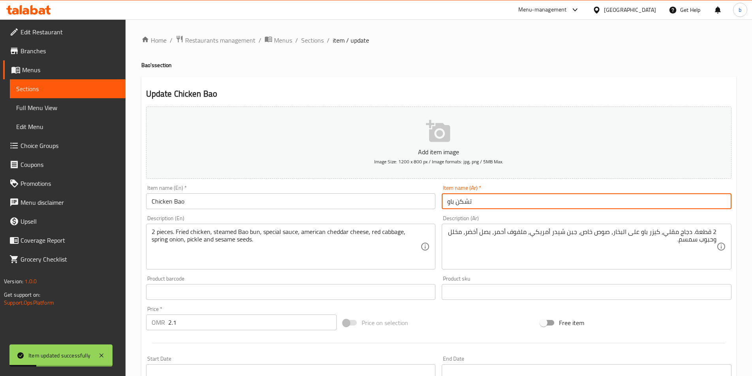
drag, startPoint x: 457, startPoint y: 204, endPoint x: 527, endPoint y: 201, distance: 70.3
click at [527, 201] on input "تشكن باو" at bounding box center [587, 201] width 290 height 16
type input "دجاج باو"
click at [305, 38] on span "Sections" at bounding box center [312, 40] width 22 height 9
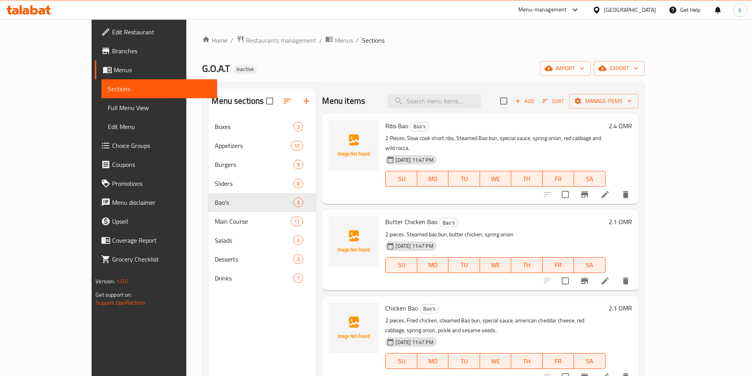
scroll to position [111, 0]
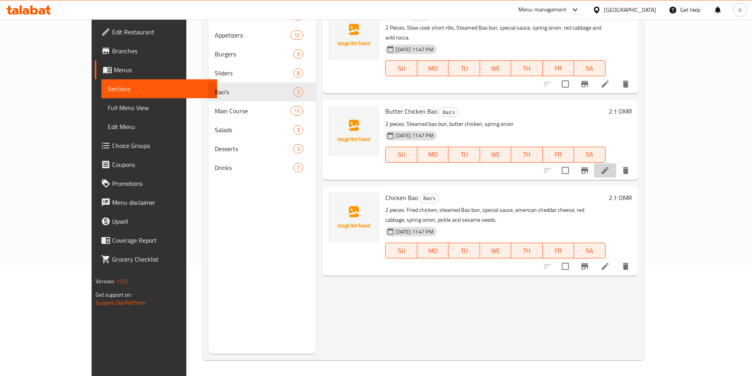
click at [616, 163] on li at bounding box center [605, 170] width 22 height 14
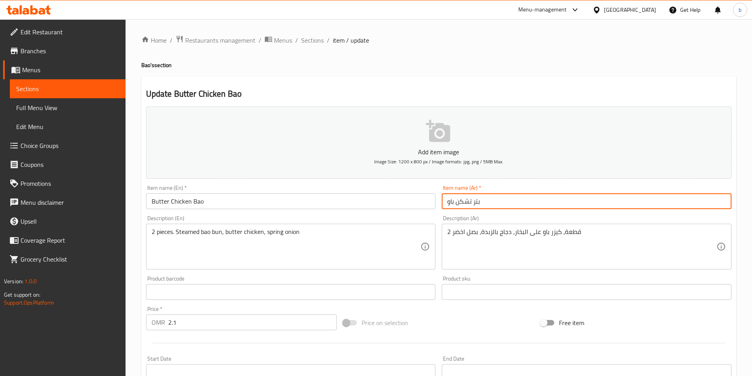
drag, startPoint x: 457, startPoint y: 200, endPoint x: 550, endPoint y: 198, distance: 93.2
click at [550, 198] on input "بتر تشكن باو" at bounding box center [587, 201] width 290 height 16
drag, startPoint x: 588, startPoint y: 198, endPoint x: 501, endPoint y: 197, distance: 86.4
click at [501, 197] on input "دجاج باو" at bounding box center [587, 201] width 290 height 16
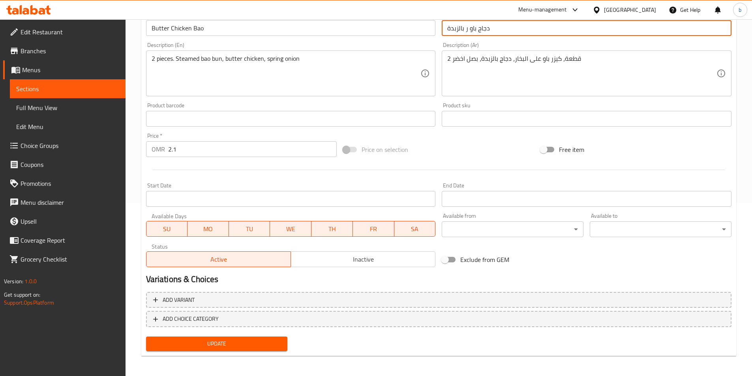
scroll to position [175, 0]
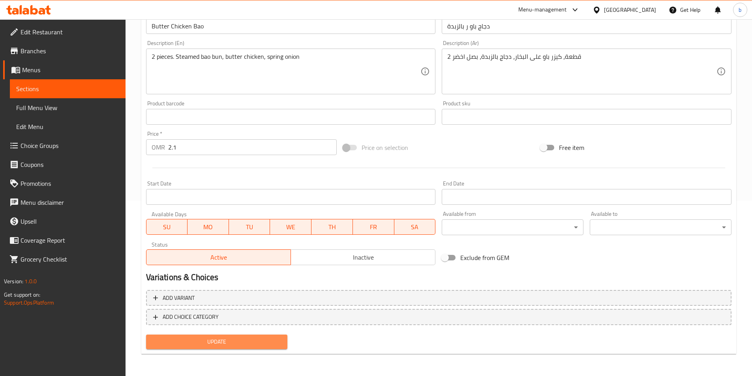
click at [273, 349] on button "Update" at bounding box center [217, 342] width 142 height 15
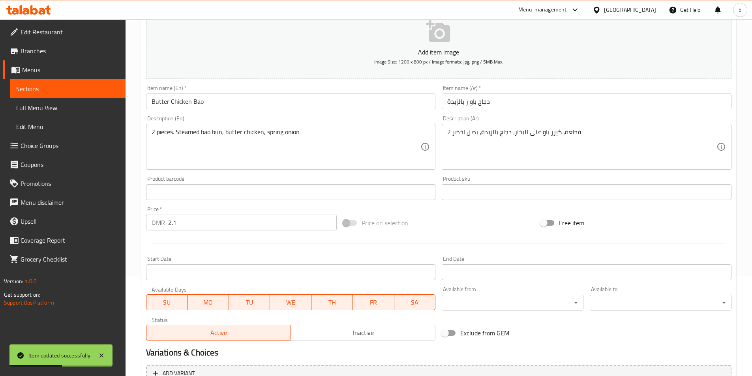
scroll to position [0, 0]
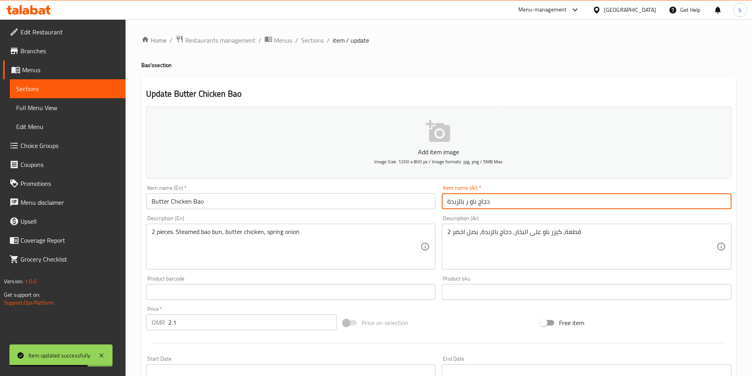
click at [469, 202] on input "دجاج باو ر بالزبدة" at bounding box center [587, 201] width 290 height 16
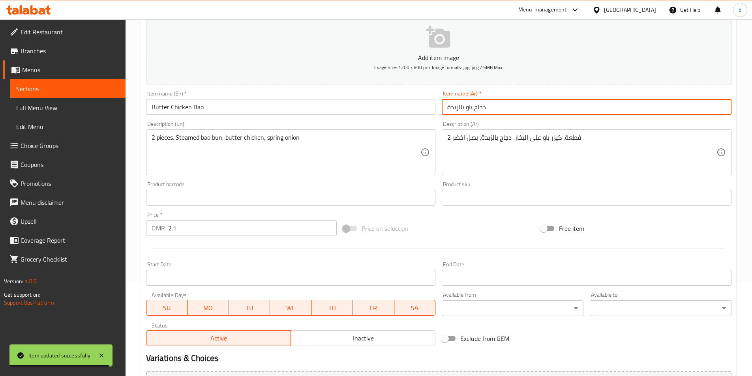
scroll to position [175, 0]
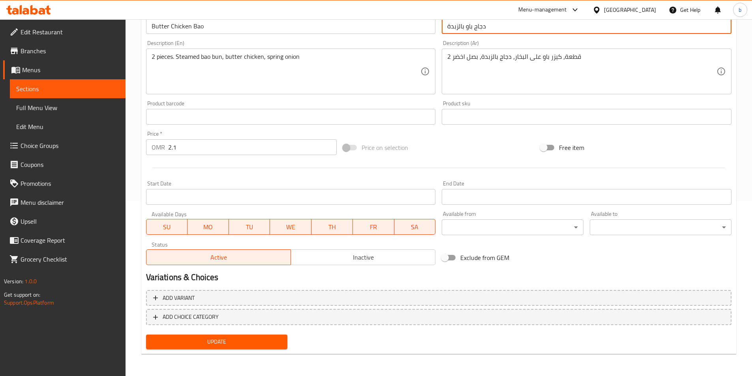
type input "دجاج باو بالزبدة"
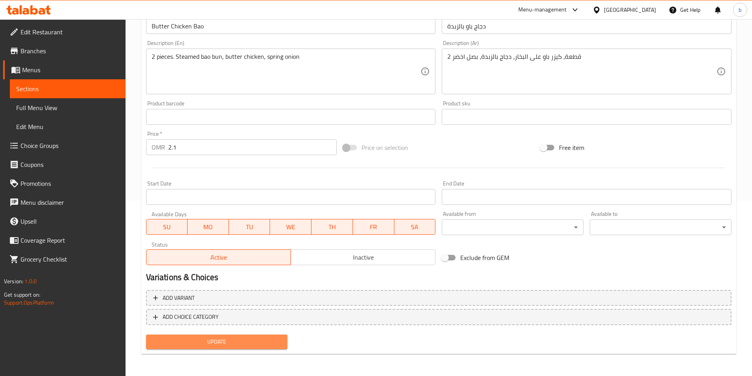
click at [266, 340] on span "Update" at bounding box center [216, 342] width 129 height 10
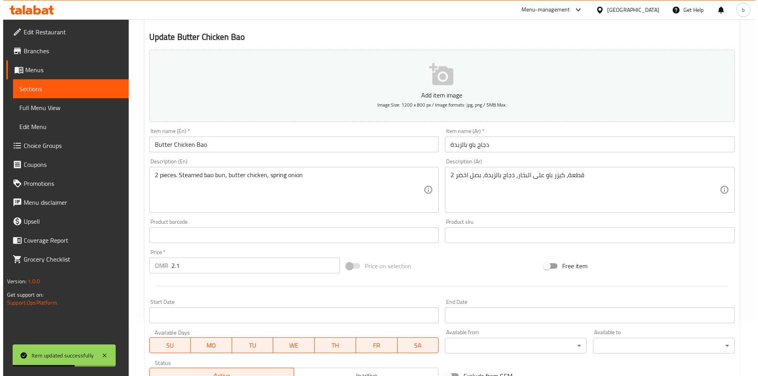
scroll to position [0, 0]
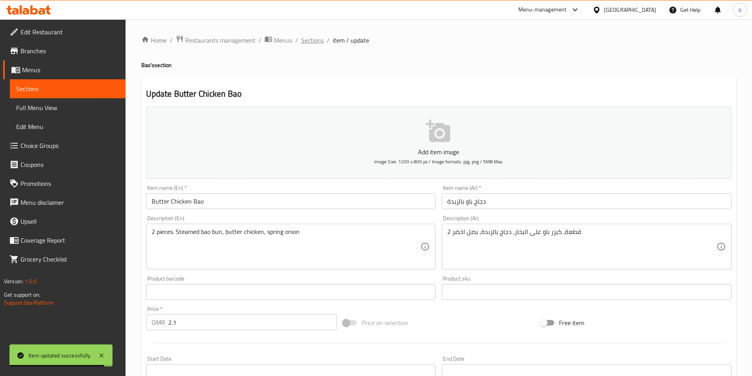
click at [316, 44] on span "Sections" at bounding box center [312, 40] width 22 height 9
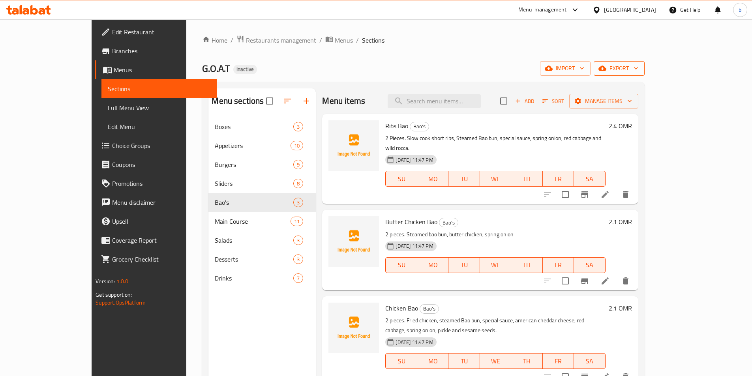
click at [645, 74] on button "export" at bounding box center [619, 68] width 51 height 15
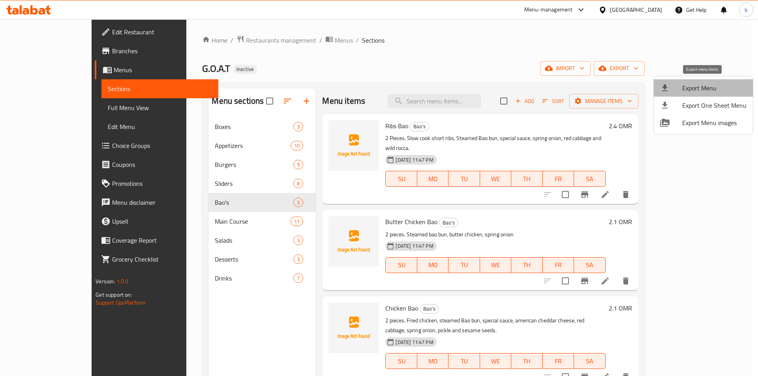
click at [707, 92] on span "Export Menu" at bounding box center [714, 87] width 64 height 9
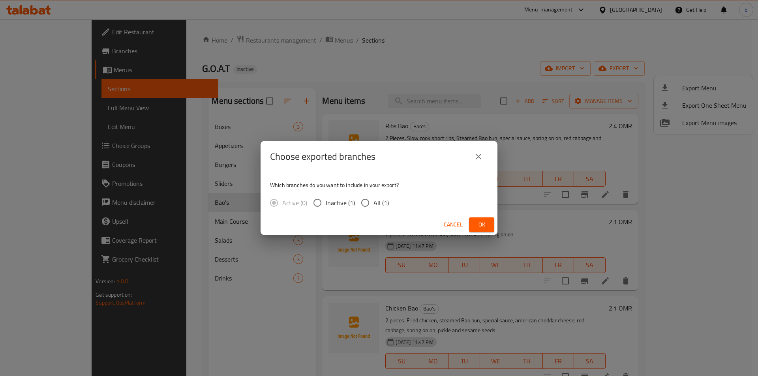
click at [372, 202] on input "All (1)" at bounding box center [365, 203] width 17 height 17
radio input "true"
click at [476, 225] on span "Ok" at bounding box center [481, 225] width 13 height 10
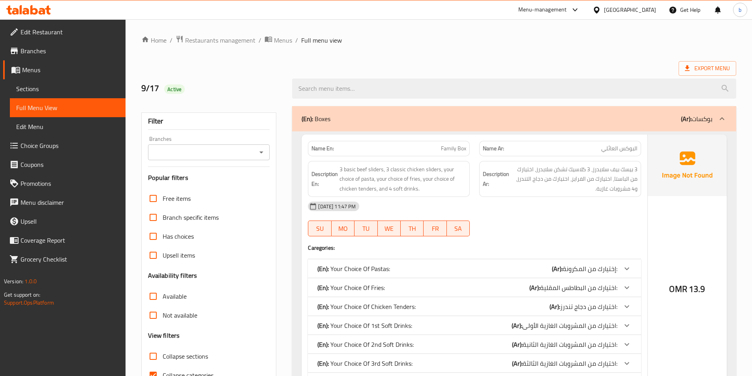
scroll to position [118, 0]
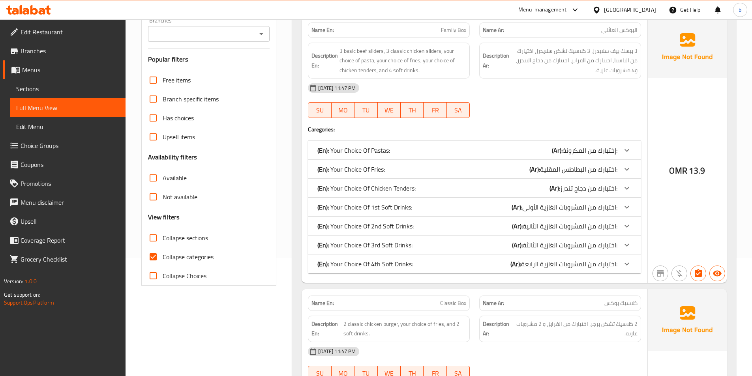
click at [157, 265] on input "Collapse categories" at bounding box center [153, 256] width 19 height 19
checkbox input "false"
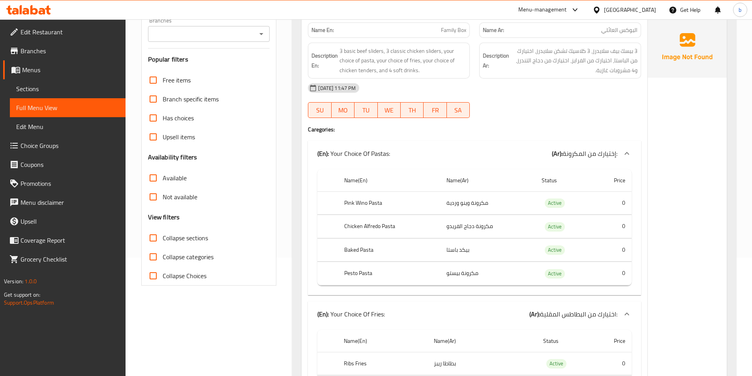
click at [159, 238] on input "Collapse sections" at bounding box center [153, 238] width 19 height 19
checkbox input "true"
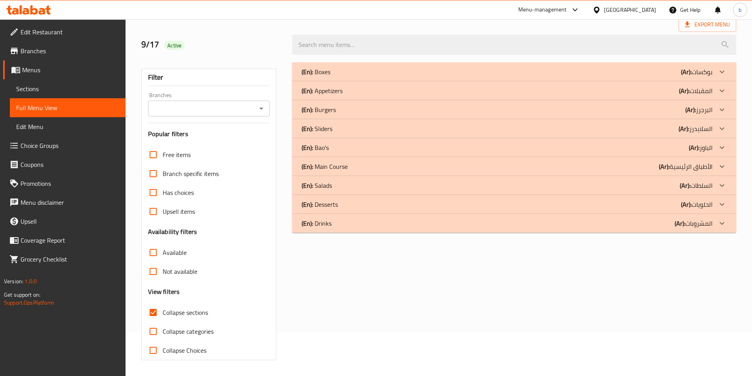
scroll to position [44, 0]
click at [718, 152] on icon at bounding box center [721, 147] width 9 height 9
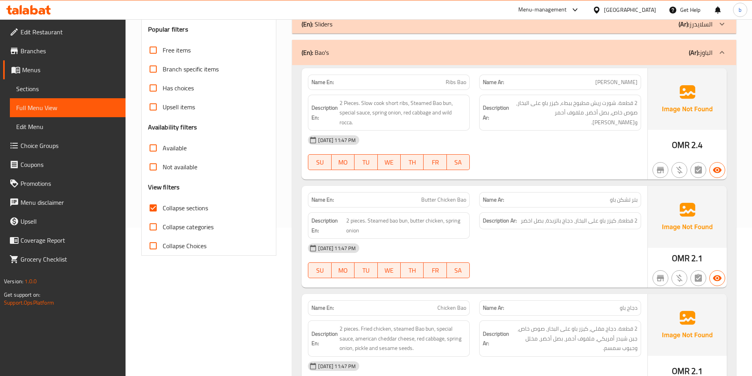
scroll to position [162, 0]
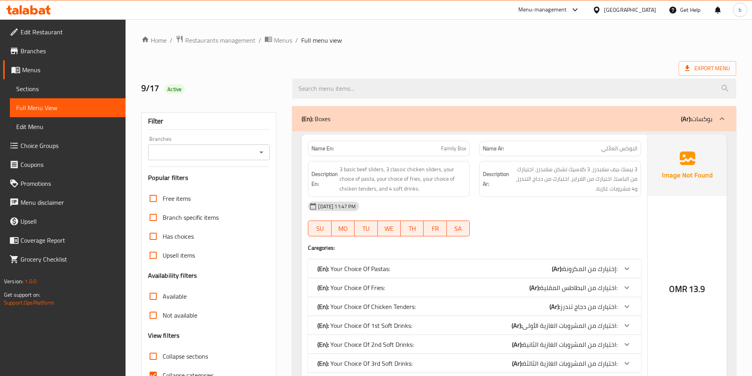
scroll to position [79, 0]
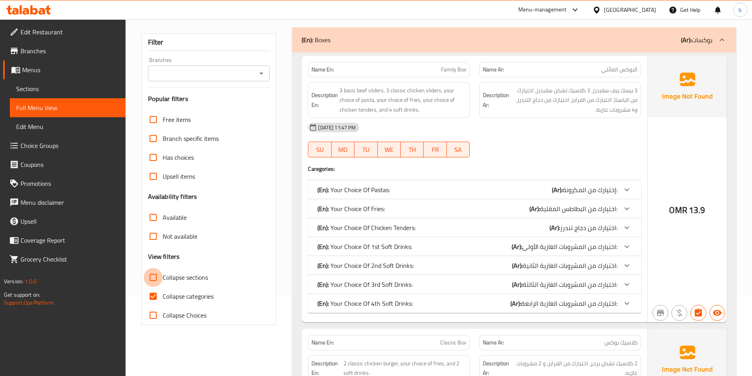
click at [154, 281] on input "Collapse sections" at bounding box center [153, 277] width 19 height 19
checkbox input "true"
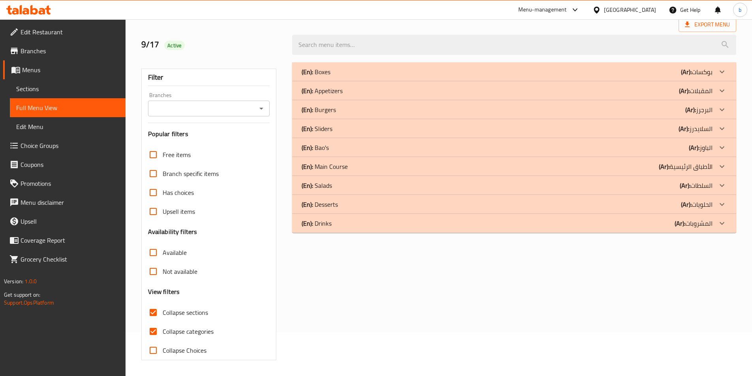
click at [152, 322] on input "Collapse categories" at bounding box center [153, 331] width 19 height 19
checkbox input "false"
click at [714, 148] on div at bounding box center [721, 147] width 19 height 19
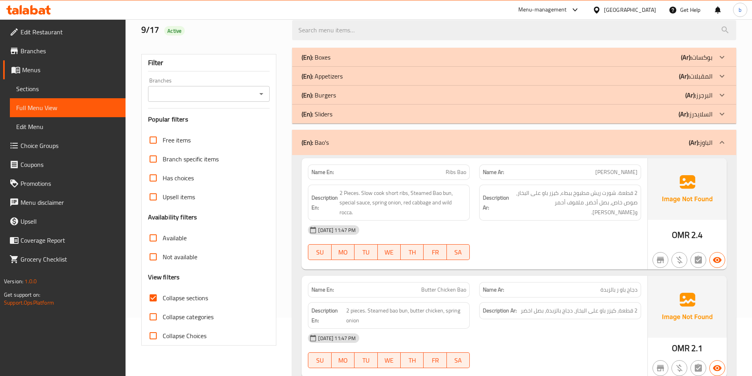
scroll to position [0, 0]
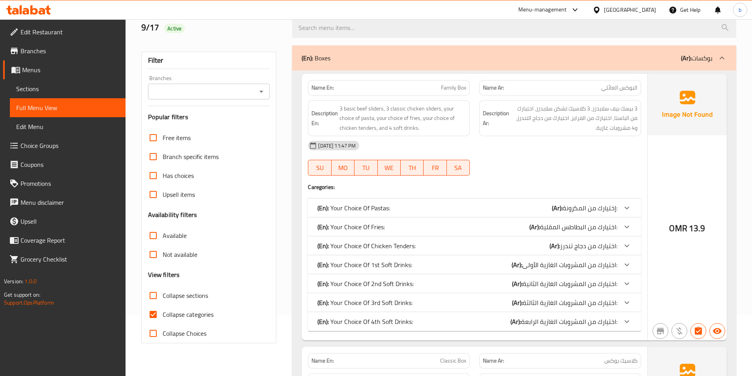
scroll to position [79, 0]
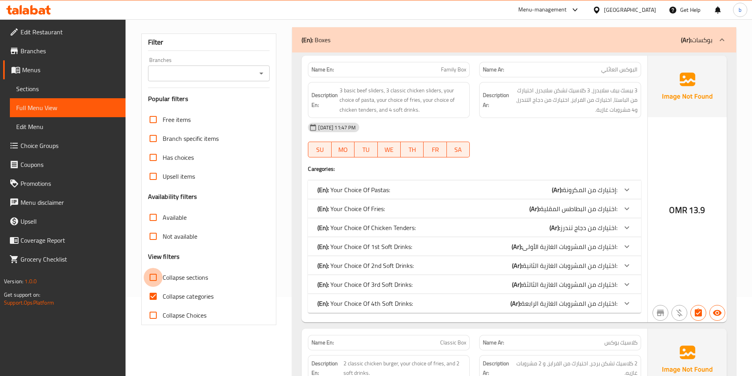
click at [153, 276] on input "Collapse sections" at bounding box center [153, 277] width 19 height 19
checkbox input "true"
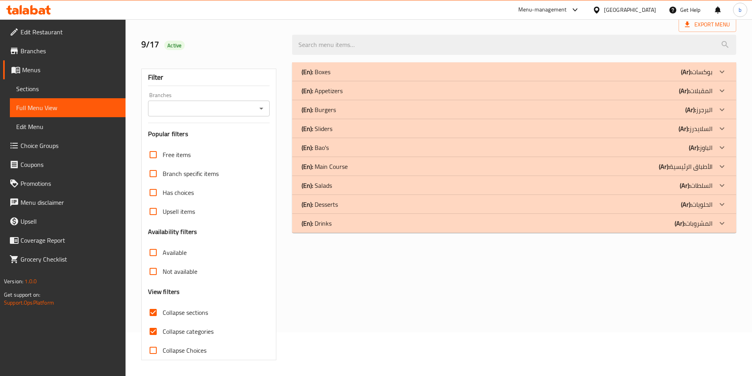
scroll to position [44, 0]
click at [151, 335] on input "Collapse categories" at bounding box center [153, 331] width 19 height 19
checkbox input "false"
click at [722, 150] on icon at bounding box center [721, 147] width 9 height 9
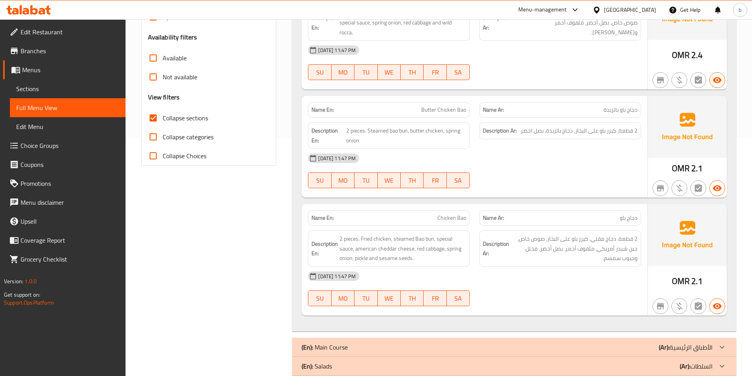
scroll to position [252, 0]
